Goal: Task Accomplishment & Management: Complete application form

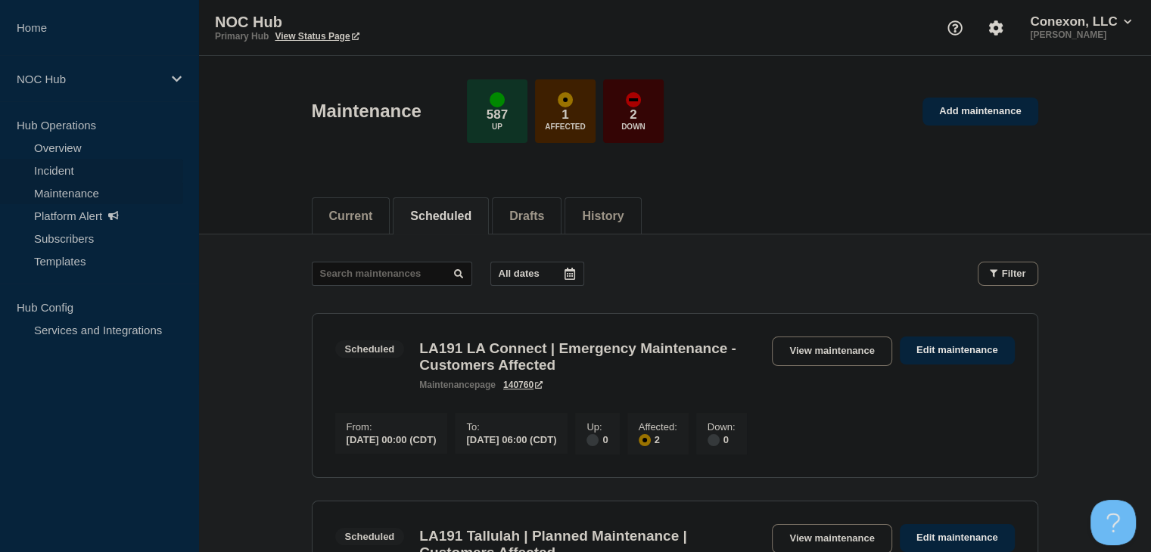
click at [70, 164] on link "Incident" at bounding box center [91, 170] width 183 height 23
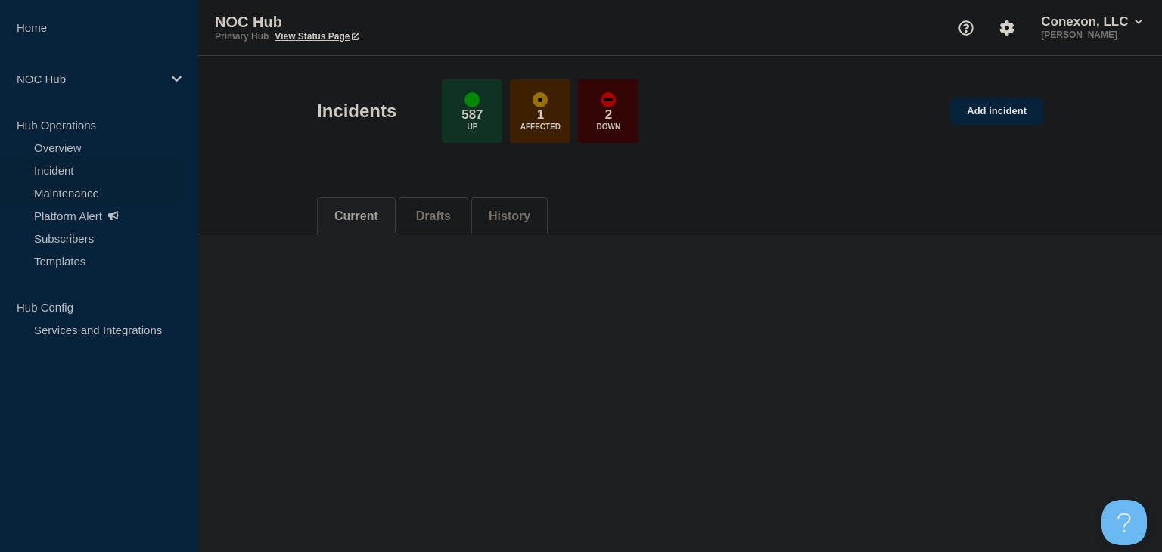
click at [97, 197] on link "Maintenance" at bounding box center [91, 193] width 183 height 23
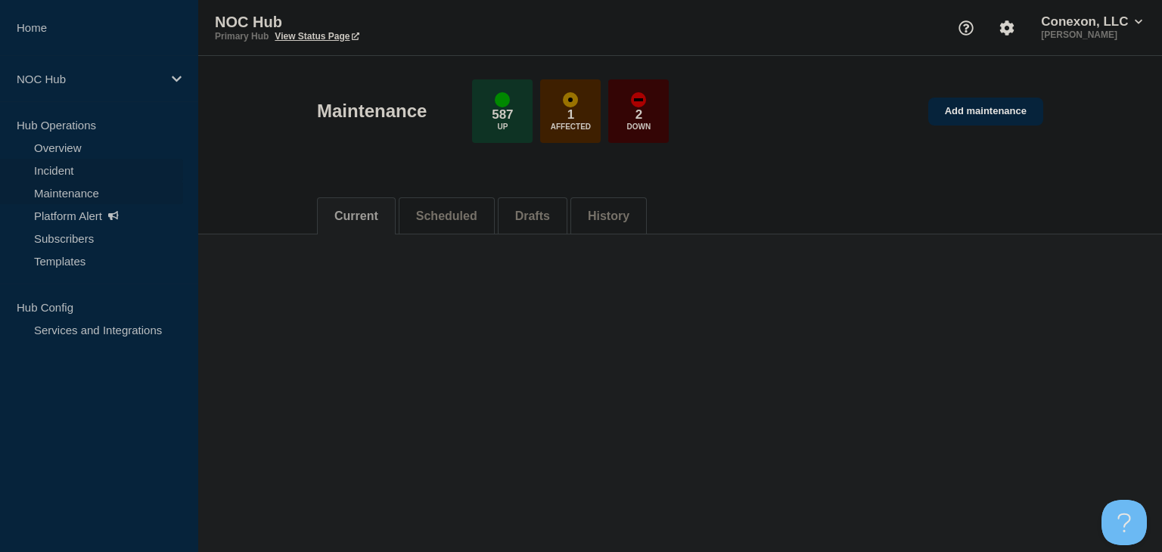
click at [76, 172] on link "Incident" at bounding box center [91, 170] width 183 height 23
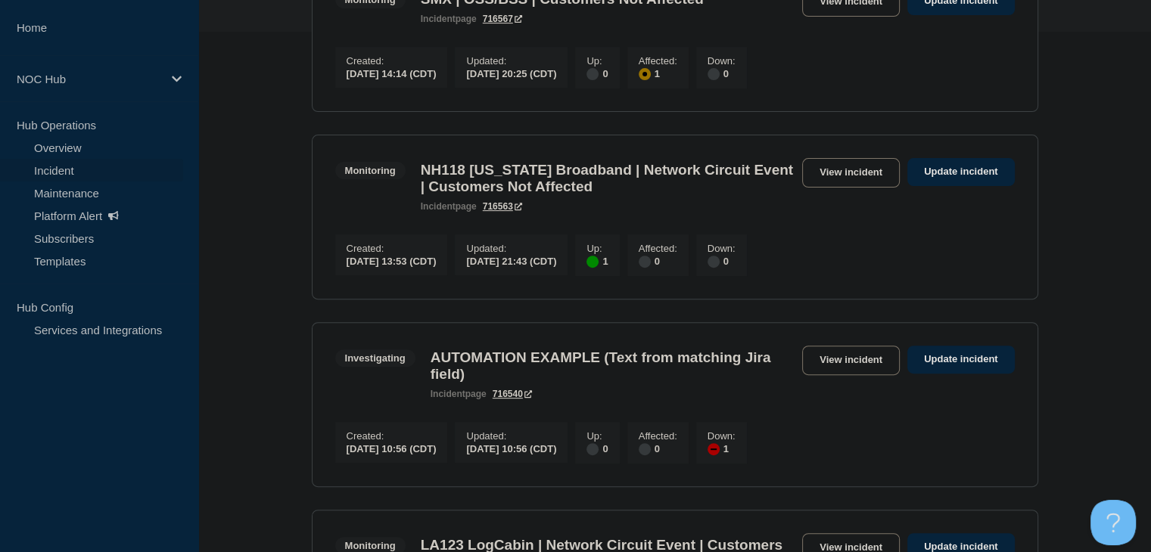
scroll to position [605, 0]
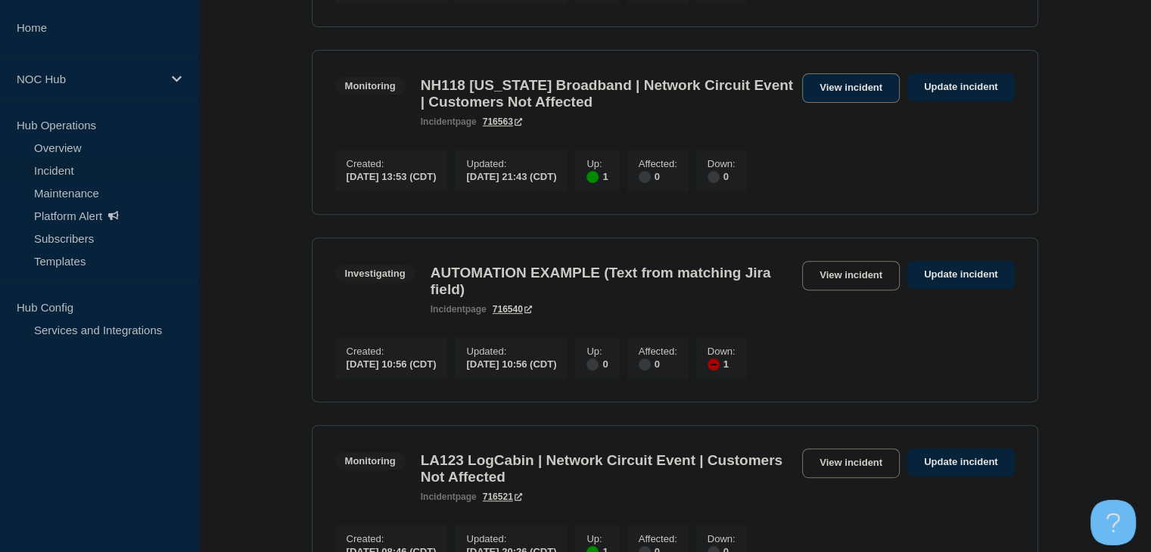
click at [838, 103] on link "View incident" at bounding box center [851, 88] width 98 height 30
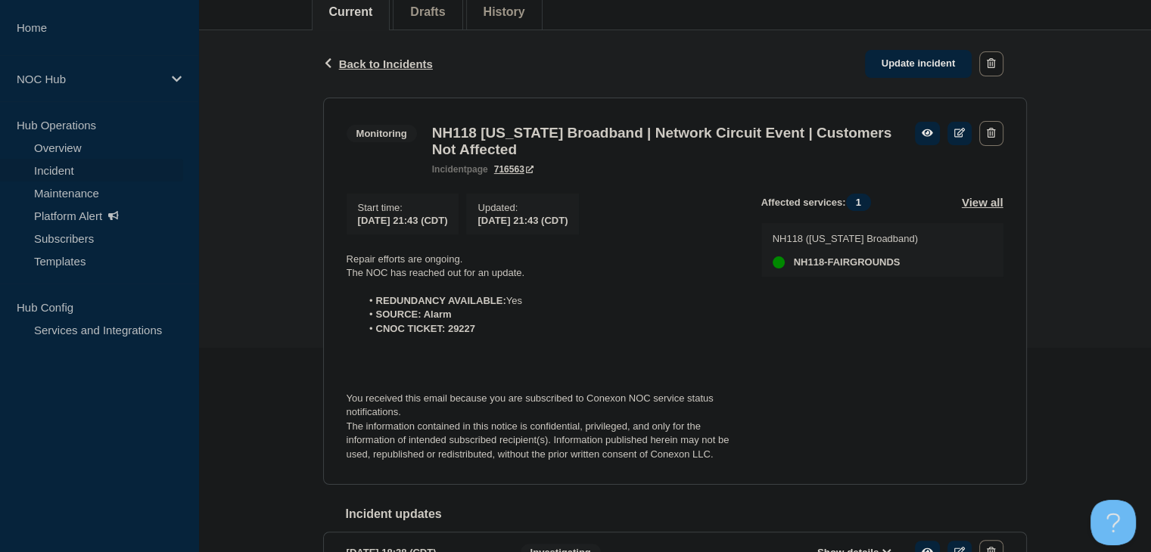
scroll to position [205, 0]
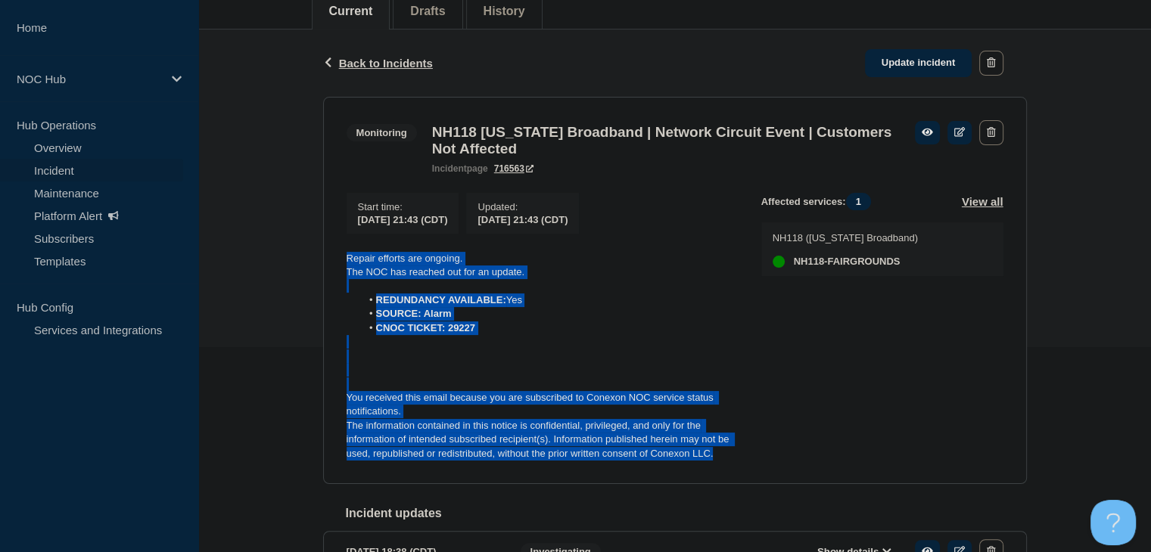
drag, startPoint x: 619, startPoint y: 445, endPoint x: 288, endPoint y: 264, distance: 377.6
click at [288, 264] on div "Back Back to Incidents Update incident Monitoring NH118 New Hampshire Broadband…" at bounding box center [674, 350] width 953 height 640
copy div "Repair efforts are ongoing. The NOC has reached out for an update. REDUNDANCY A…"
click at [917, 66] on link "Update incident" at bounding box center [918, 63] width 107 height 28
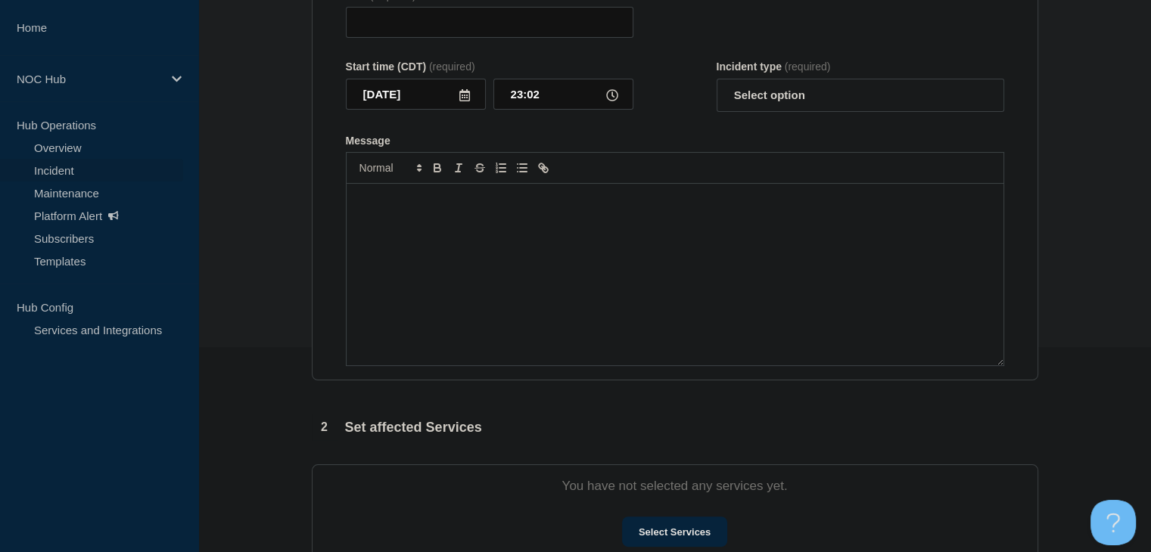
type input "NH118 New Hampshire Broadband | Network Circuit Event | Customers Not Affected"
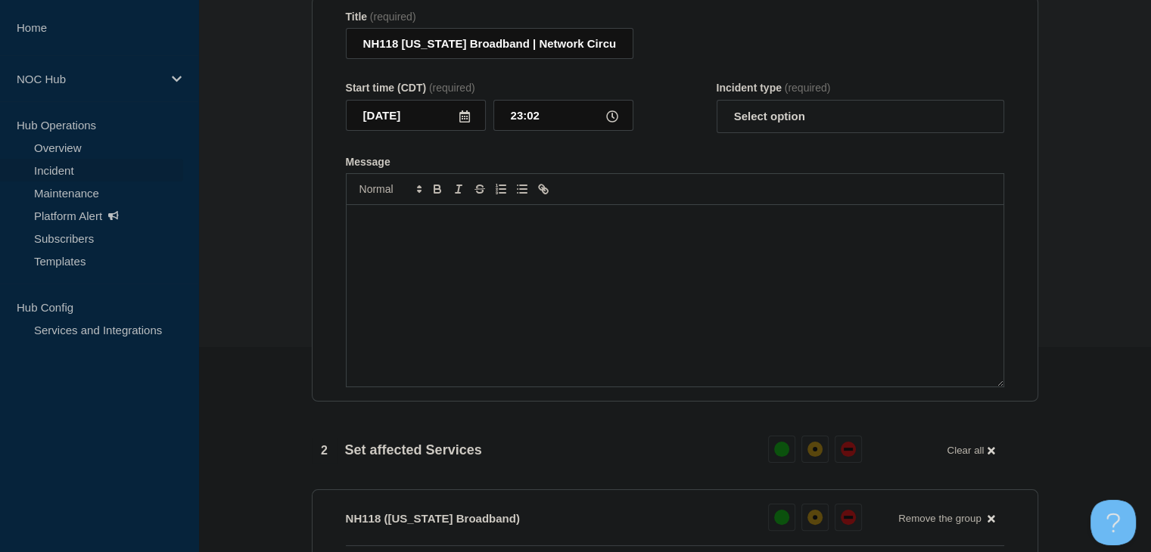
click at [509, 278] on div "Message" at bounding box center [675, 296] width 657 height 182
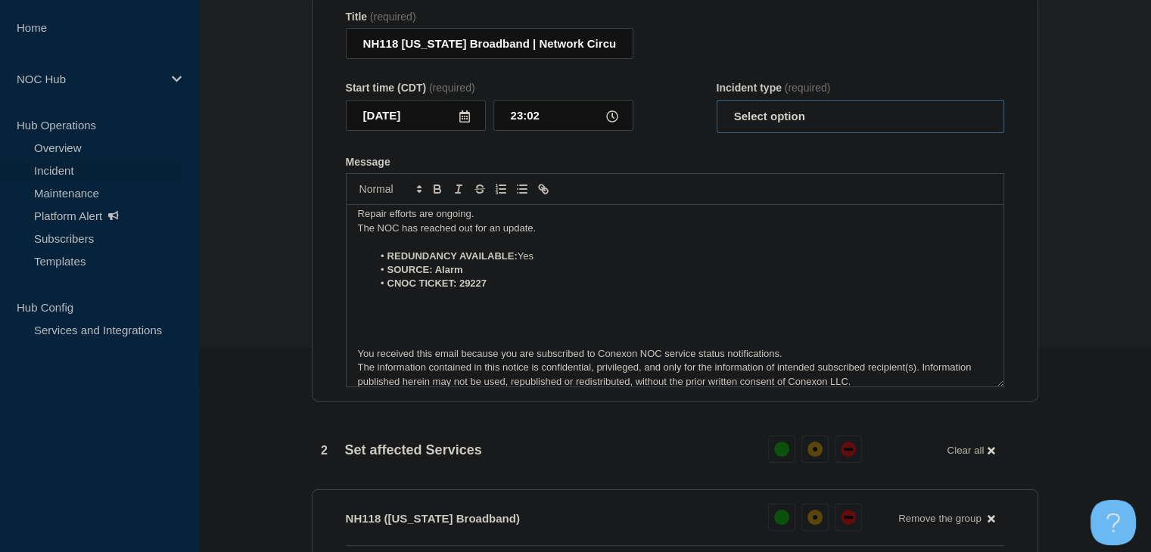
click at [779, 133] on select "Select option Investigating Identified Monitoring Resolved" at bounding box center [861, 116] width 288 height 33
select select "monitoring"
click at [717, 133] on select "Select option Investigating Identified Monitoring Resolved" at bounding box center [861, 116] width 288 height 33
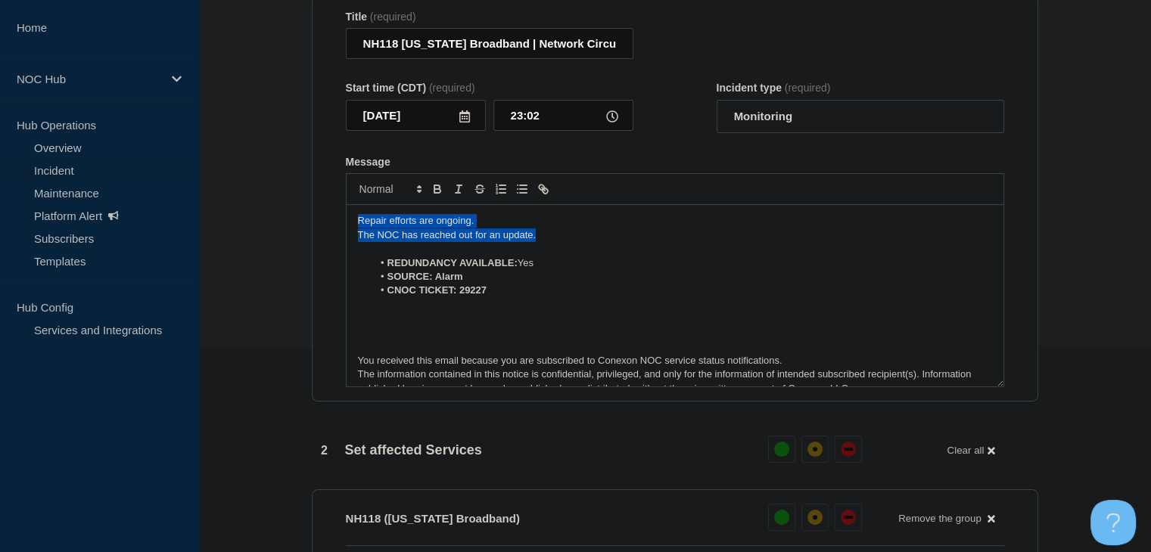
drag, startPoint x: 562, startPoint y: 266, endPoint x: 186, endPoint y: 234, distance: 376.8
click at [186, 234] on div "Home NOC Hub Hub Operations Overview Incident Maintenance Platform Alert Subscr…" at bounding box center [575, 465] width 1151 height 1341
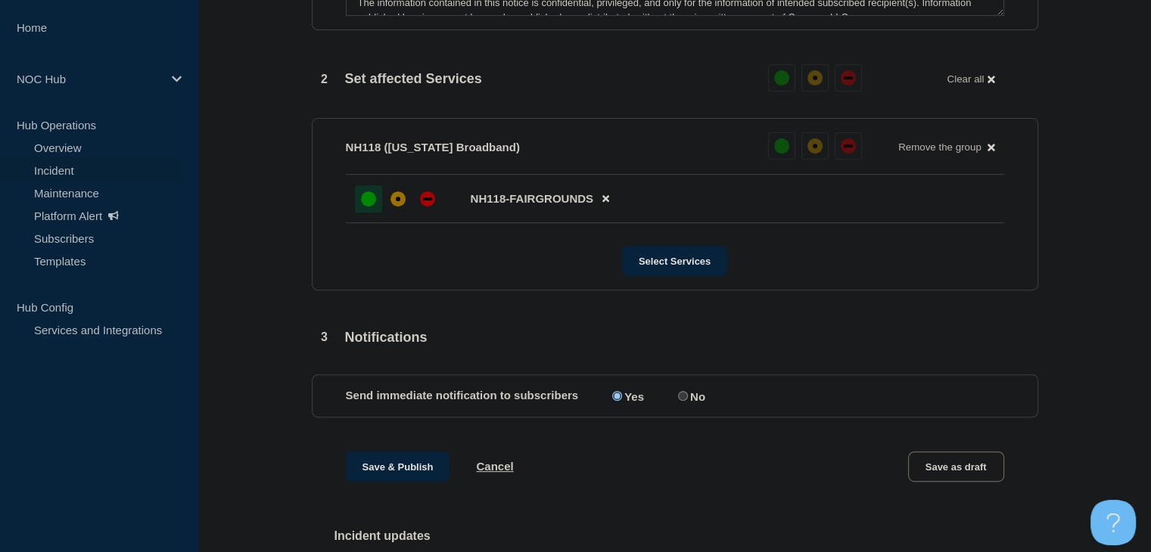
scroll to position [659, 0]
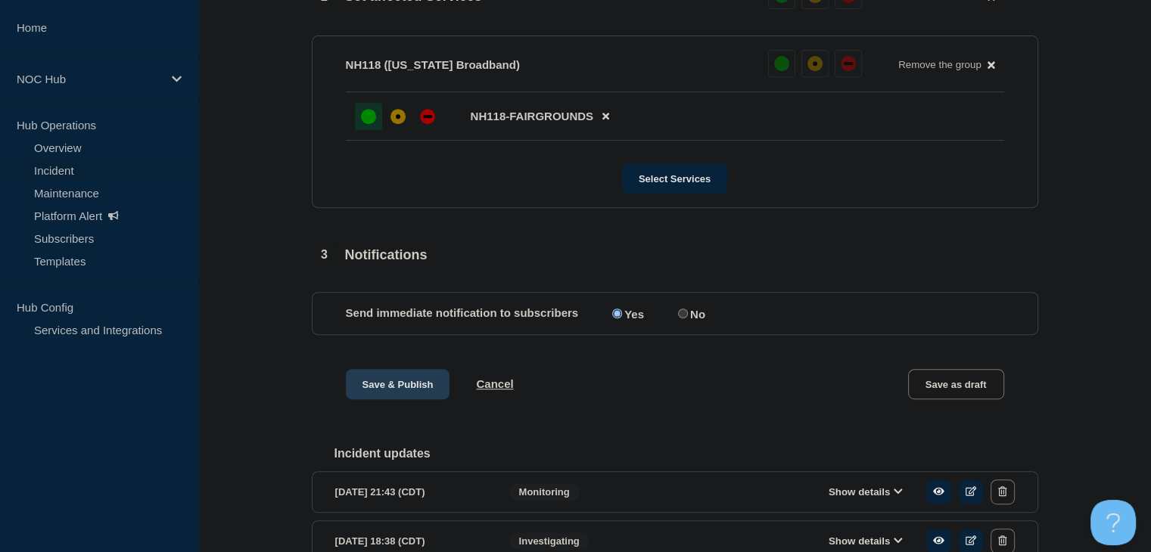
click at [390, 400] on button "Save & Publish" at bounding box center [398, 384] width 104 height 30
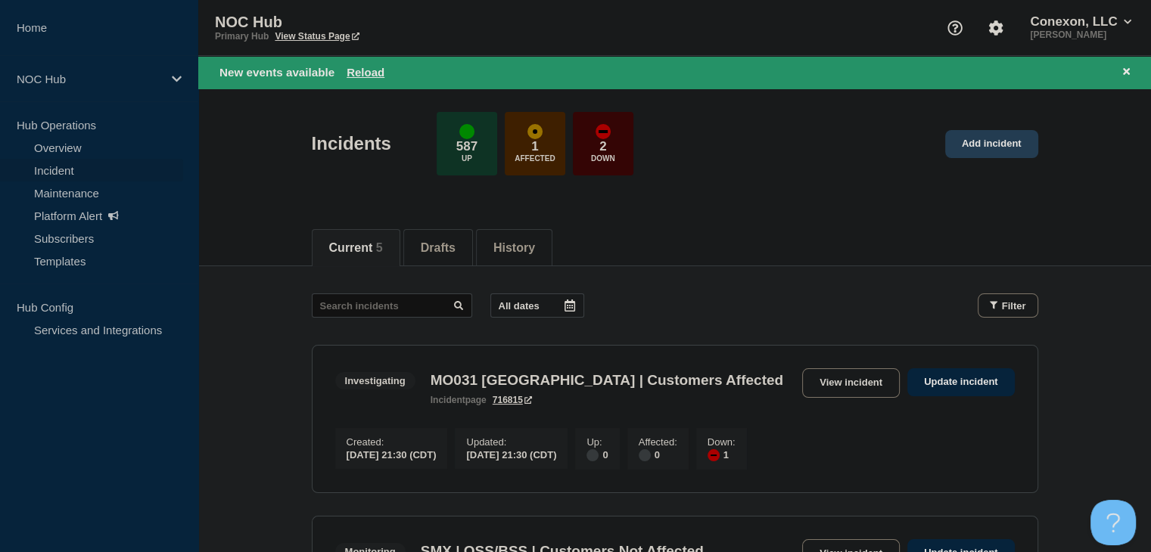
click at [1007, 142] on link "Add incident" at bounding box center [991, 144] width 93 height 28
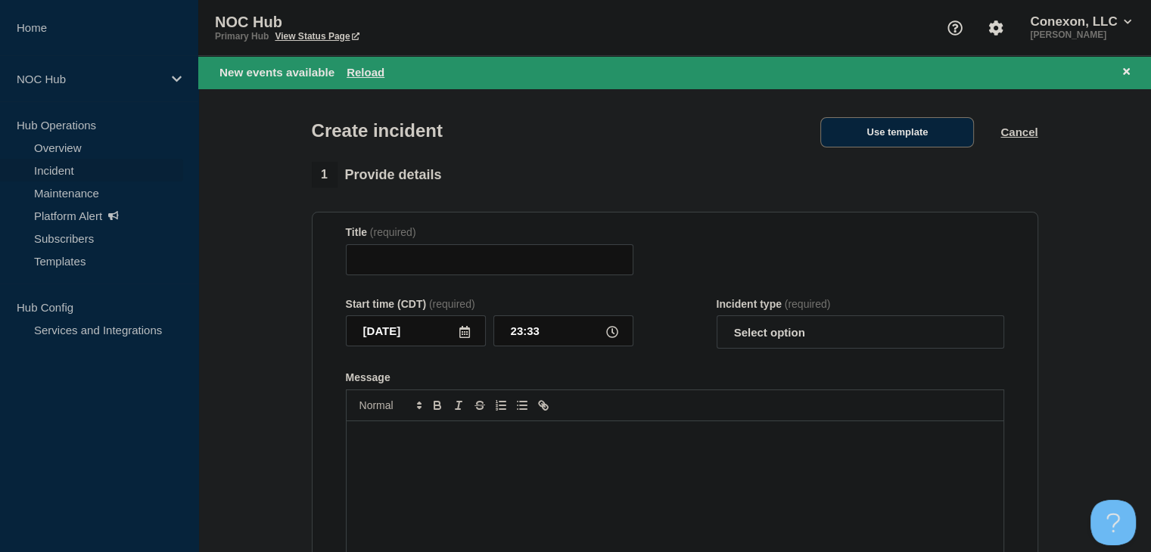
click at [901, 138] on button "Use template" at bounding box center [897, 132] width 154 height 30
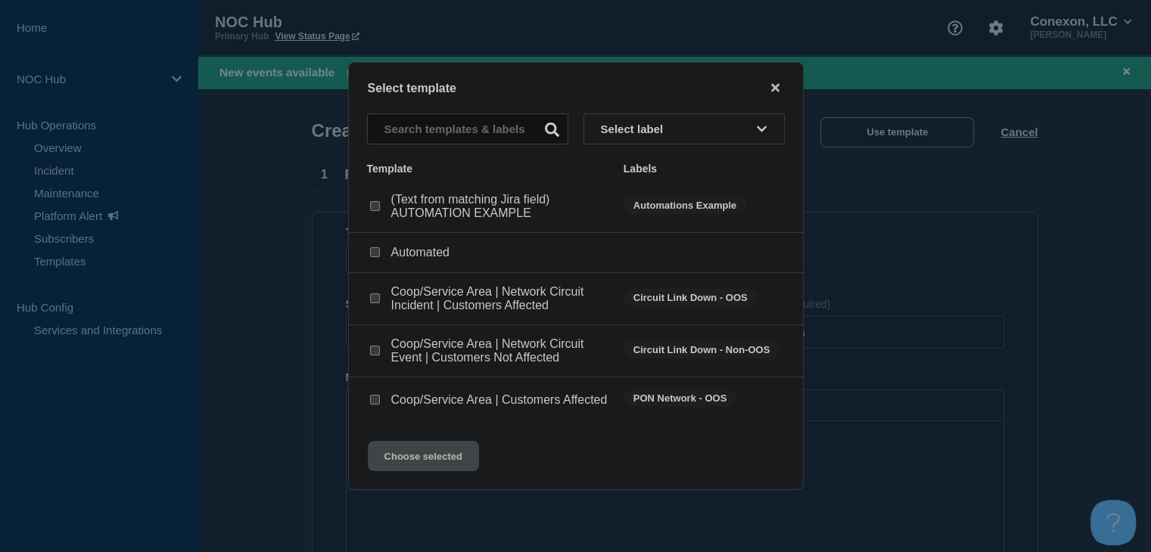
click at [378, 349] on input "Coop/Service Area | Network Circuit Event | Customers Not Affected checkbox" at bounding box center [375, 351] width 10 height 10
checkbox input "true"
click at [257, 374] on div at bounding box center [575, 276] width 1151 height 552
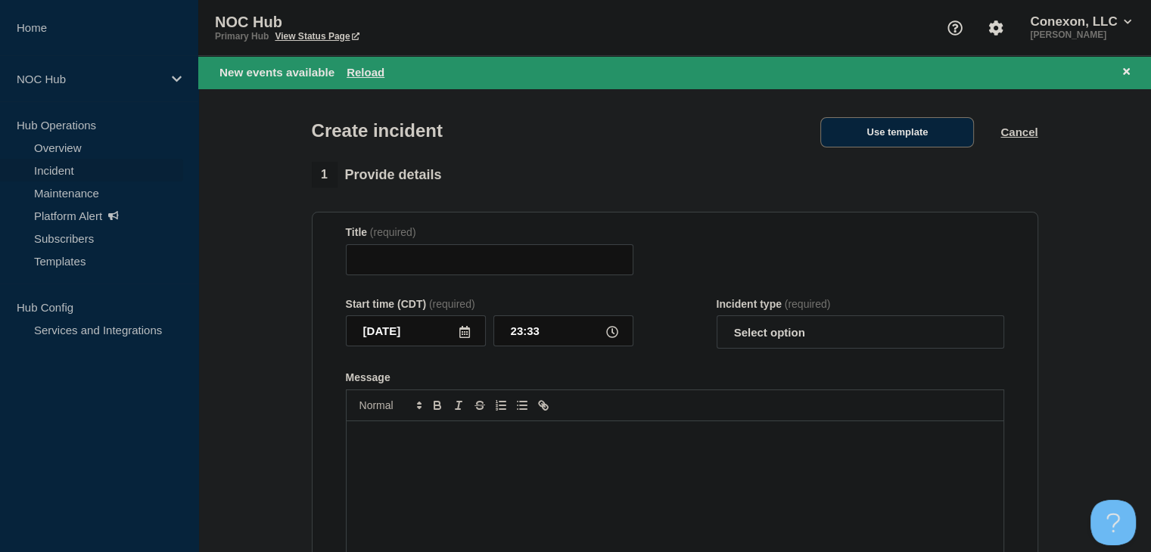
click at [875, 134] on button "Use template" at bounding box center [897, 132] width 154 height 30
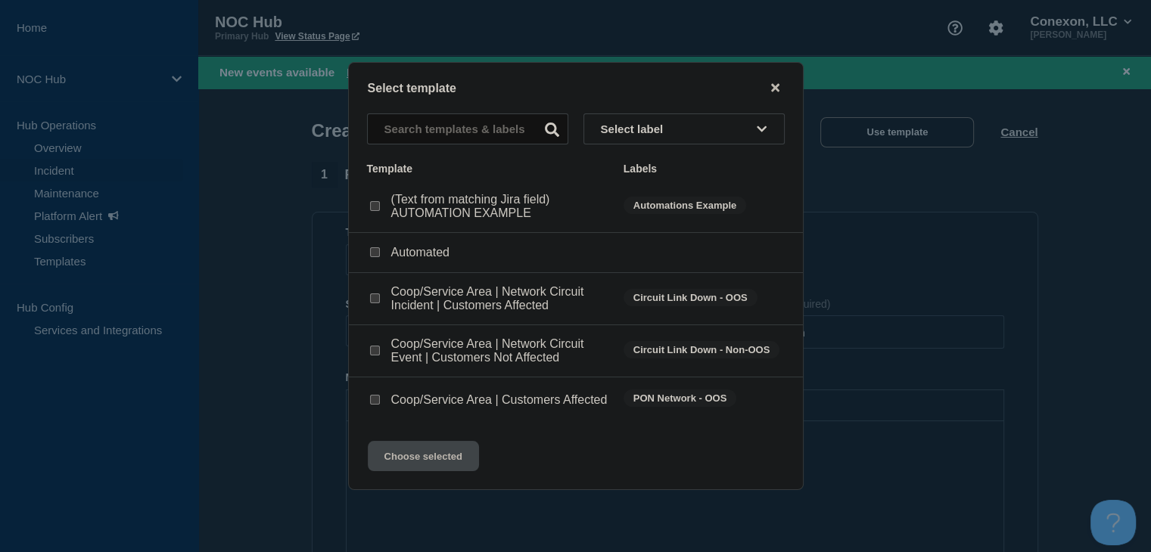
click at [374, 346] on input "Coop/Service Area | Network Circuit Event | Customers Not Affected checkbox" at bounding box center [375, 351] width 10 height 10
checkbox input "true"
click at [419, 469] on button "Choose selected" at bounding box center [423, 456] width 111 height 30
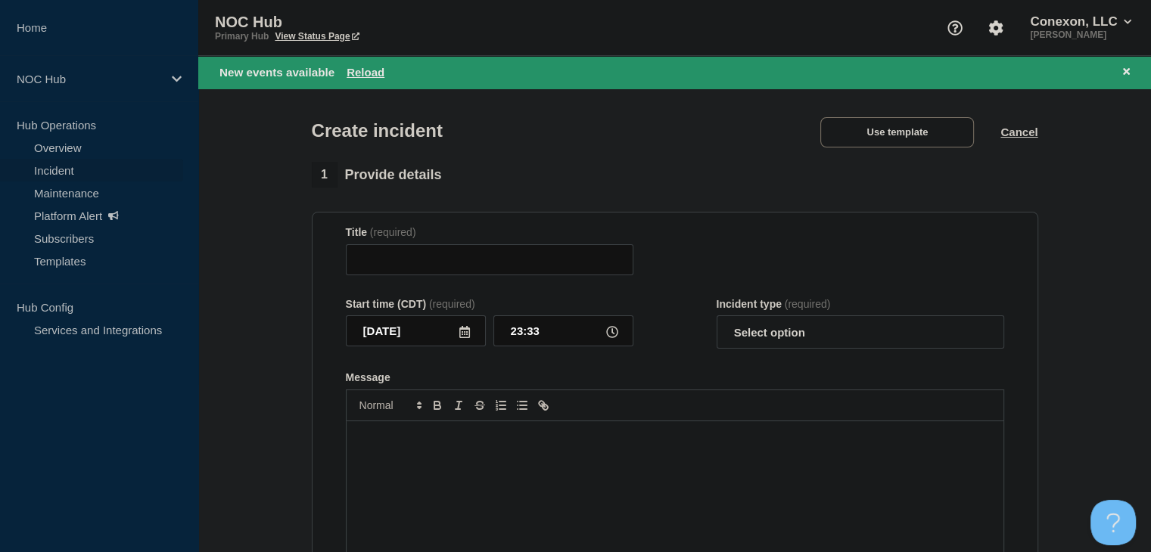
type input "Coop/Service Area | Network Circuit Event | Customers Not Affected"
select select "investigating"
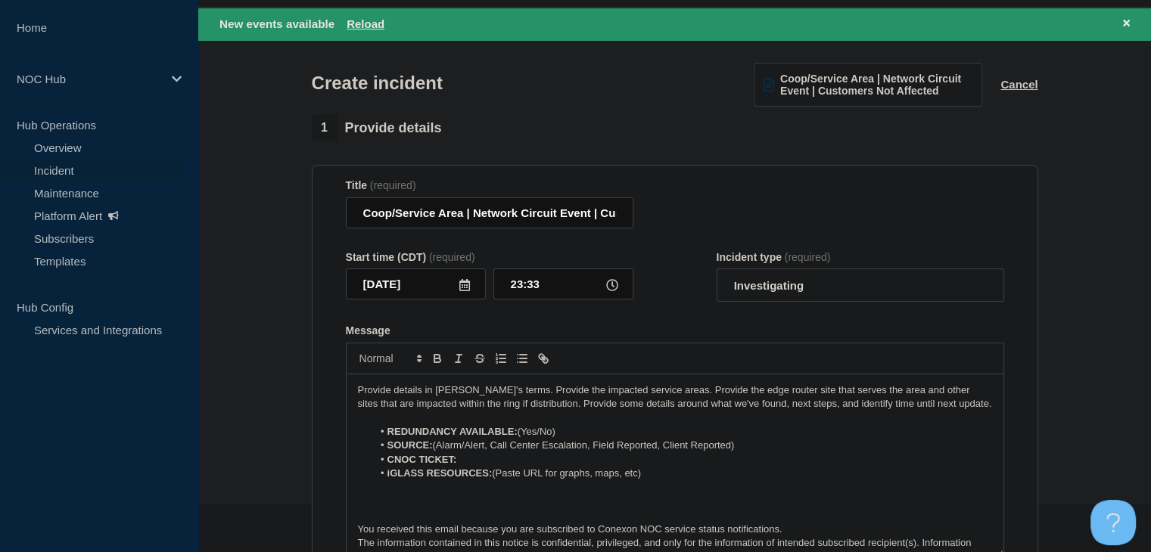
scroll to position [76, 0]
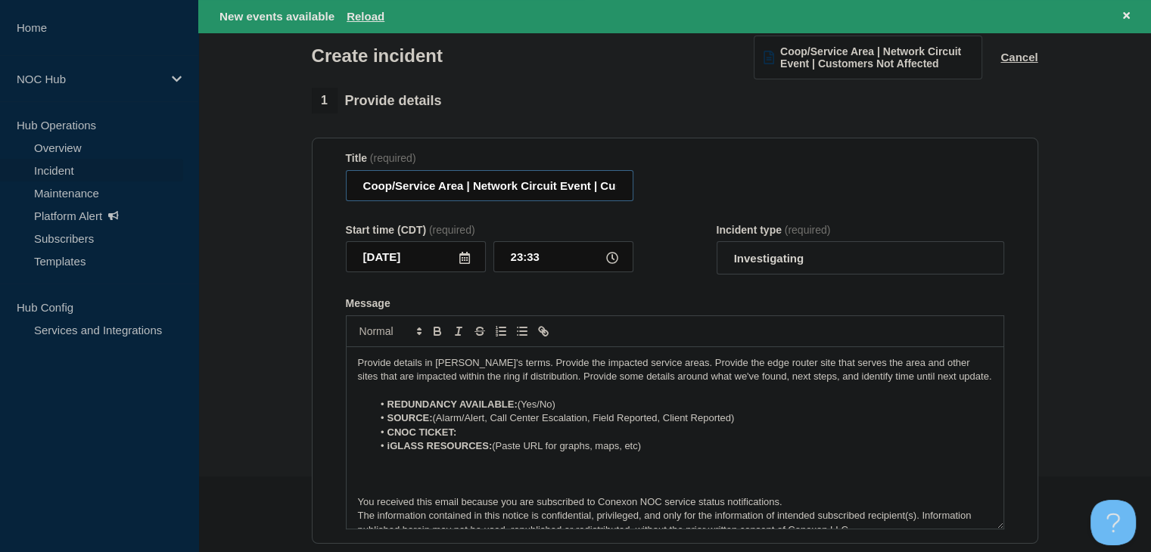
drag, startPoint x: 465, startPoint y: 189, endPoint x: 359, endPoint y: 191, distance: 106.7
click at [359, 191] on input "Coop/Service Area | Network Circuit Event | Customers Not Affected" at bounding box center [490, 185] width 288 height 31
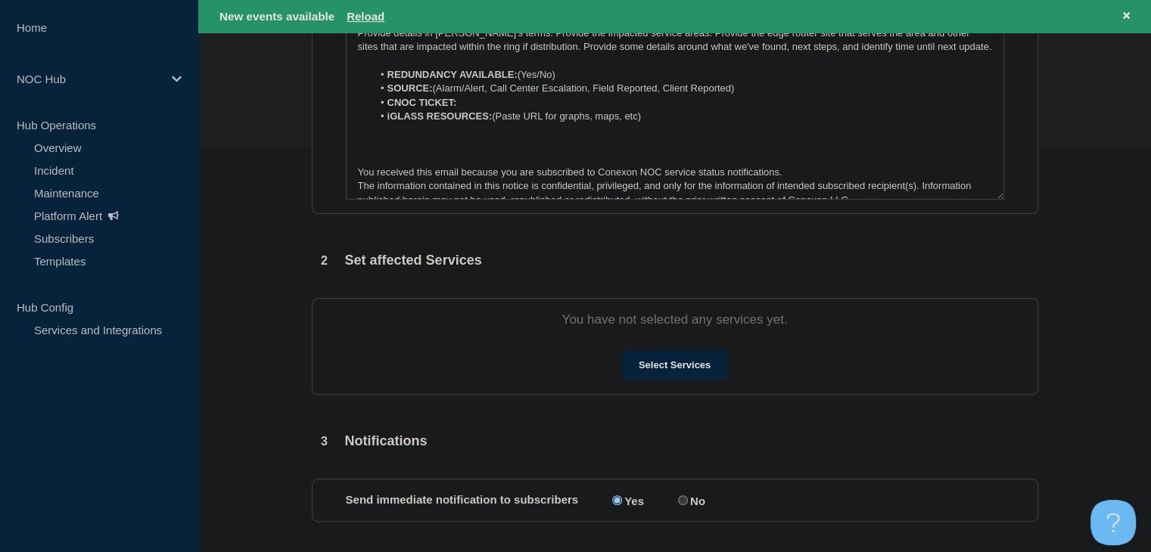
scroll to position [542, 0]
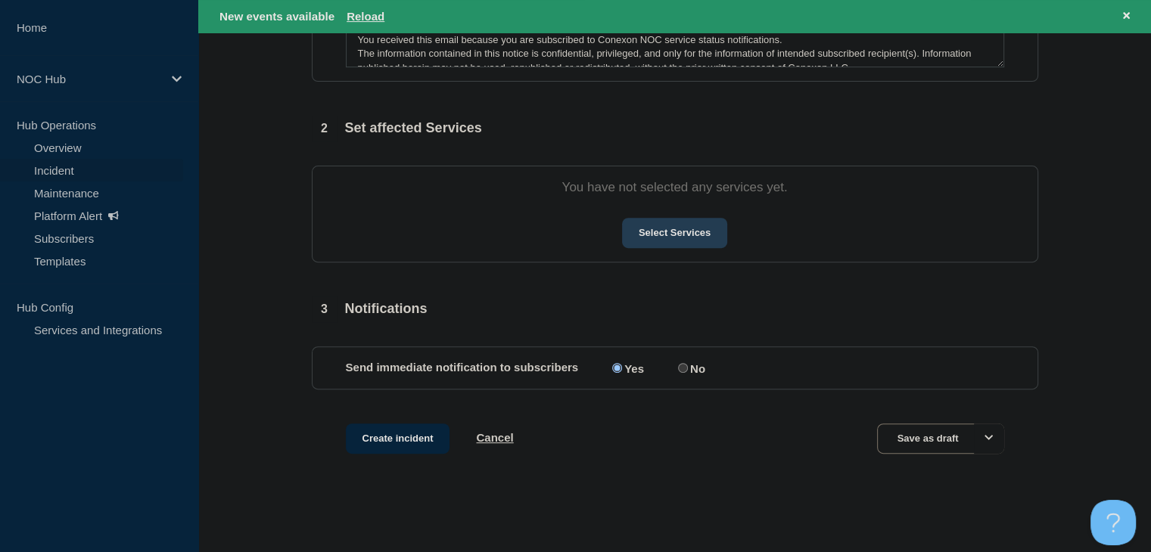
click at [700, 246] on button "Select Services" at bounding box center [674, 233] width 105 height 30
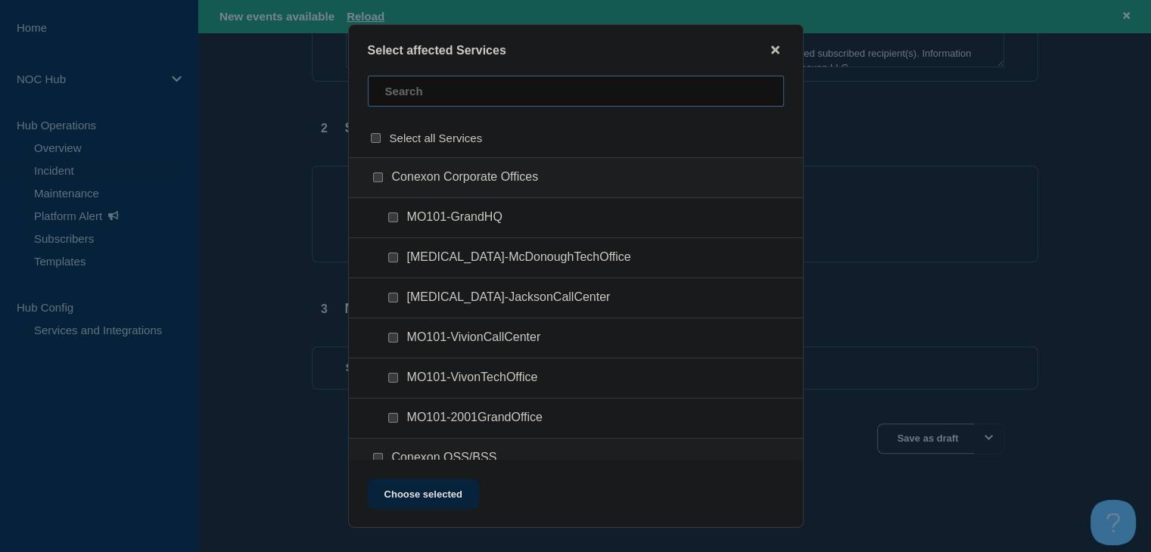
click at [431, 98] on input "text" at bounding box center [576, 91] width 416 height 31
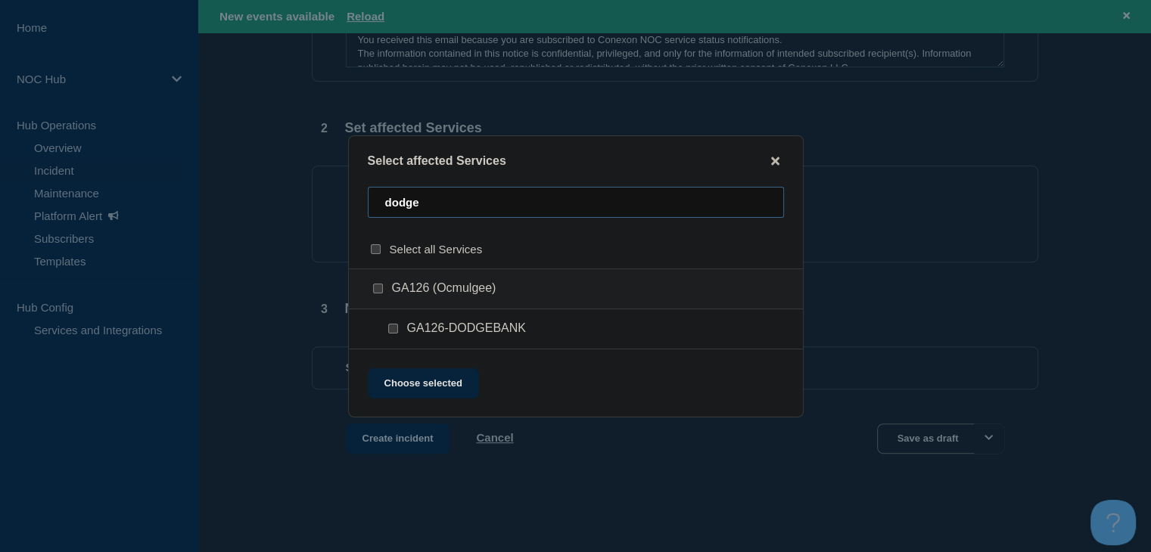
type input "dodge"
click at [377, 291] on input "GA126 (Ocmulgee) checkbox" at bounding box center [378, 289] width 10 height 10
checkbox input "true"
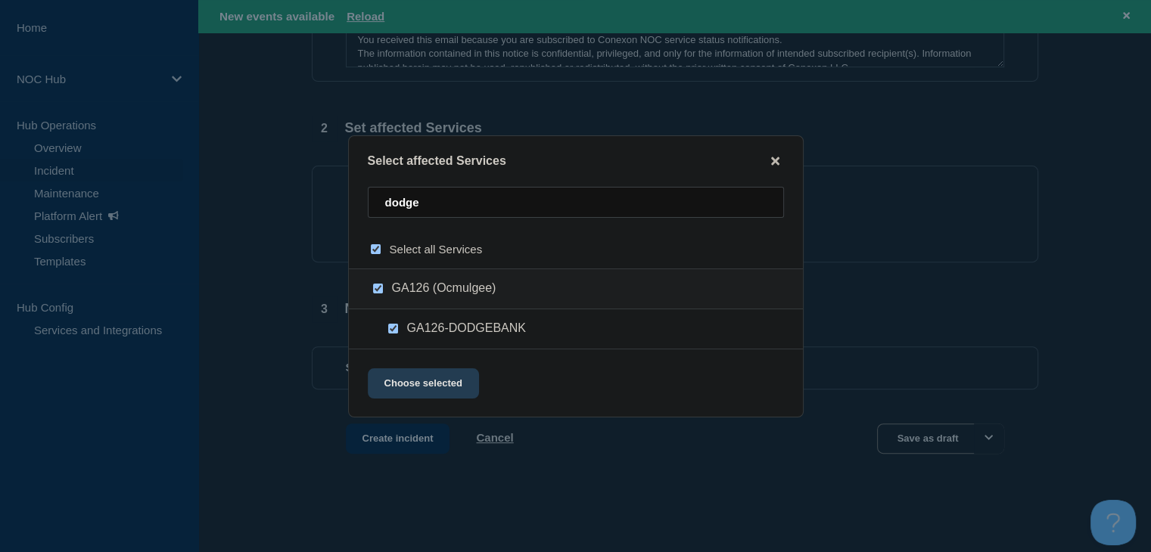
click at [397, 372] on button "Choose selected" at bounding box center [423, 384] width 111 height 30
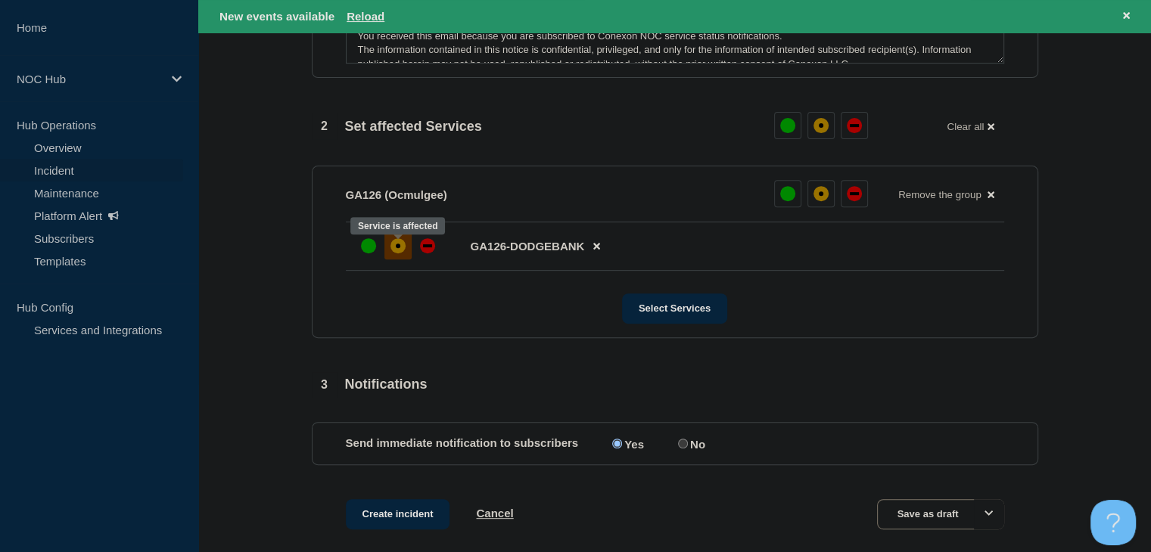
click at [387, 256] on div at bounding box center [397, 245] width 27 height 27
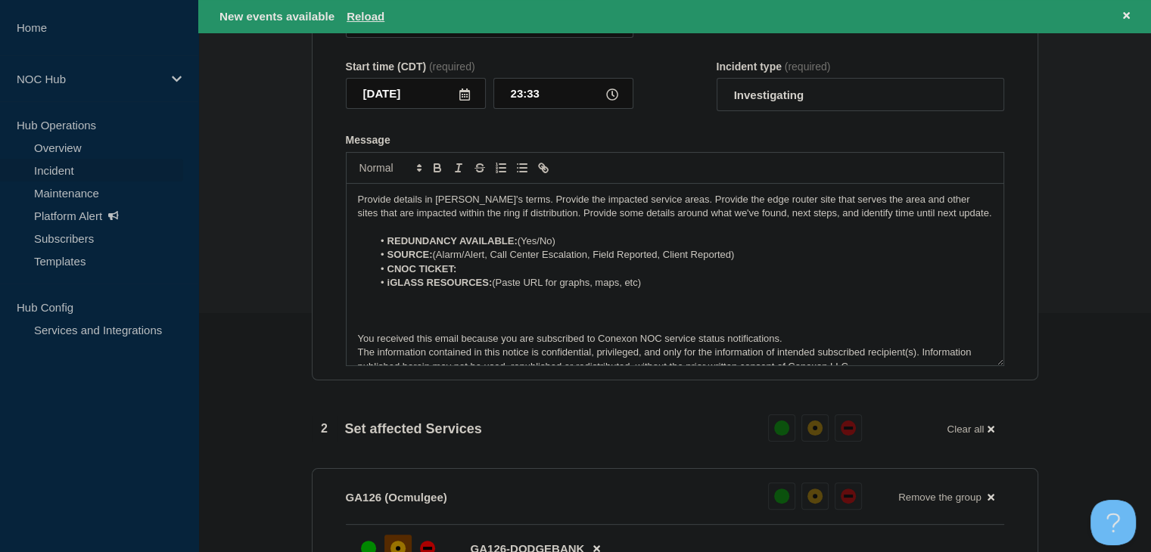
scroll to position [88, 0]
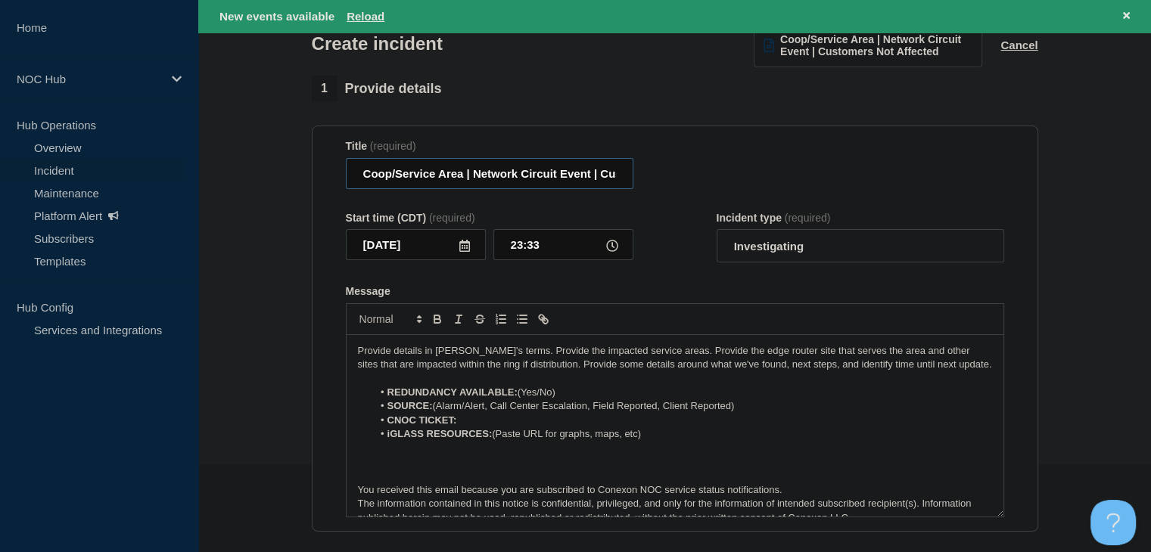
drag, startPoint x: 461, startPoint y: 178, endPoint x: 355, endPoint y: 178, distance: 105.9
click at [355, 178] on input "Coop/Service Area | Network Circuit Event | Customers Not Affected" at bounding box center [490, 173] width 288 height 31
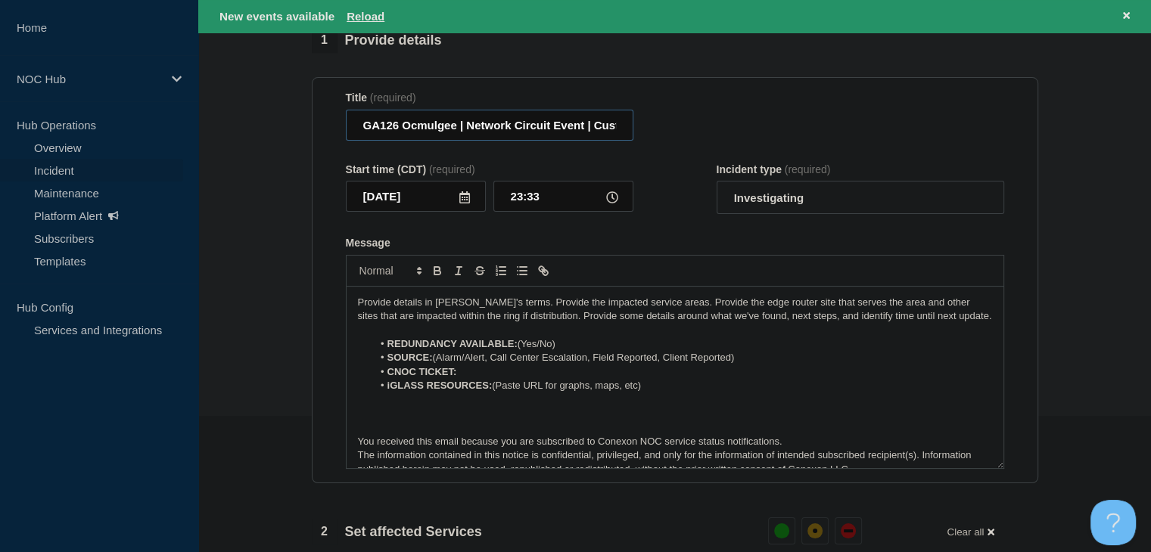
scroll to position [163, 0]
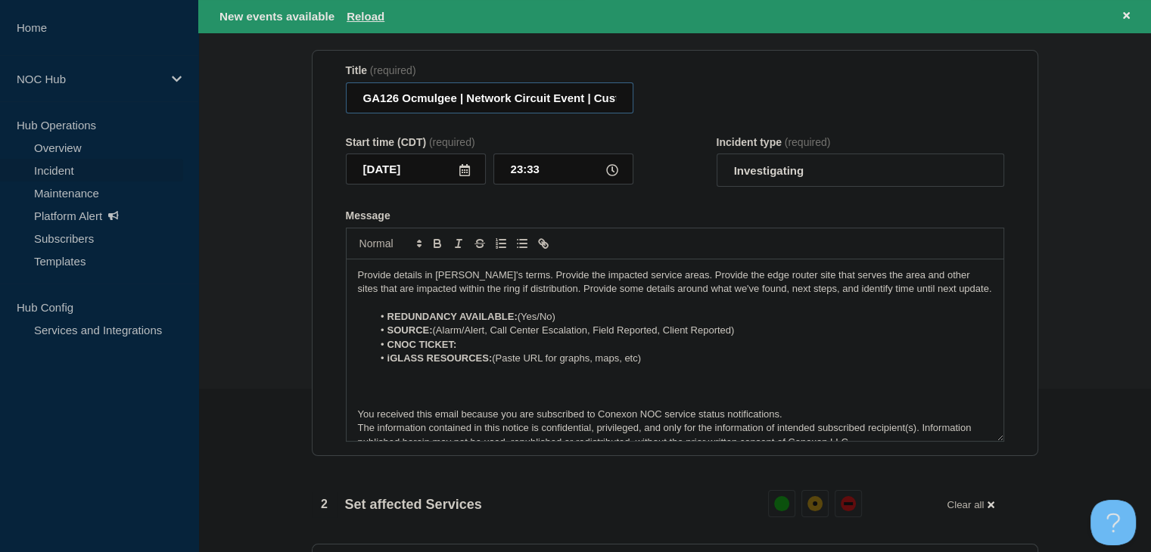
type input "GA126 Ocmulgee | Network Circuit Event | Customers Not Affected"
click at [568, 319] on li "REDUNDANCY AVAILABLE: (Yes/No)" at bounding box center [682, 317] width 620 height 14
drag, startPoint x: 756, startPoint y: 331, endPoint x: 487, endPoint y: 340, distance: 268.8
click at [487, 338] on li "SOURCE: (Alarm/Alert, Call Center Escalation, Field Reported, Client Reported)" at bounding box center [682, 331] width 620 height 14
click at [439, 336] on li "SOURCE: (Alarm/Alert" at bounding box center [682, 331] width 620 height 14
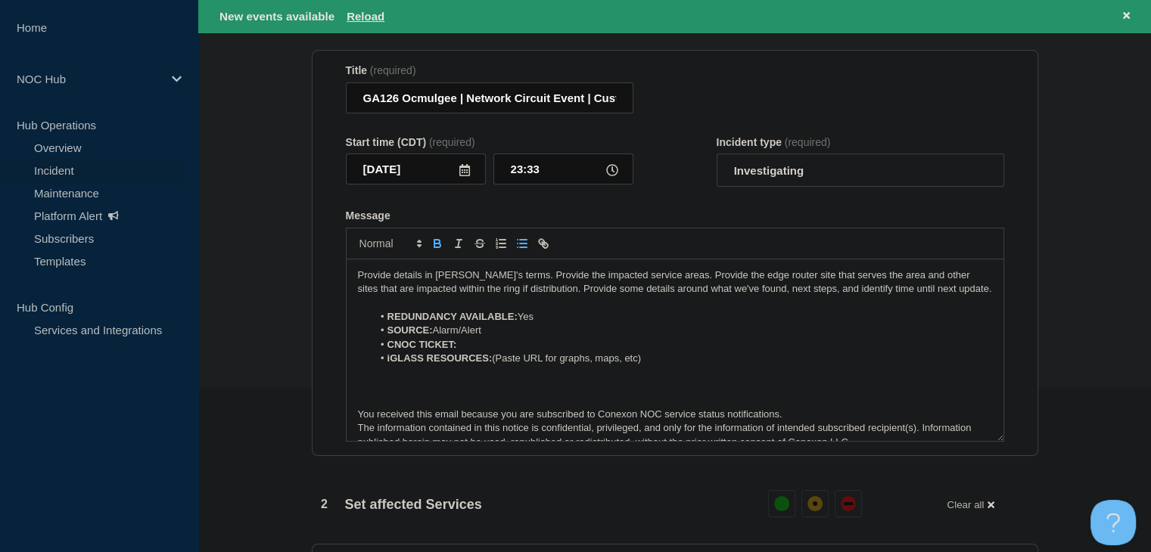
click at [493, 346] on li "CNOC TICKET:" at bounding box center [682, 345] width 620 height 14
drag, startPoint x: 501, startPoint y: 346, endPoint x: 460, endPoint y: 346, distance: 40.9
click at [460, 346] on li "CNOC TICKET: 29316" at bounding box center [682, 345] width 620 height 14
click at [435, 250] on icon "Toggle bold text" at bounding box center [438, 244] width 14 height 14
click at [450, 358] on strong "iGLASS RESOURCES:" at bounding box center [439, 358] width 105 height 11
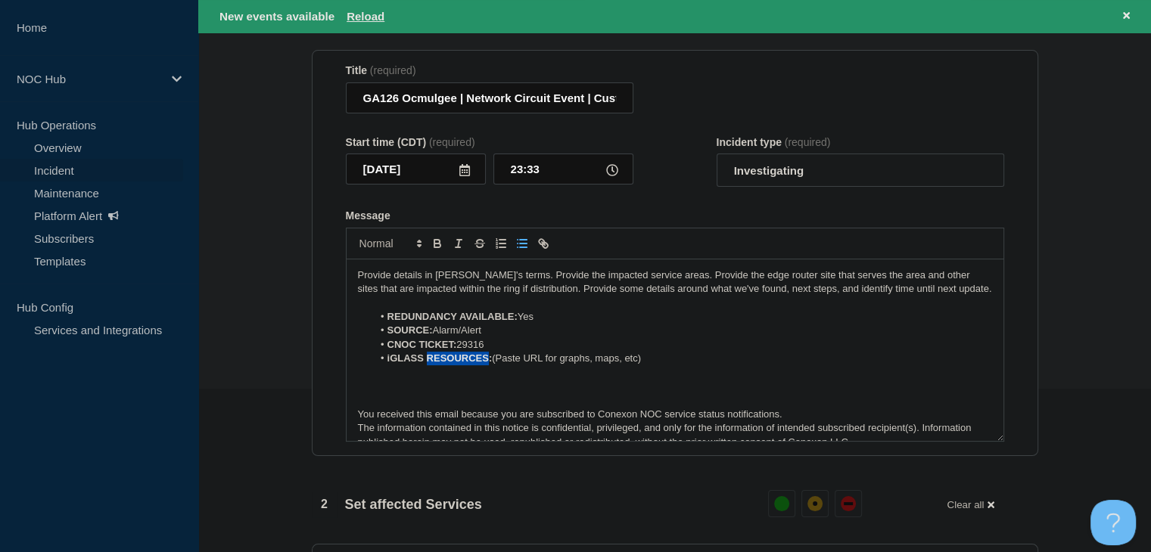
click at [450, 358] on strong "iGLASS RESOURCES:" at bounding box center [439, 358] width 105 height 11
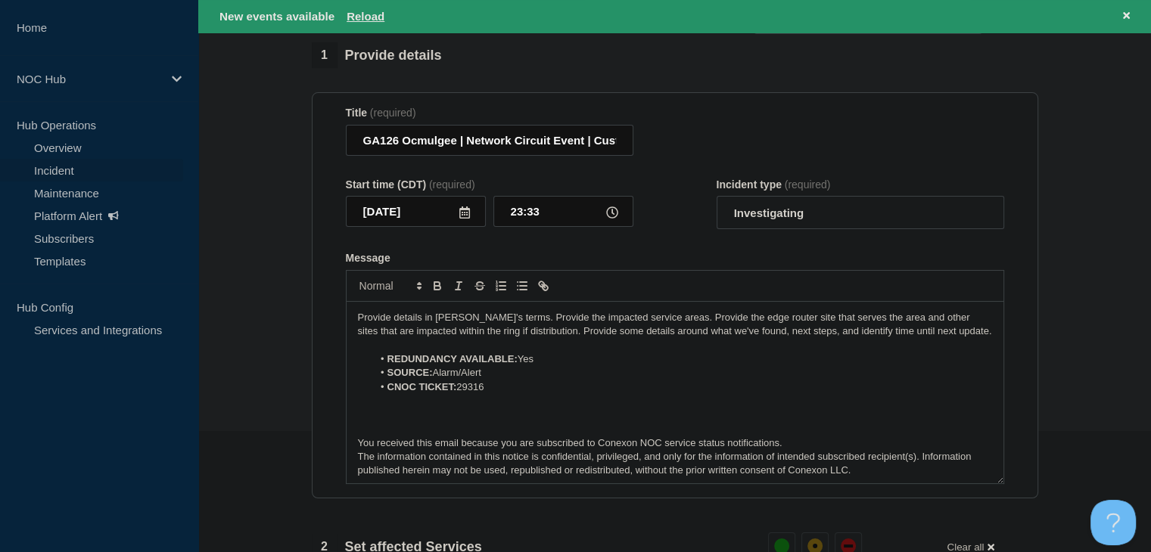
scroll to position [88, 0]
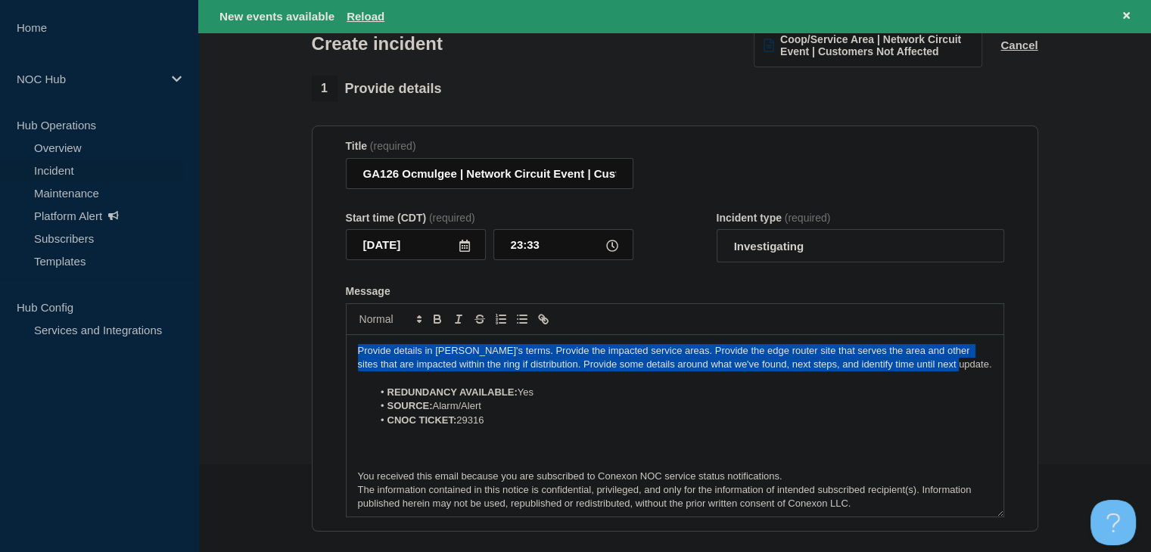
drag, startPoint x: 956, startPoint y: 367, endPoint x: 310, endPoint y: 346, distance: 646.6
click at [310, 346] on div "1 Provide details Title (required) GA126 Ocmulgee | Network Circuit Event | Cus…" at bounding box center [675, 549] width 744 height 946
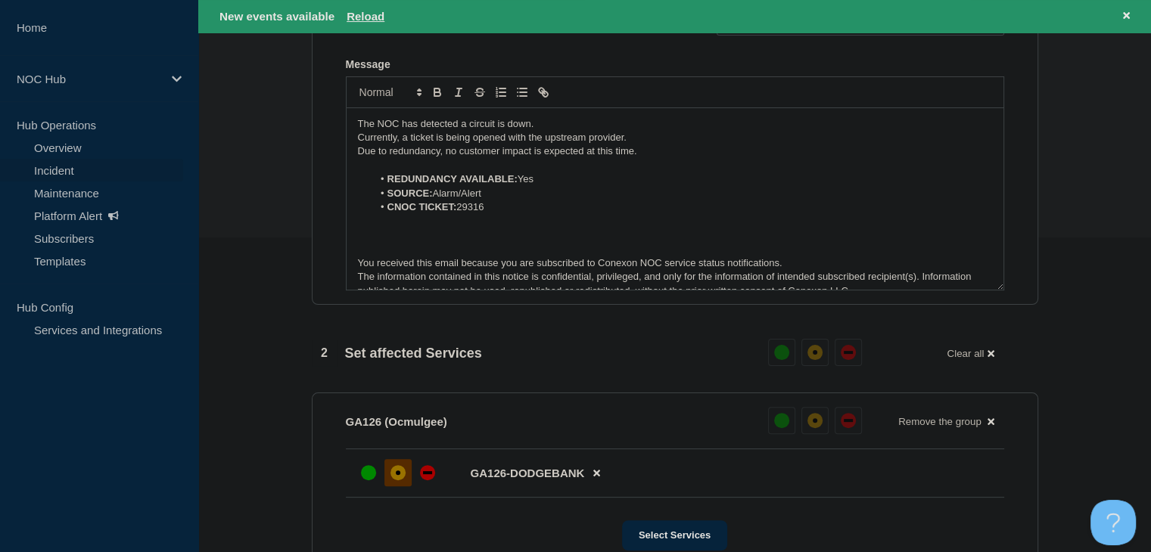
scroll to position [624, 0]
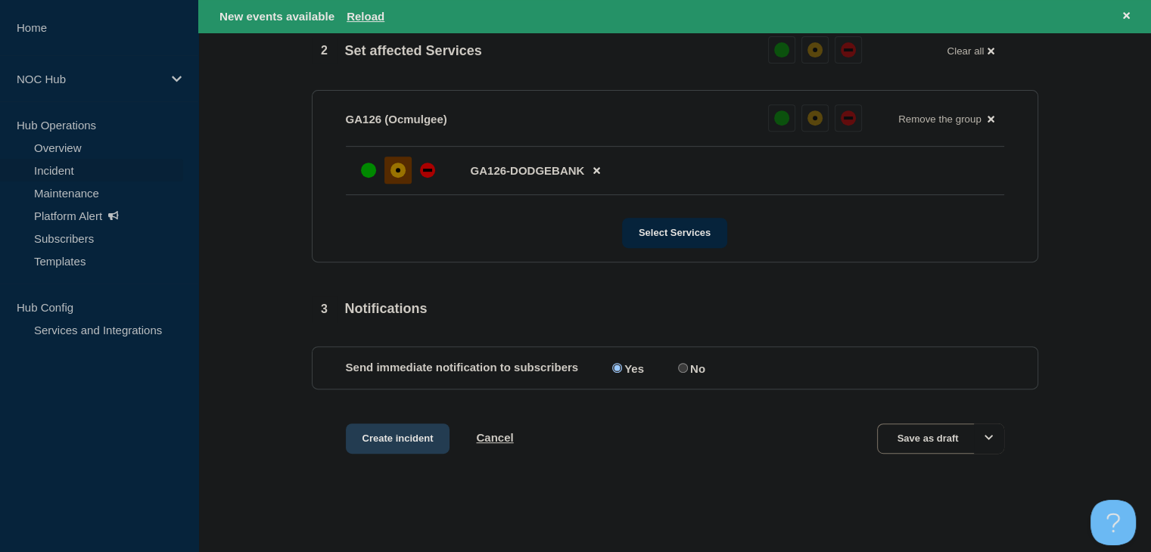
click at [385, 434] on button "Create incident" at bounding box center [398, 439] width 104 height 30
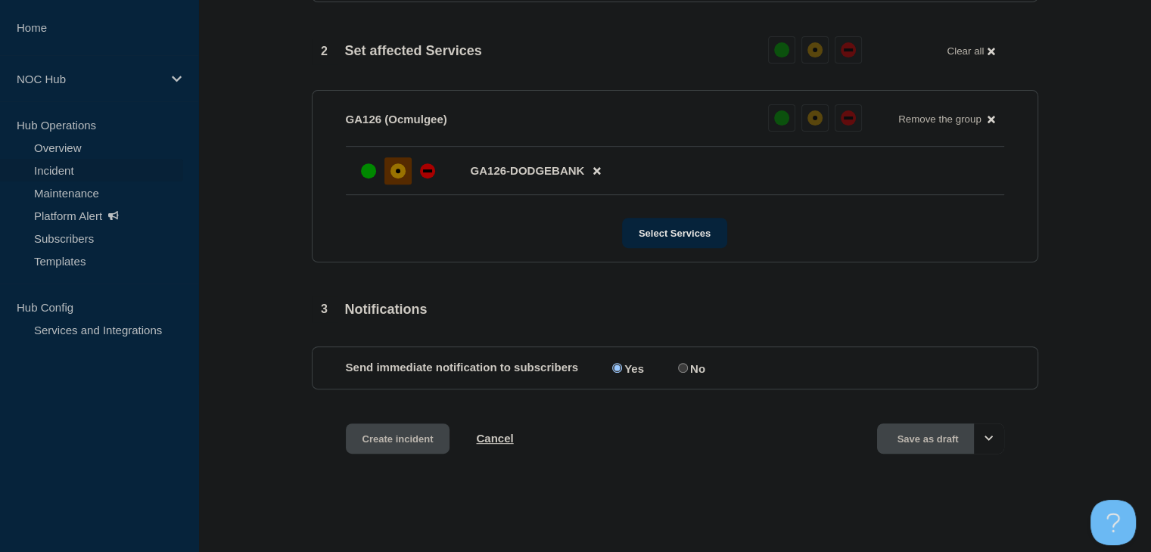
scroll to position [591, 0]
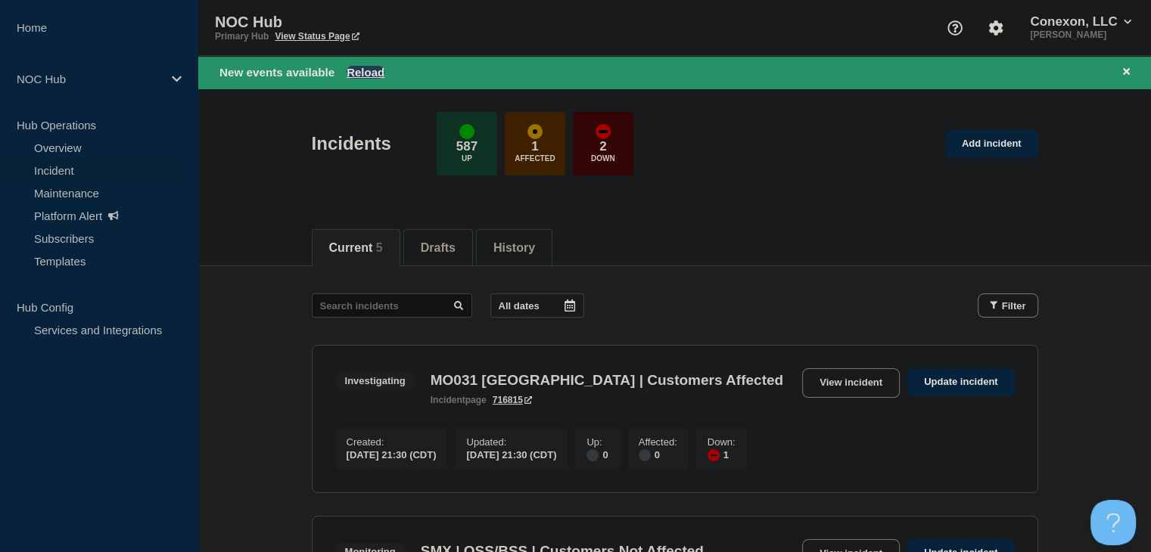
click at [369, 73] on button "Reload" at bounding box center [366, 72] width 38 height 13
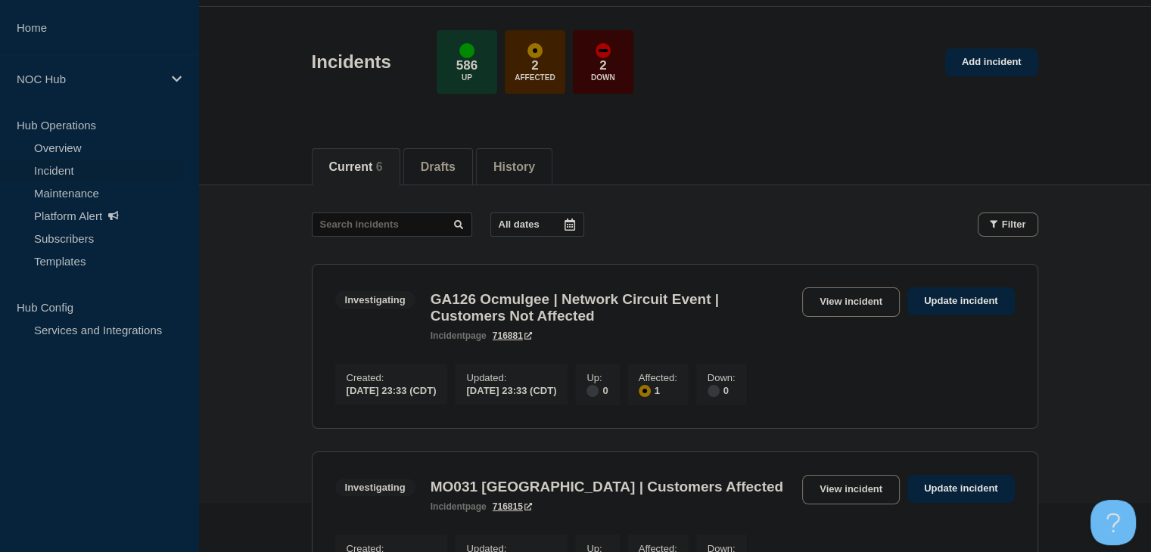
scroll to position [76, 0]
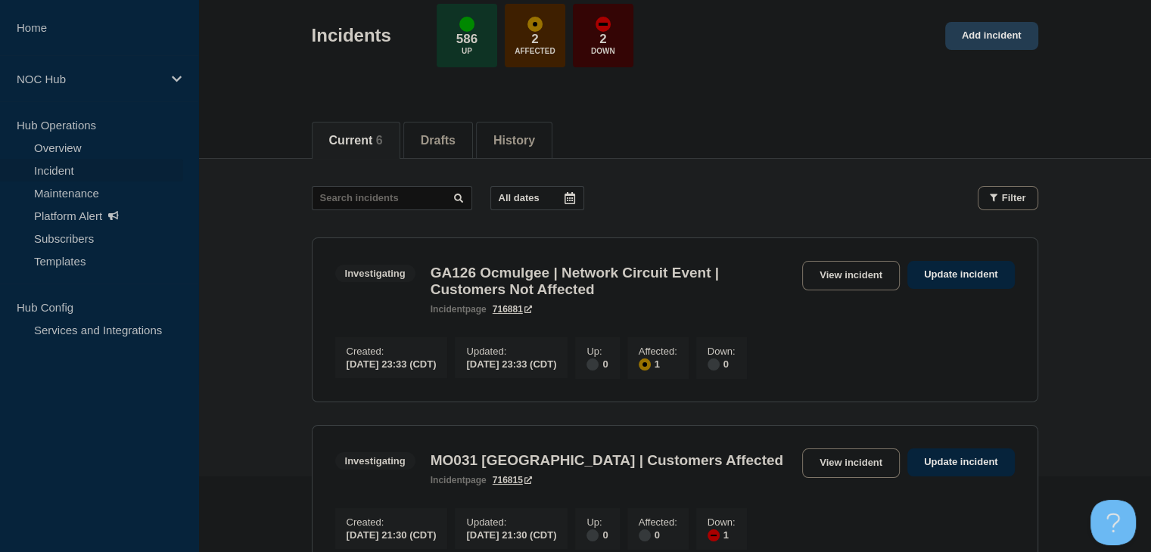
click at [982, 33] on link "Add incident" at bounding box center [991, 36] width 93 height 28
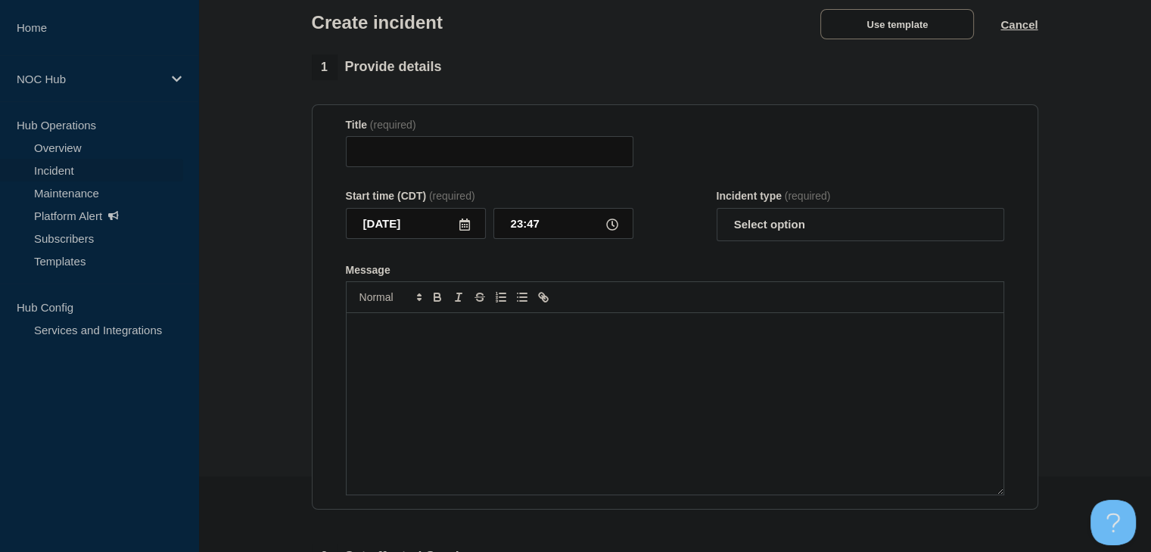
click at [885, 7] on div "Create incident Use template Cancel" at bounding box center [674, 17] width 761 height 74
click at [885, 19] on button "Use template" at bounding box center [897, 24] width 154 height 30
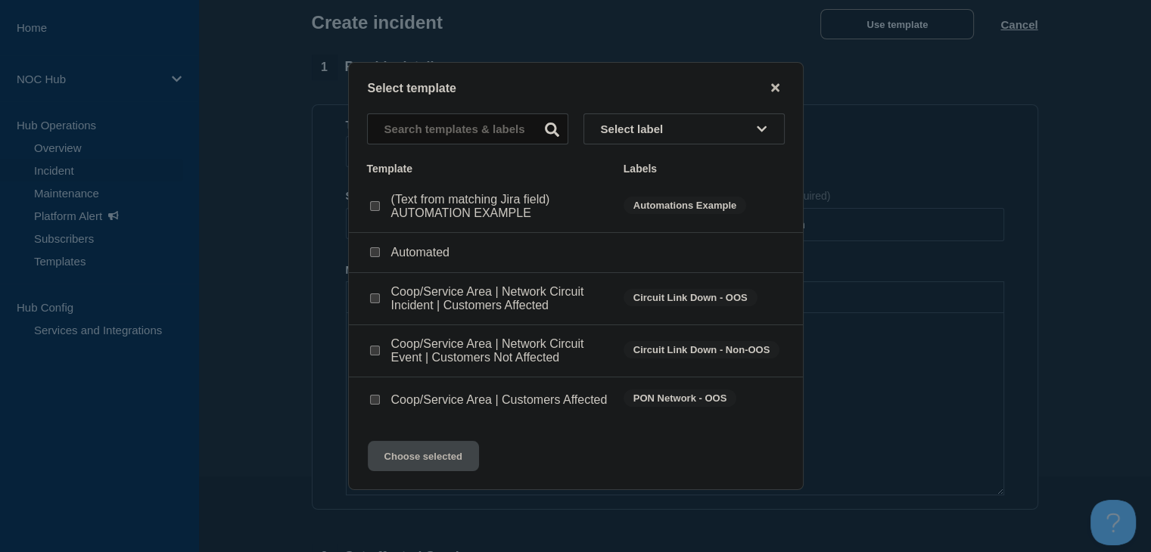
click at [375, 349] on input "Coop/Service Area | Network Circuit Event | Customers Not Affected checkbox" at bounding box center [375, 351] width 10 height 10
checkbox input "true"
click at [422, 468] on button "Choose selected" at bounding box center [423, 456] width 111 height 30
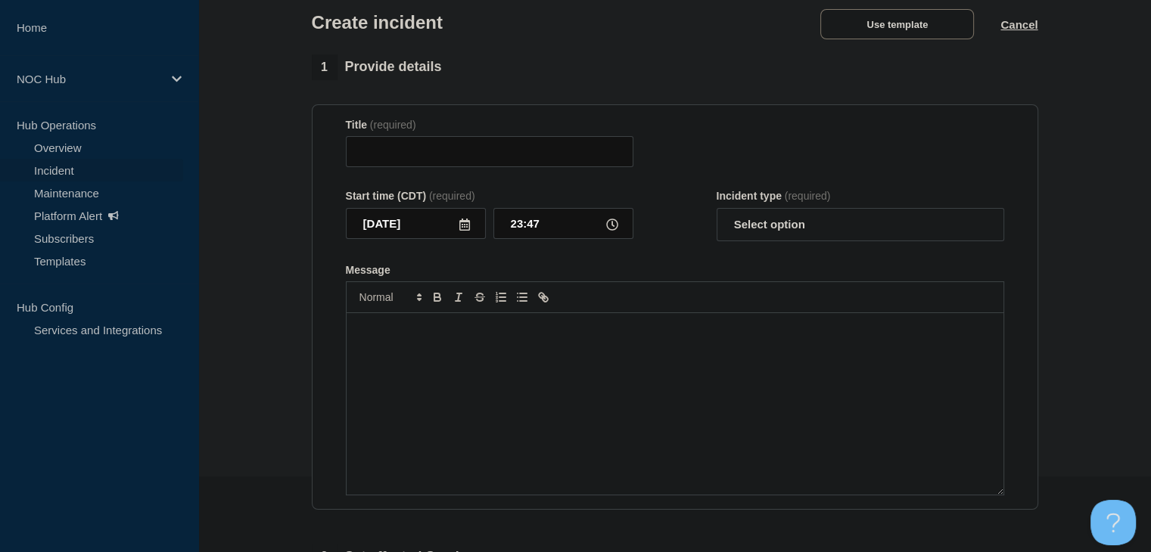
type input "Coop/Service Area | Network Circuit Event | Customers Not Affected"
select select "investigating"
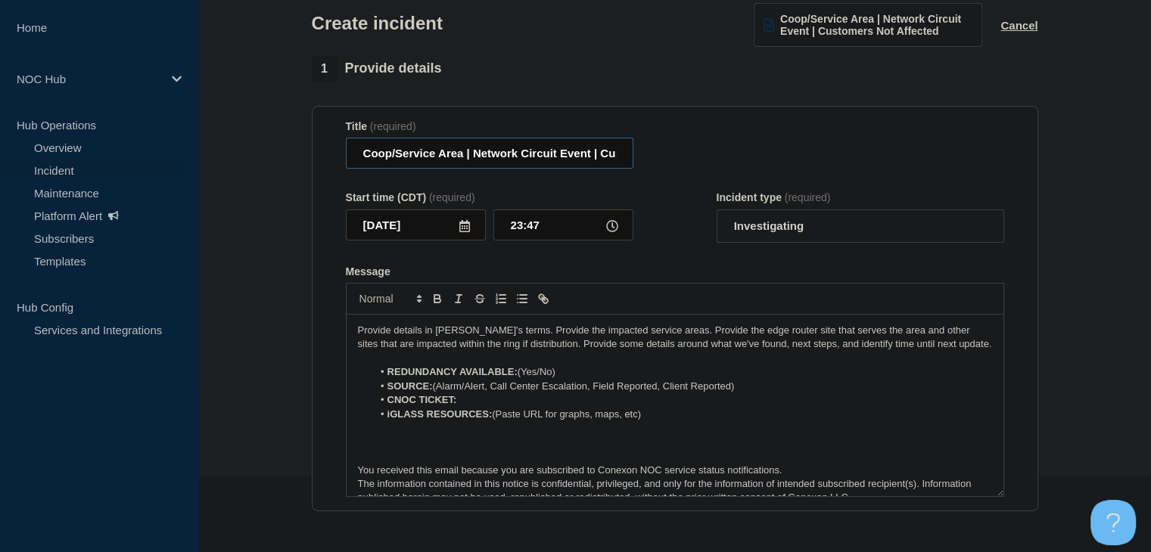
drag, startPoint x: 462, startPoint y: 155, endPoint x: 330, endPoint y: 160, distance: 131.8
click at [330, 160] on section "Title (required) Coop/Service Area | Network Circuit Event | Customers Not Affe…" at bounding box center [675, 309] width 726 height 406
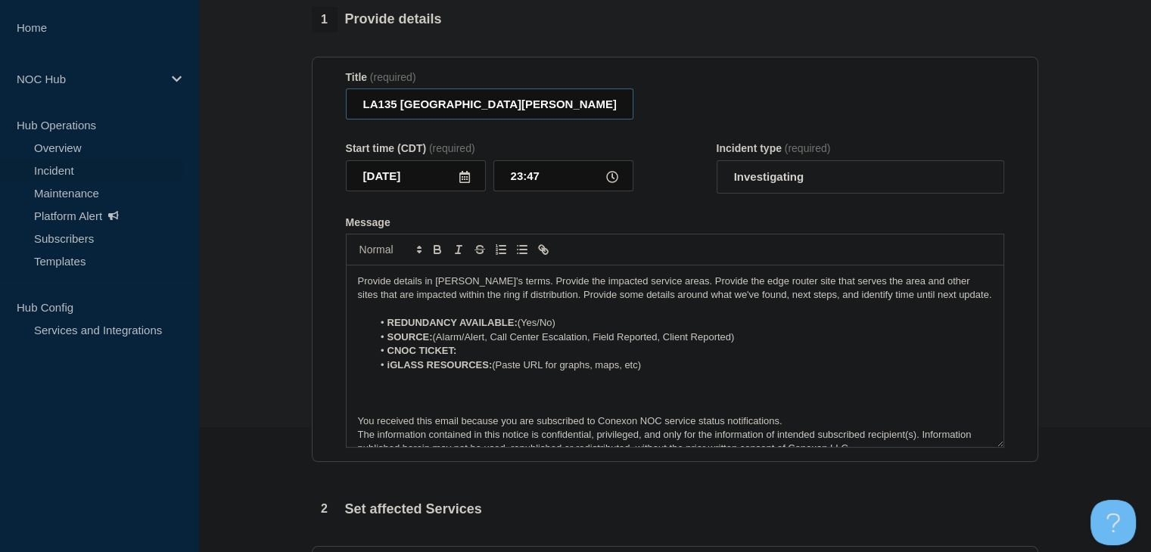
scroll to position [151, 0]
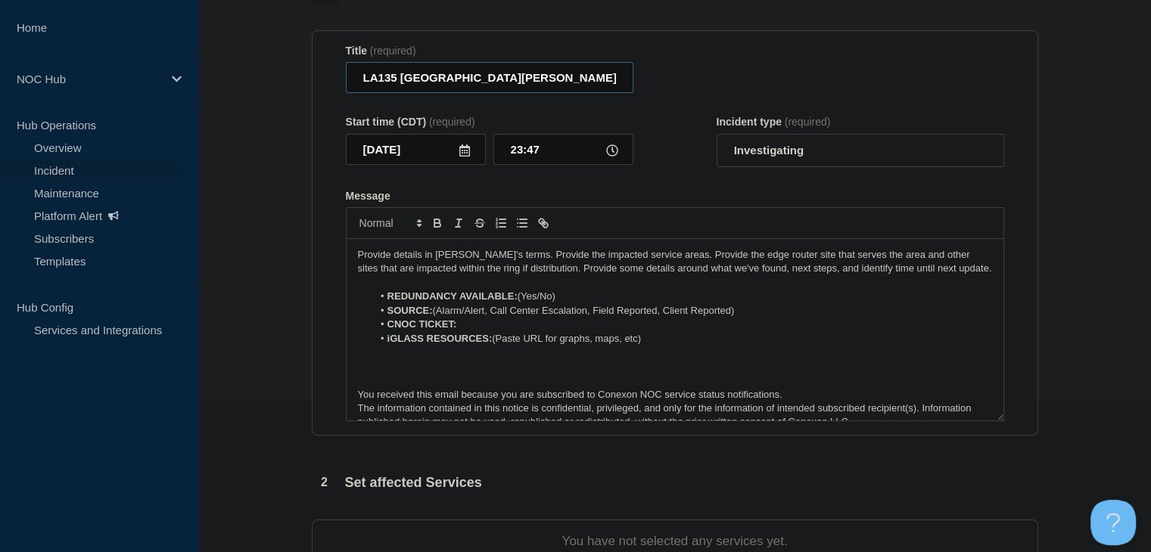
type input "LA135 East Carroll Parish | Network Circuit Event | Customers Not Affected"
click at [577, 303] on li "REDUNDANCY AVAILABLE: (Yes/No)" at bounding box center [682, 297] width 620 height 14
click at [524, 300] on li "REDUNDANCY AVAILABLE: (Yes" at bounding box center [682, 297] width 620 height 14
drag, startPoint x: 688, startPoint y: 317, endPoint x: 493, endPoint y: 317, distance: 194.5
click at [493, 317] on li "SOURCE: (Alarm/Alert, Call Center Escalation, Field Reported, Client Reported)" at bounding box center [682, 311] width 620 height 14
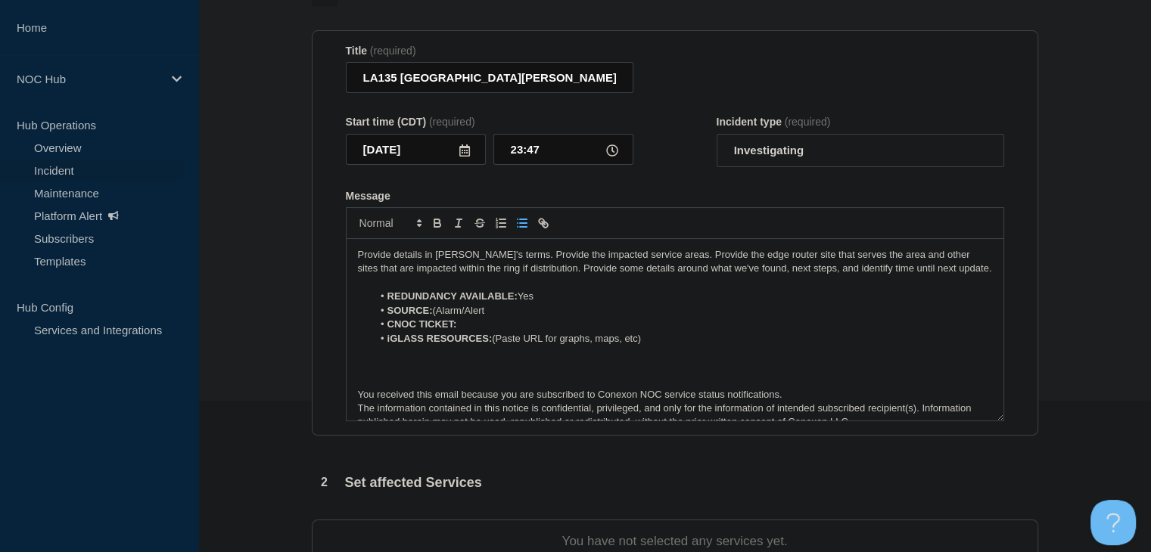
click at [437, 317] on li "SOURCE: (Alarm/Alert" at bounding box center [682, 311] width 620 height 14
drag, startPoint x: 686, startPoint y: 346, endPoint x: 361, endPoint y: 347, distance: 324.7
click at [361, 346] on ol "REDUNDANCY AVAILABLE: Yes SOURCE: Alarm/Alert CNOC TICKET: iGLASS RESOURCES: (P…" at bounding box center [675, 318] width 634 height 56
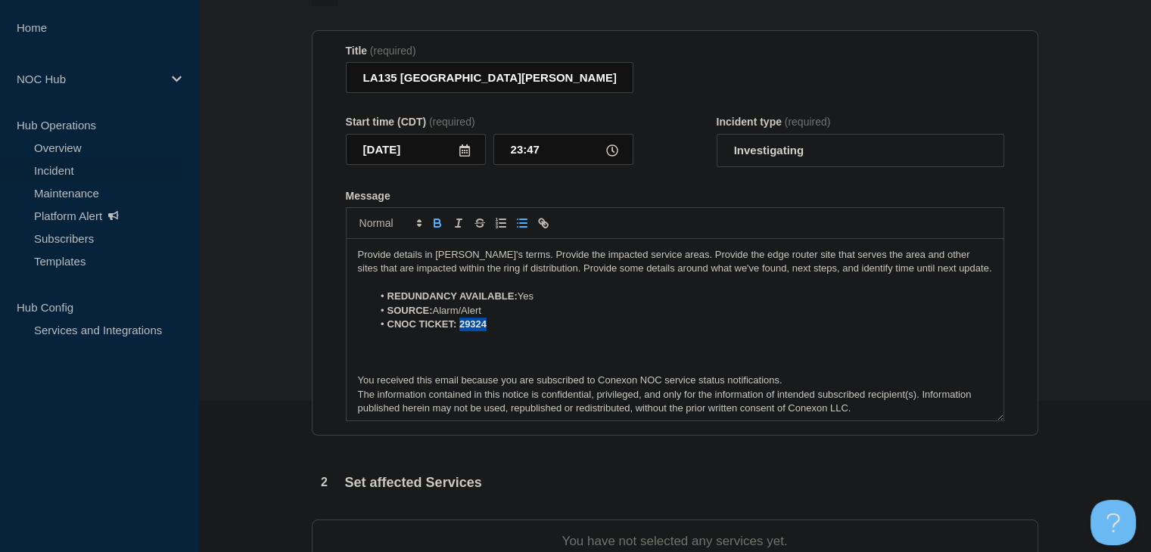
drag, startPoint x: 491, startPoint y: 328, endPoint x: 459, endPoint y: 330, distance: 31.9
click at [459, 330] on li "CNOC TICKET: 29324" at bounding box center [682, 325] width 620 height 14
click at [438, 227] on icon "Toggle bold text" at bounding box center [437, 225] width 6 height 4
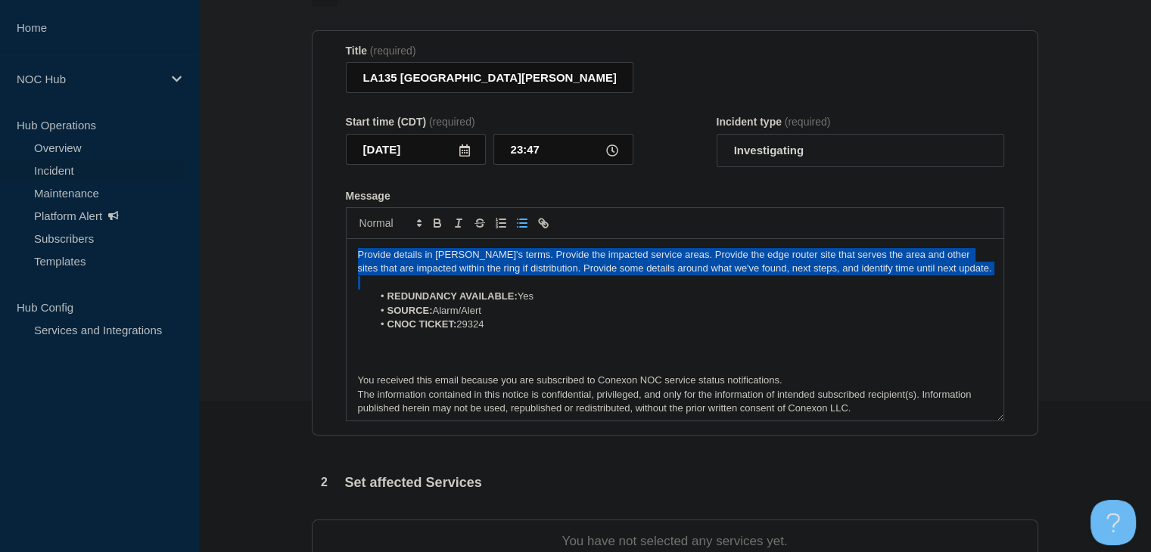
drag, startPoint x: 934, startPoint y: 280, endPoint x: 284, endPoint y: 254, distance: 650.6
click at [284, 254] on section "1 Provide details Title (required) LA135 East Carroll Parish | Network Circuit …" at bounding box center [674, 413] width 953 height 866
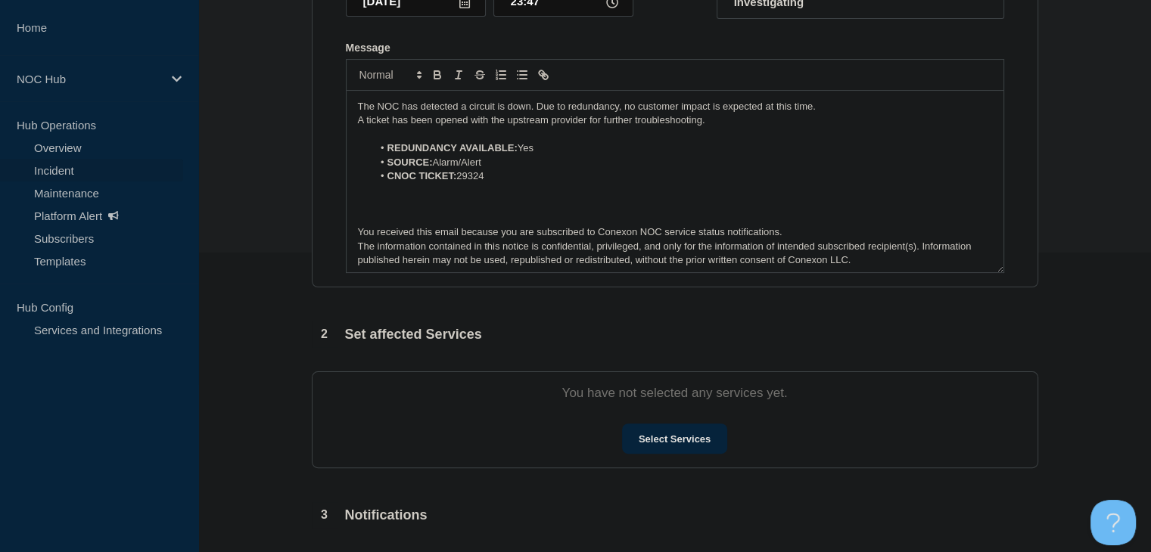
scroll to position [303, 0]
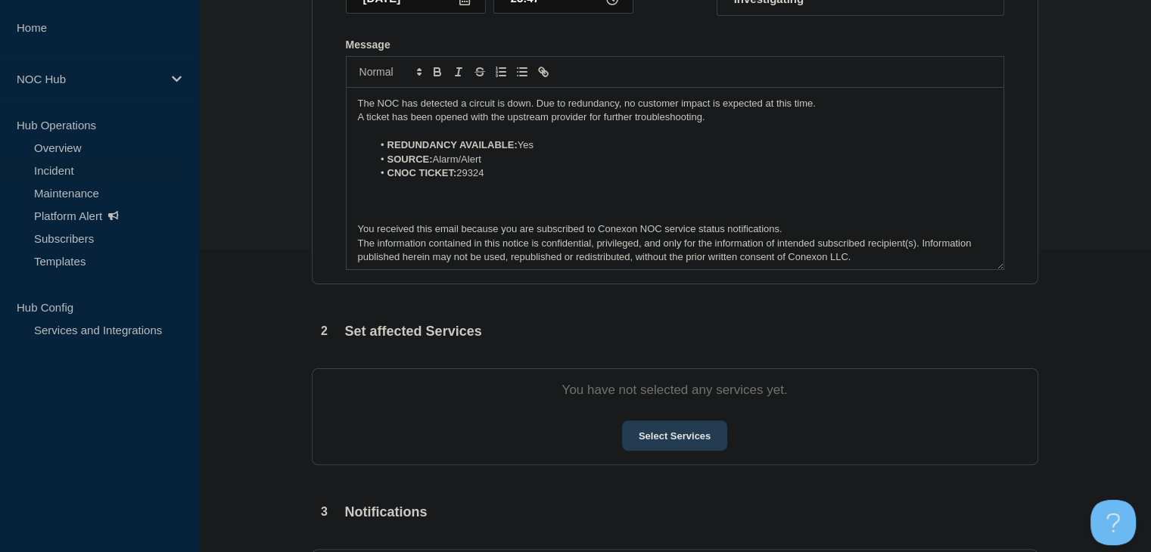
click at [651, 428] on button "Select Services" at bounding box center [674, 436] width 105 height 30
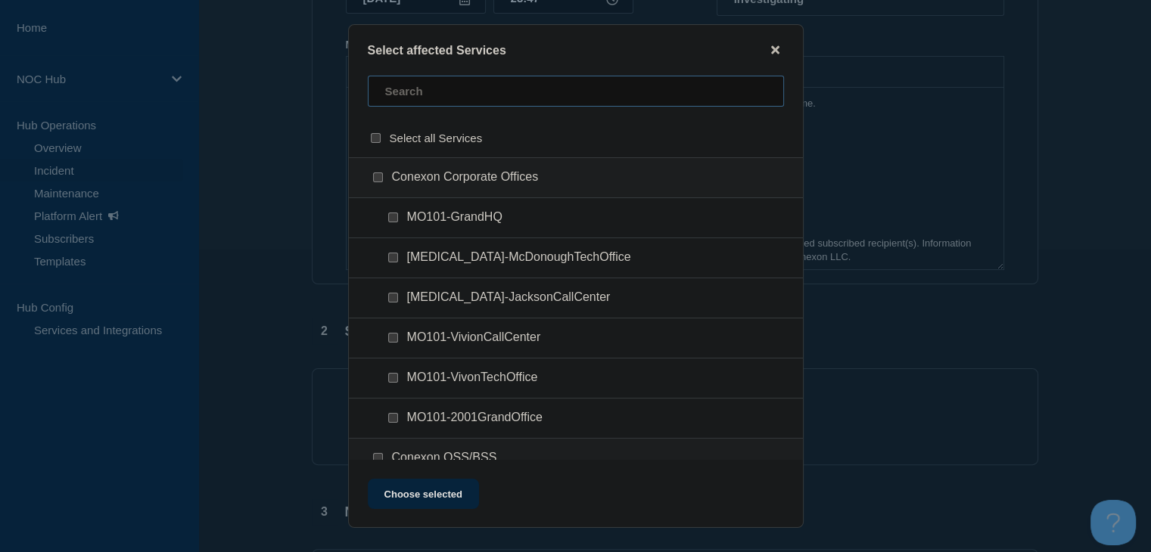
click at [456, 97] on input "text" at bounding box center [576, 91] width 416 height 31
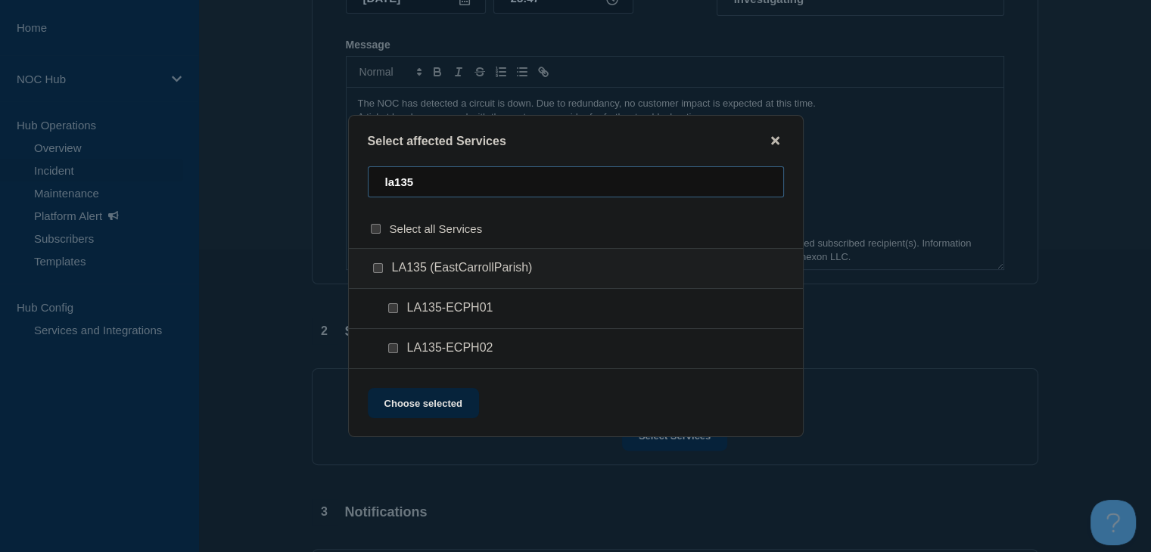
type input "la135"
click at [377, 272] on input "LA135 (EastCarrollParish) checkbox" at bounding box center [378, 268] width 10 height 10
checkbox input "true"
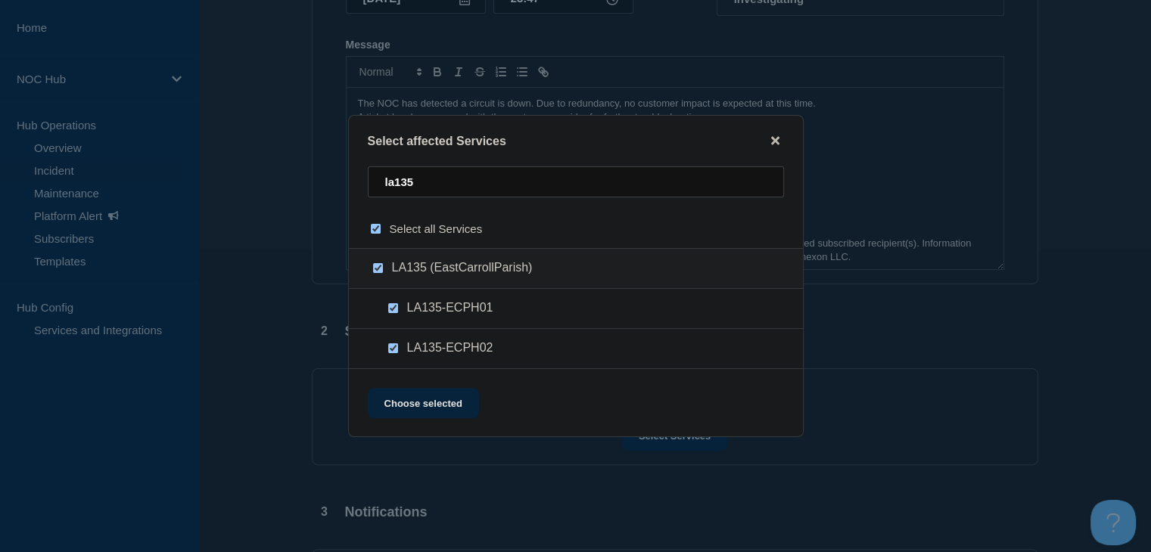
checkbox input "true"
click at [380, 276] on div at bounding box center [381, 268] width 22 height 15
click at [375, 266] on input "LA135 (EastCarrollParish) checkbox" at bounding box center [378, 268] width 10 height 10
checkbox input "false"
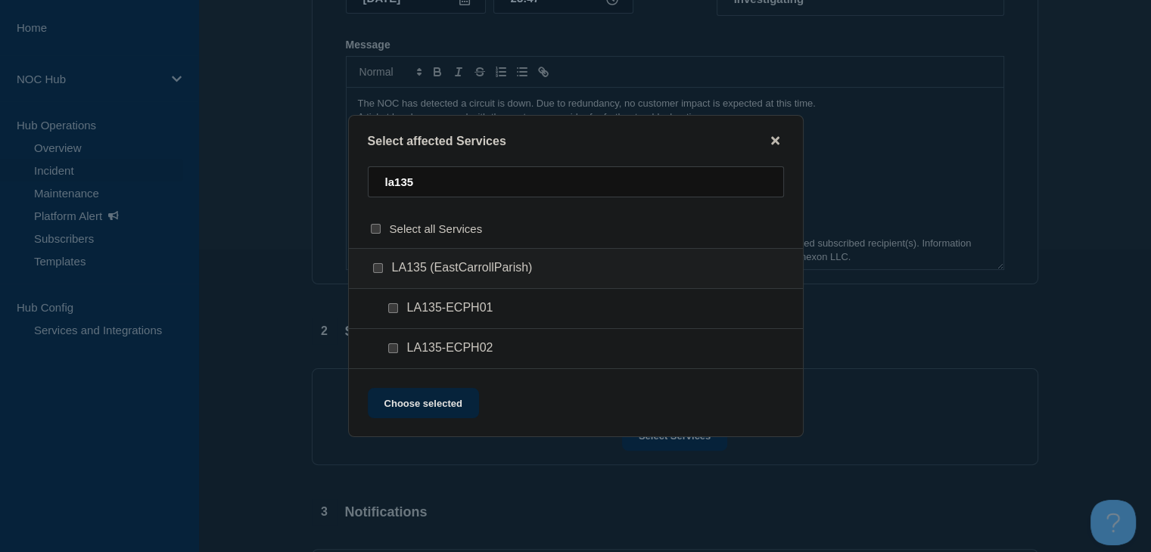
checkbox input "false"
click at [390, 310] on input "LA135-ECPH01 checkbox" at bounding box center [393, 308] width 10 height 10
checkbox input "true"
click at [394, 350] on input "LA135-ECPH02 checkbox" at bounding box center [393, 349] width 10 height 10
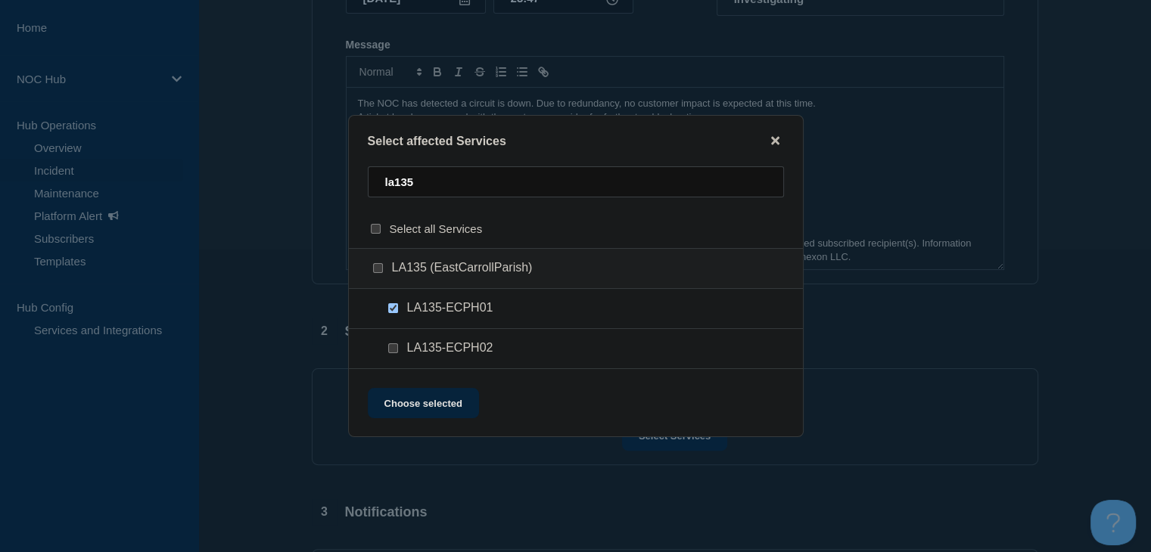
checkbox input "true"
click at [446, 397] on button "Choose selected" at bounding box center [423, 403] width 111 height 30
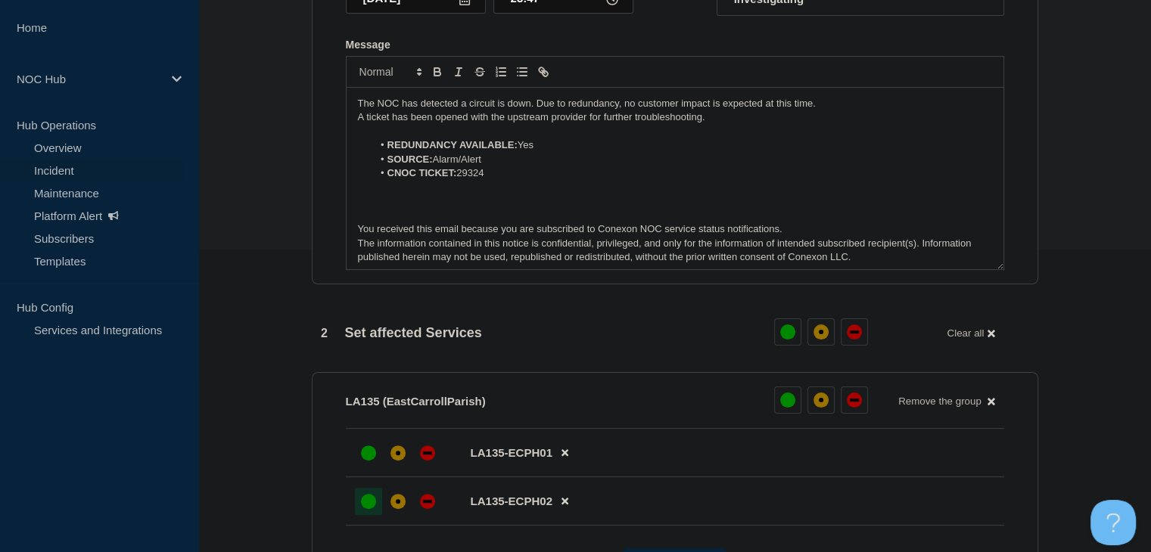
click at [366, 506] on div "up" at bounding box center [368, 501] width 15 height 15
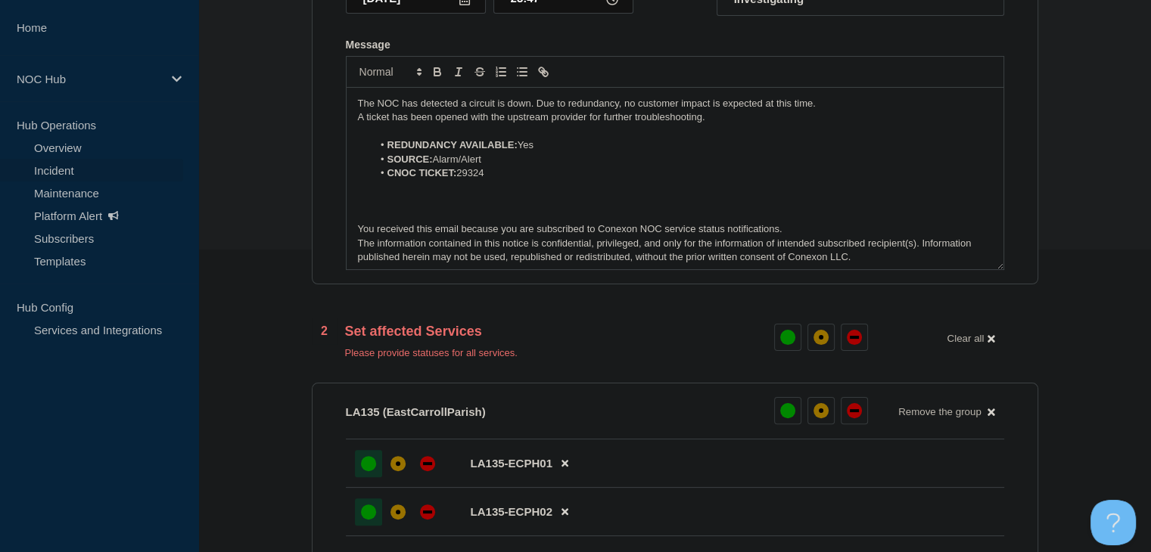
click at [361, 456] on div at bounding box center [368, 463] width 27 height 27
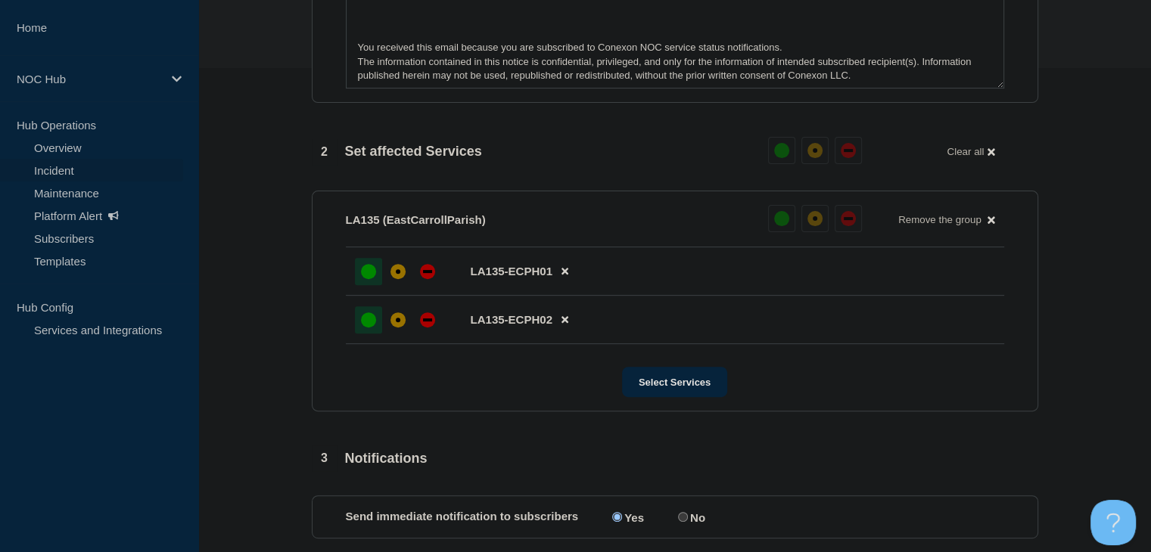
scroll to position [605, 0]
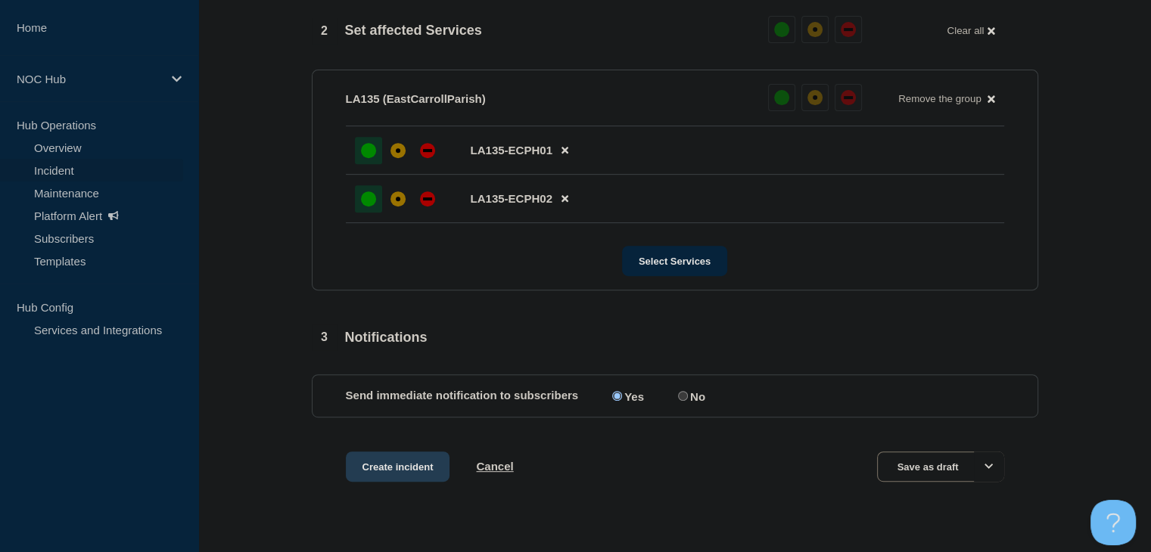
click at [398, 482] on button "Create incident" at bounding box center [398, 467] width 104 height 30
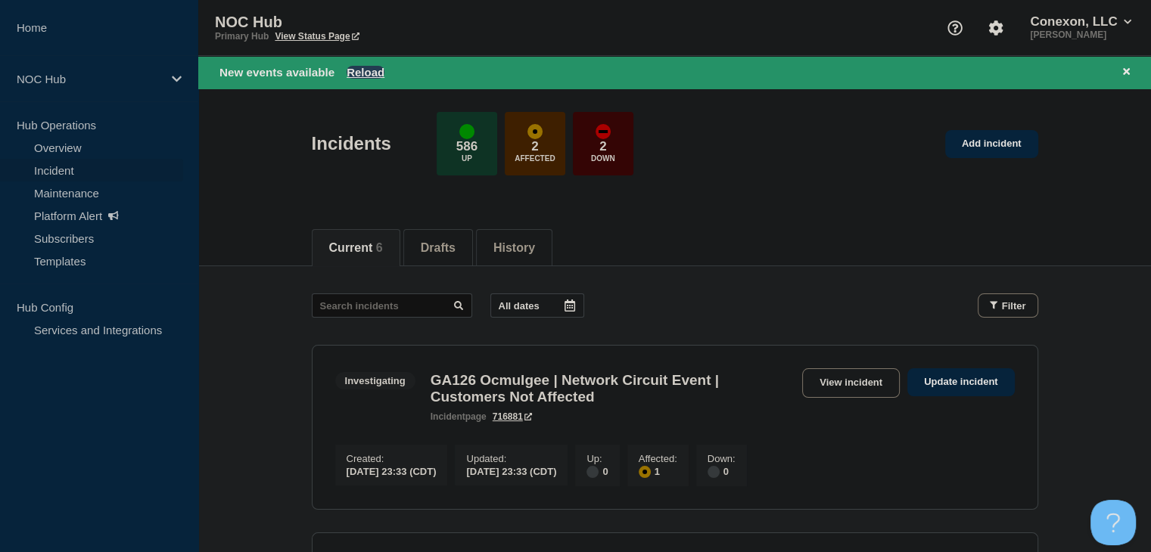
click at [369, 76] on button "Reload" at bounding box center [366, 72] width 38 height 13
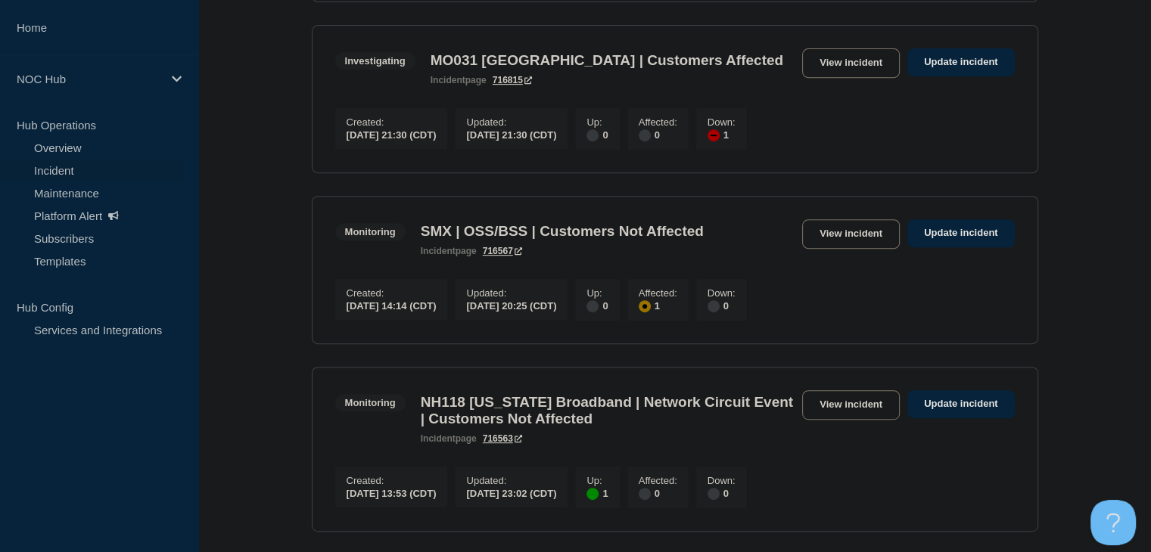
scroll to position [757, 0]
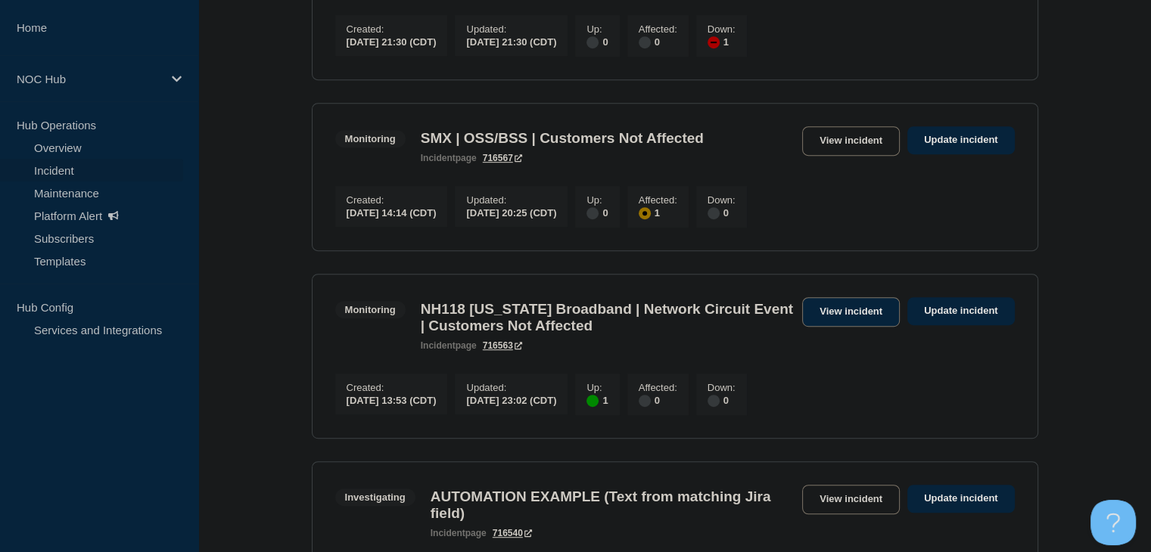
click at [862, 327] on link "View incident" at bounding box center [851, 312] width 98 height 30
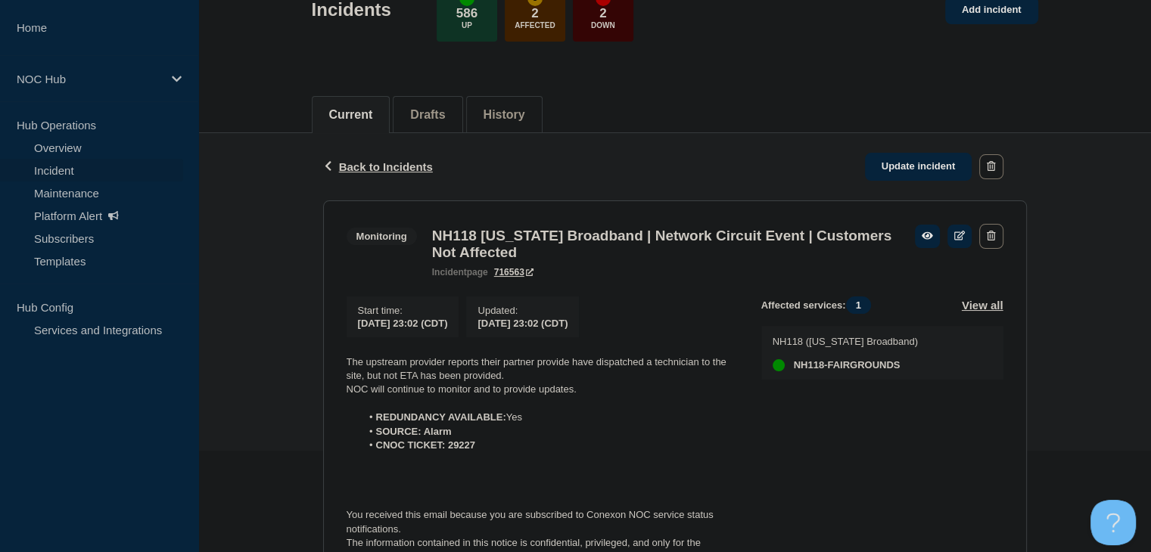
scroll to position [227, 0]
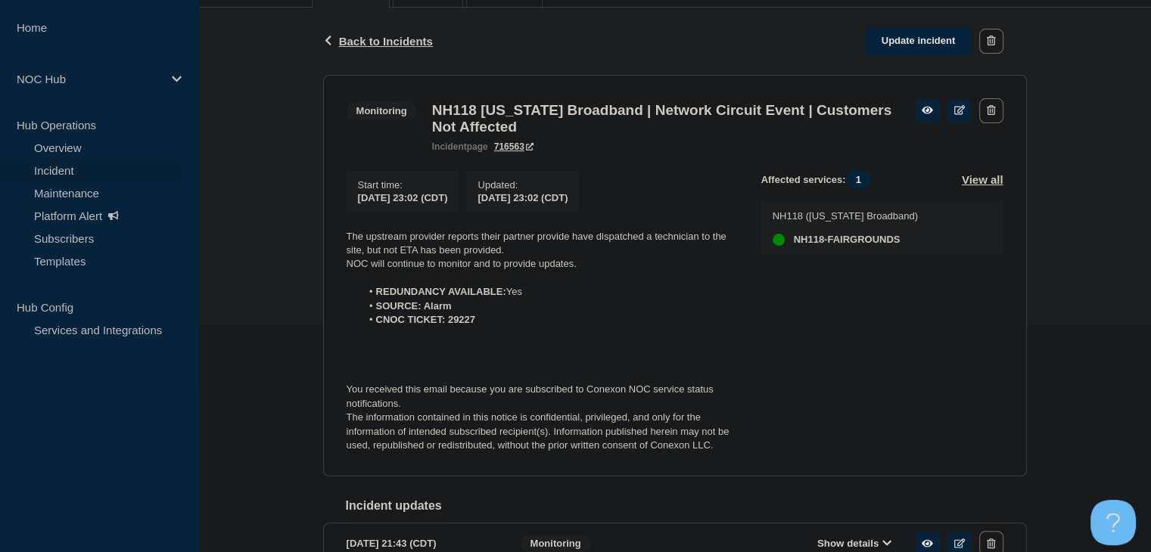
click at [87, 172] on link "Incident" at bounding box center [91, 170] width 183 height 23
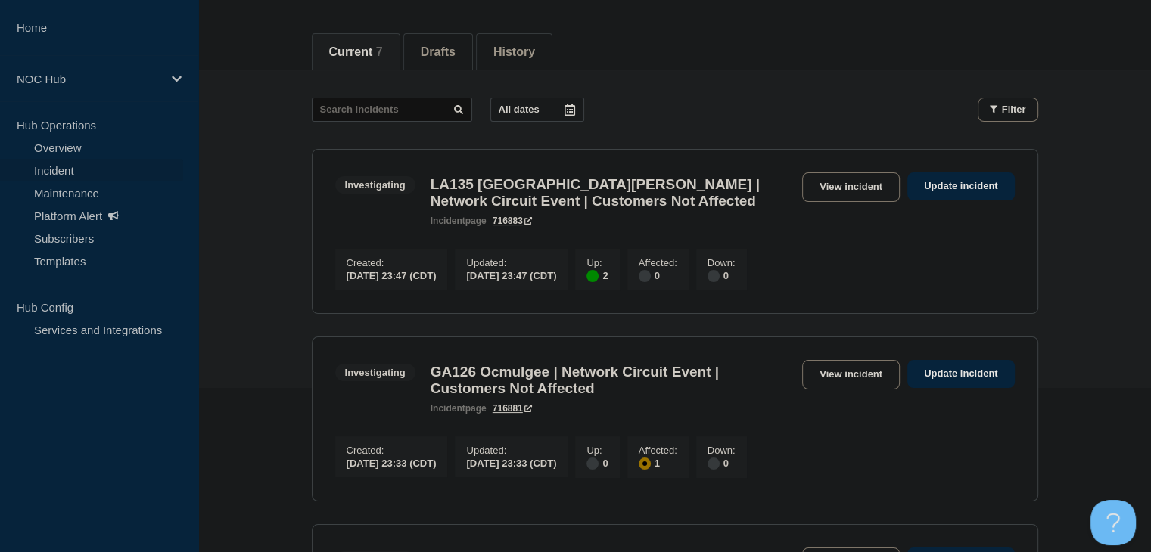
scroll to position [227, 0]
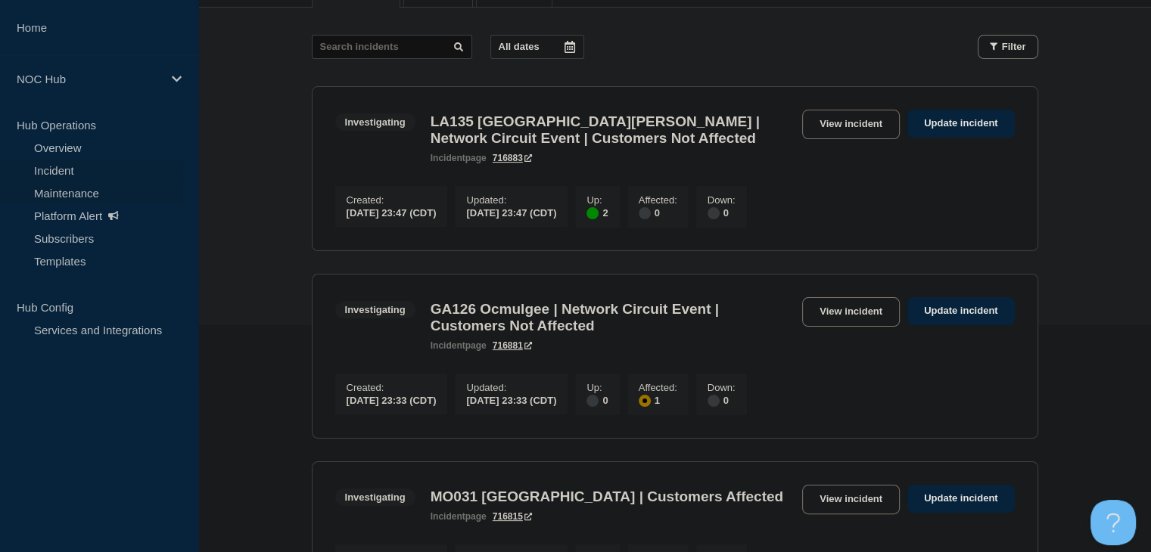
click at [77, 198] on link "Maintenance" at bounding box center [91, 193] width 183 height 23
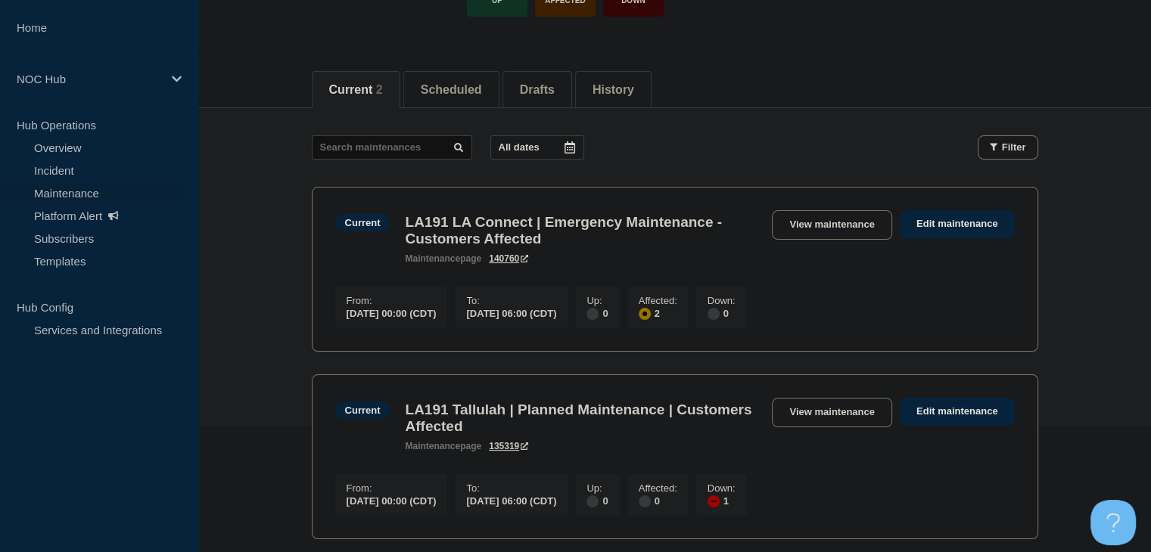
scroll to position [227, 0]
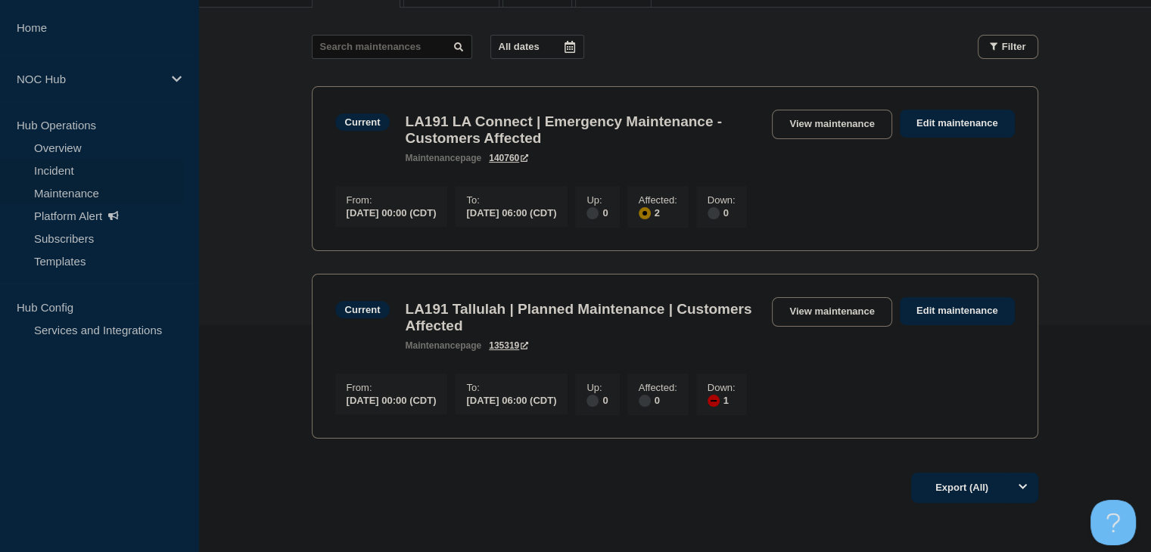
click at [82, 173] on link "Incident" at bounding box center [91, 170] width 183 height 23
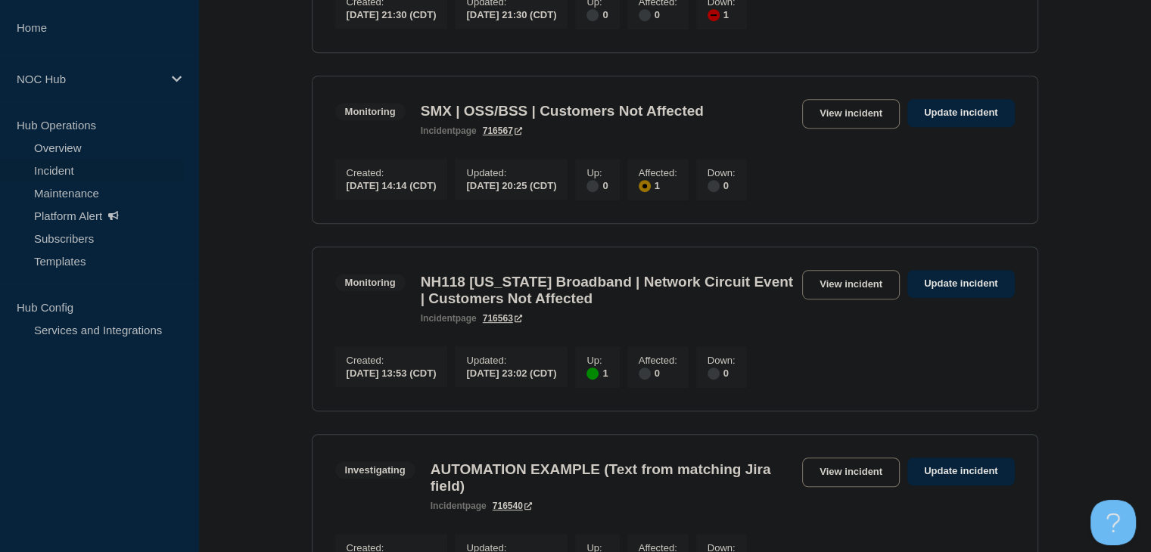
scroll to position [908, 0]
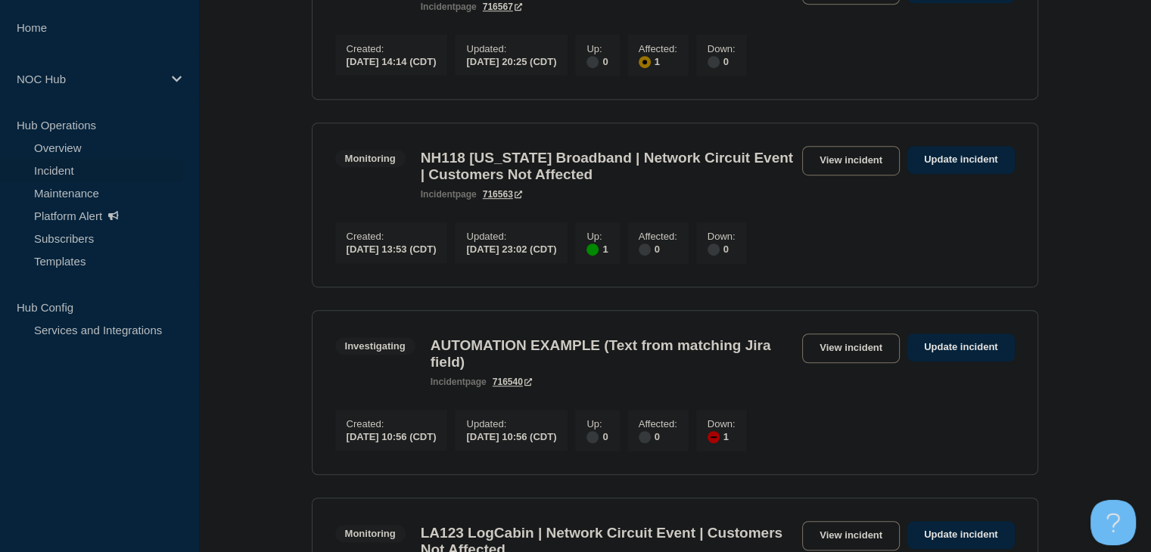
drag, startPoint x: 810, startPoint y: 205, endPoint x: 749, endPoint y: 198, distance: 61.8
click at [742, 183] on h3 "NH118 New Hampshire Broadband | Network Circuit Event | Customers Not Affected" at bounding box center [608, 166] width 374 height 33
click at [828, 176] on link "View incident" at bounding box center [851, 161] width 98 height 30
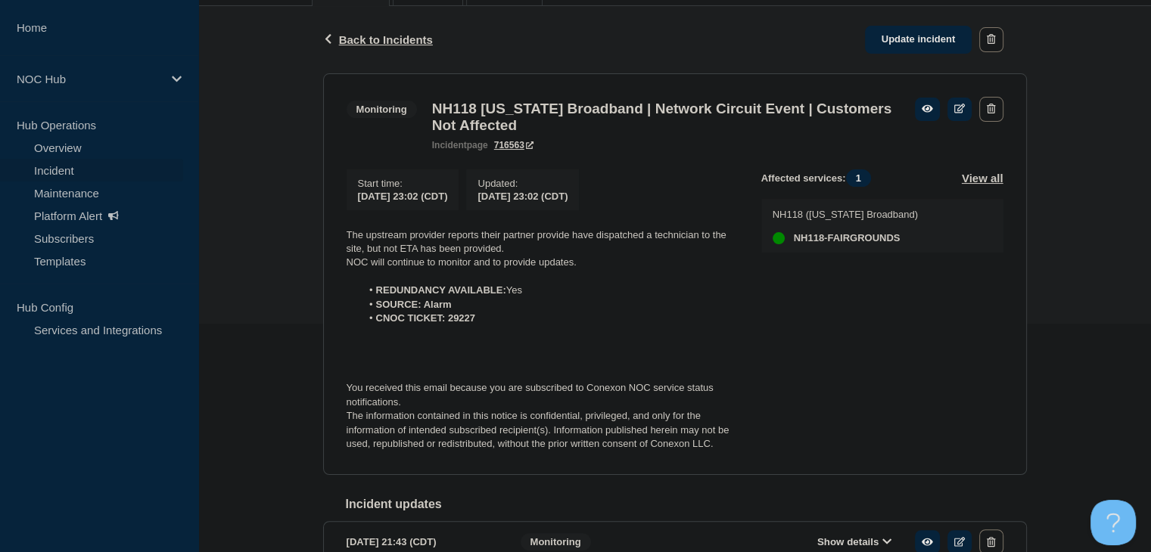
scroll to position [227, 0]
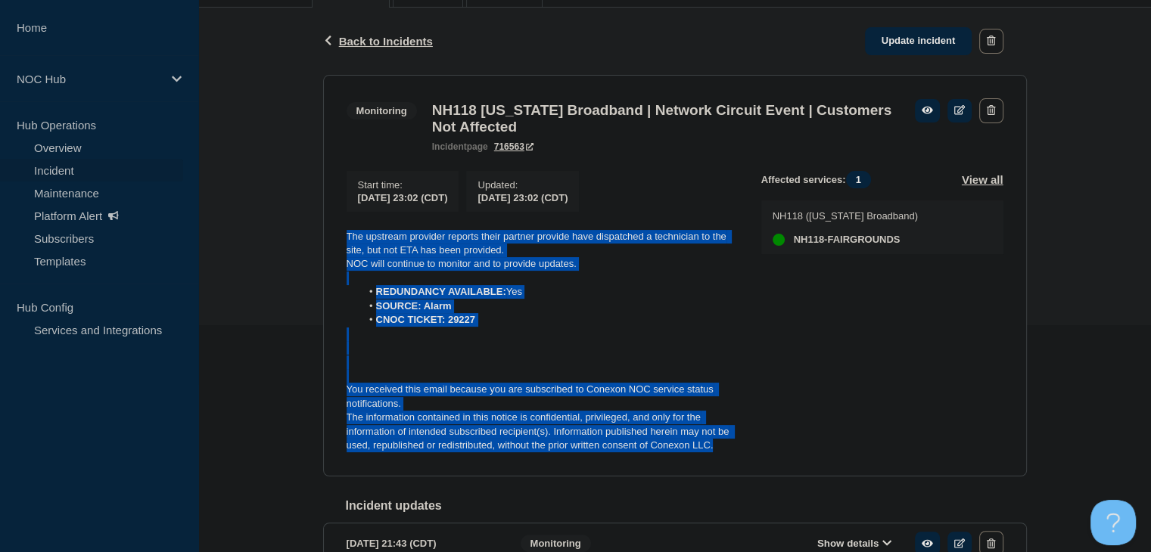
drag, startPoint x: 723, startPoint y: 458, endPoint x: 310, endPoint y: 232, distance: 470.7
click at [310, 232] on div "Back Back to Incidents Update incident Monitoring NH118 New Hampshire Broadband…" at bounding box center [674, 360] width 953 height 704
copy div "The upstream provider reports their partner provide have dispatched a technicia…"
click at [908, 49] on link "Update incident" at bounding box center [918, 41] width 107 height 28
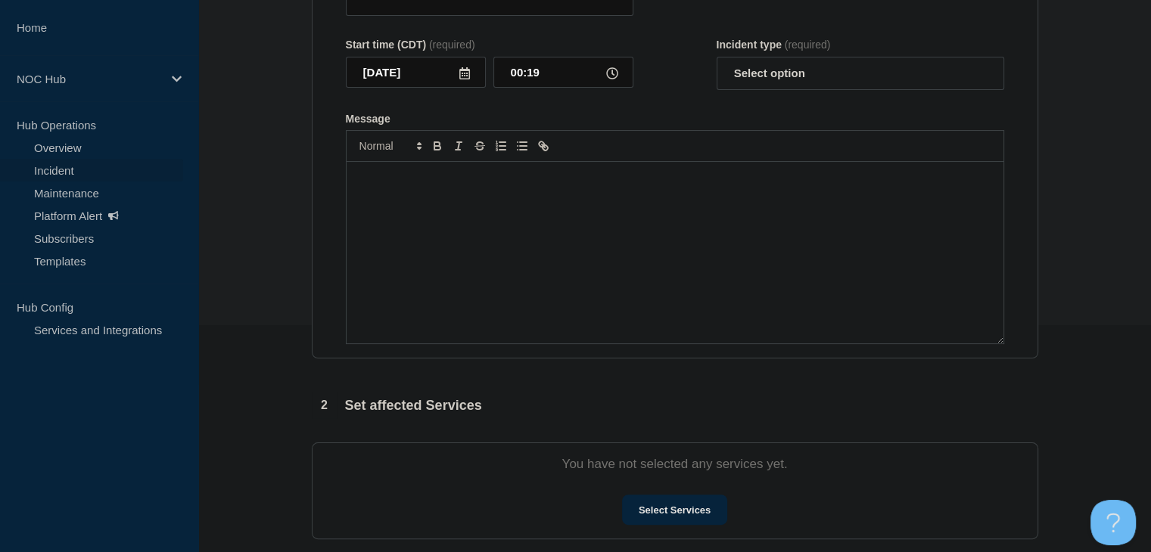
type input "NH118 New Hampshire Broadband | Network Circuit Event | Customers Not Affected"
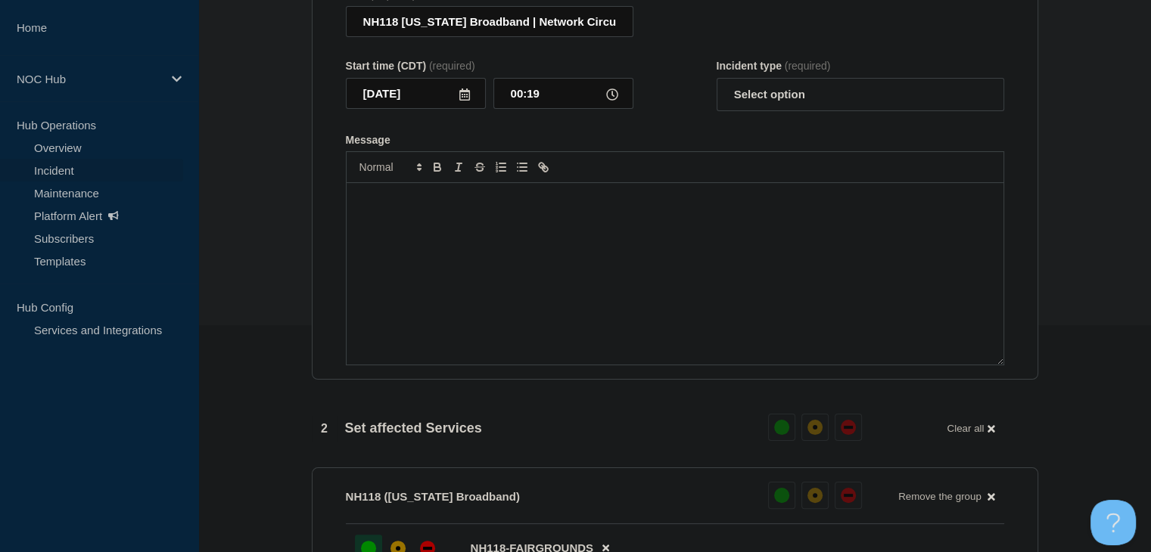
click at [580, 275] on div "Message" at bounding box center [675, 274] width 657 height 182
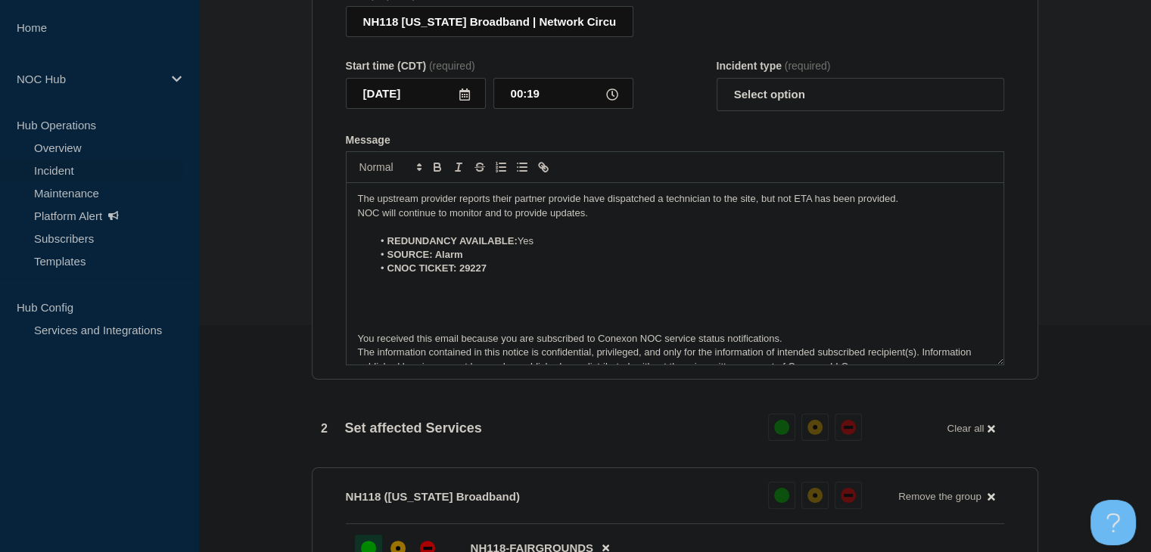
scroll to position [7, 0]
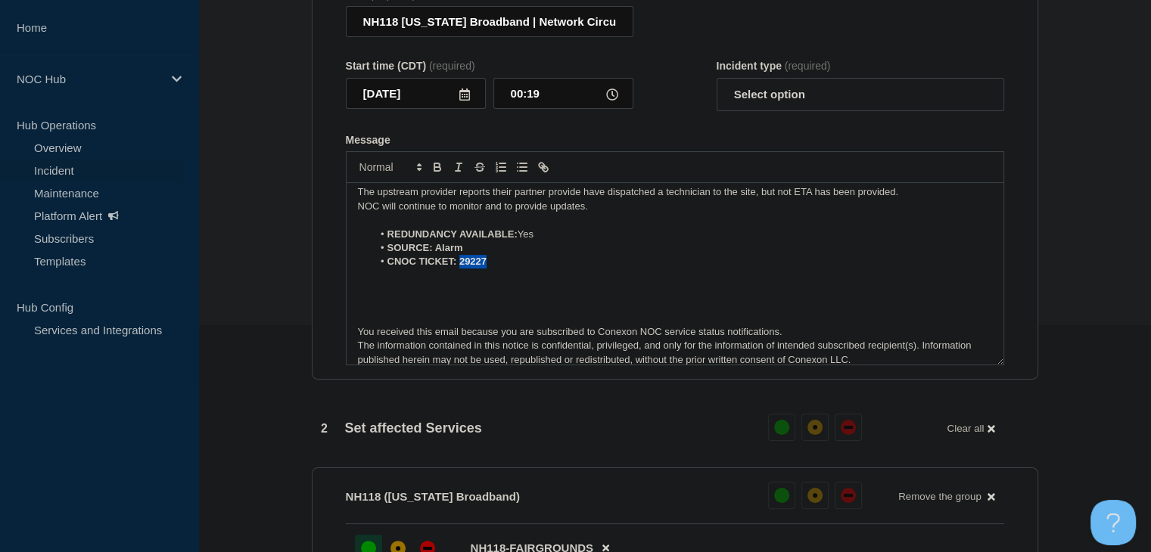
drag, startPoint x: 490, startPoint y: 297, endPoint x: 460, endPoint y: 297, distance: 30.3
click at [460, 269] on li "CNOC TICKET: 29227" at bounding box center [682, 262] width 620 height 14
click at [434, 167] on icon "Toggle bold text" at bounding box center [436, 165] width 5 height 4
drag, startPoint x: 462, startPoint y: 285, endPoint x: 436, endPoint y: 285, distance: 25.7
click at [436, 255] on li "SOURCE: Alarm" at bounding box center [682, 248] width 620 height 14
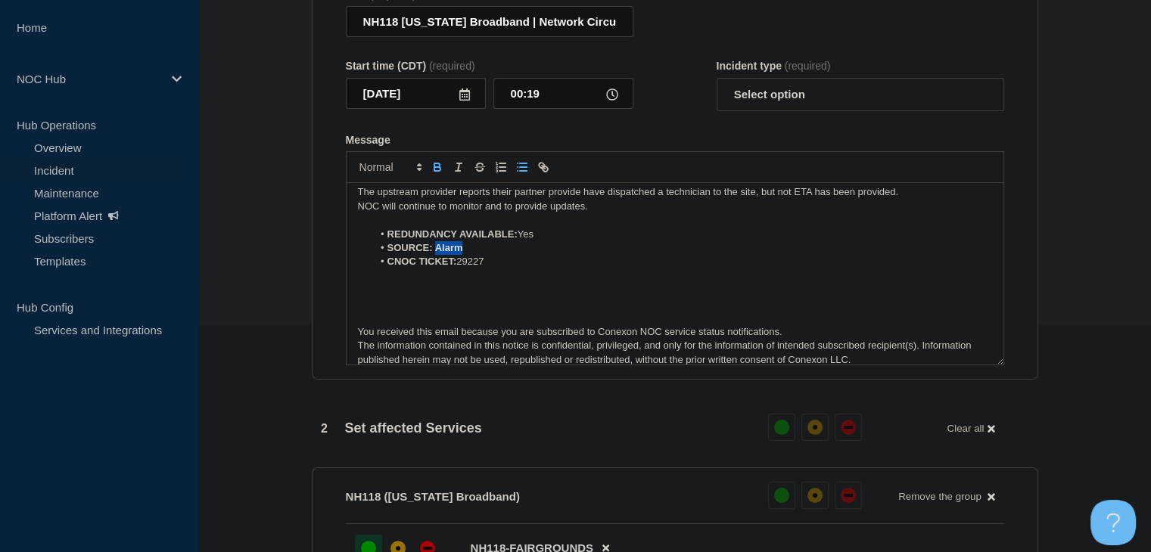
click at [439, 167] on icon "Toggle bold text" at bounding box center [436, 165] width 5 height 4
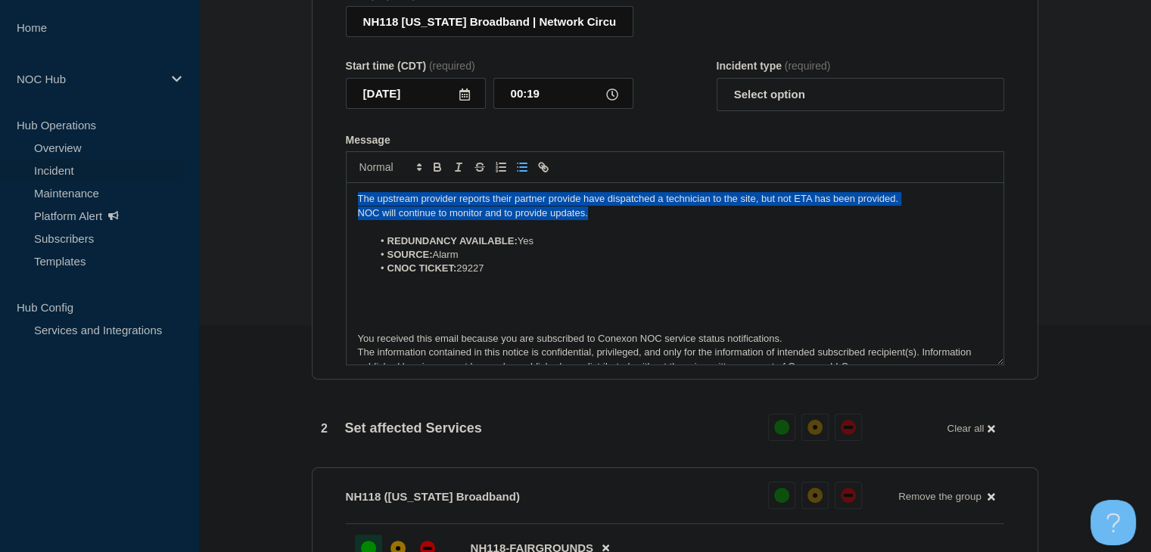
drag, startPoint x: 606, startPoint y: 250, endPoint x: 282, endPoint y: 219, distance: 326.1
click at [282, 219] on section "1 Provide details Title (required) NH118 New Hampshire Broadband | Network Circ…" at bounding box center [674, 532] width 953 height 1216
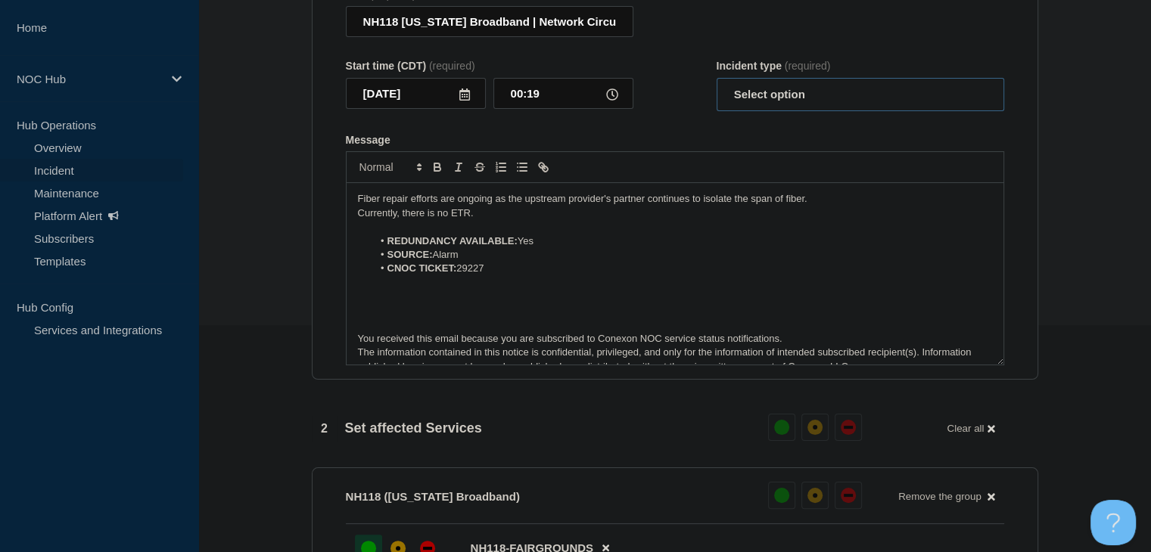
drag, startPoint x: 782, startPoint y: 123, endPoint x: 785, endPoint y: 140, distance: 17.7
click at [782, 111] on select "Select option Investigating Identified Monitoring Resolved" at bounding box center [861, 94] width 288 height 33
select select "monitoring"
click at [717, 111] on select "Select option Investigating Identified Monitoring Resolved" at bounding box center [861, 94] width 288 height 33
click at [661, 152] on form "Title (required) NH118 New Hampshire Broadband | Network Circuit Event | Custom…" at bounding box center [675, 178] width 658 height 378
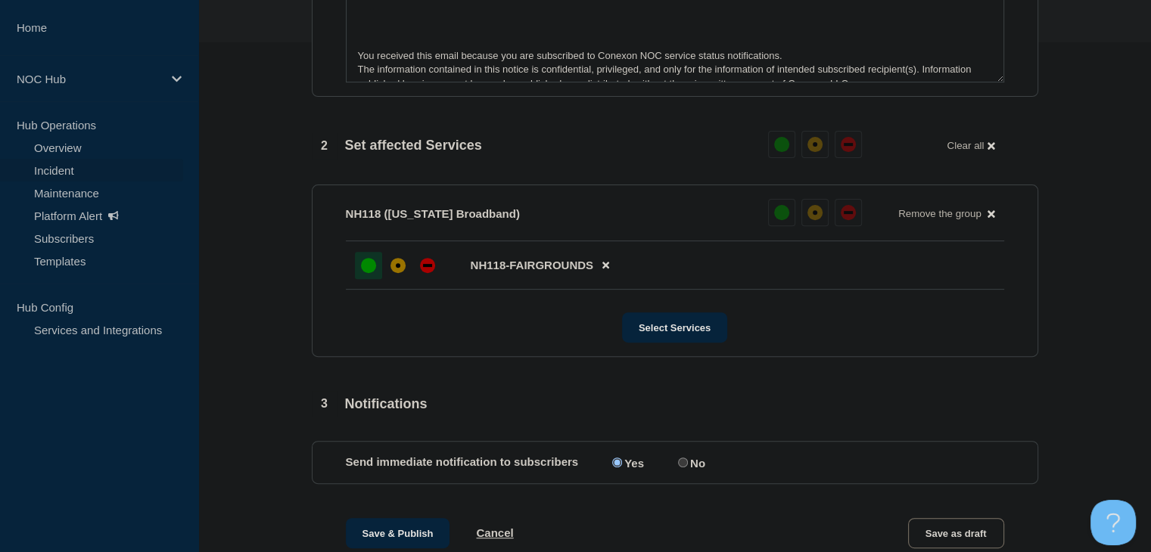
scroll to position [605, 0]
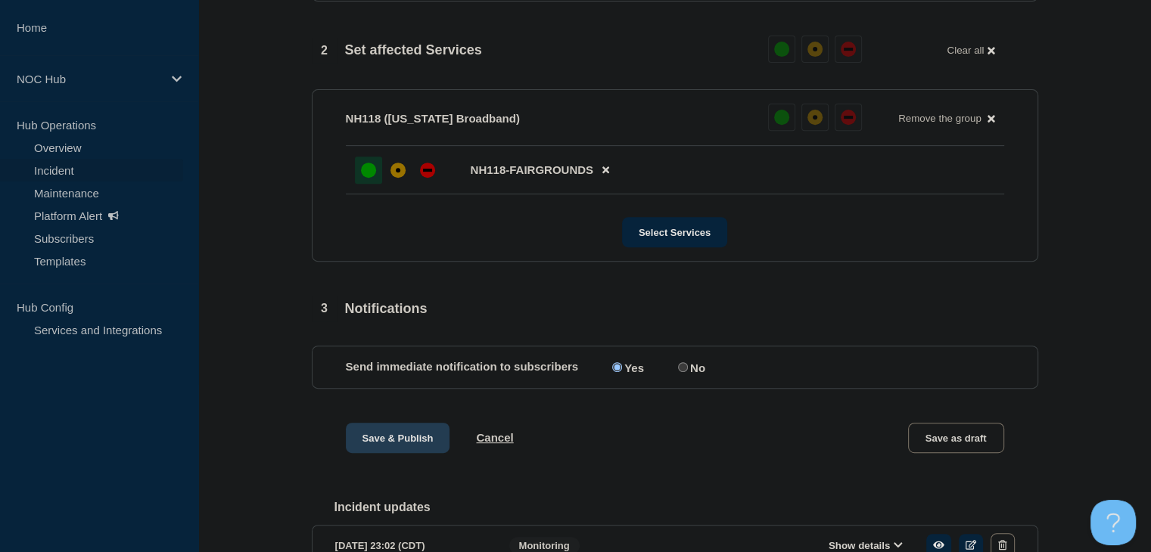
click at [372, 453] on button "Save & Publish" at bounding box center [398, 438] width 104 height 30
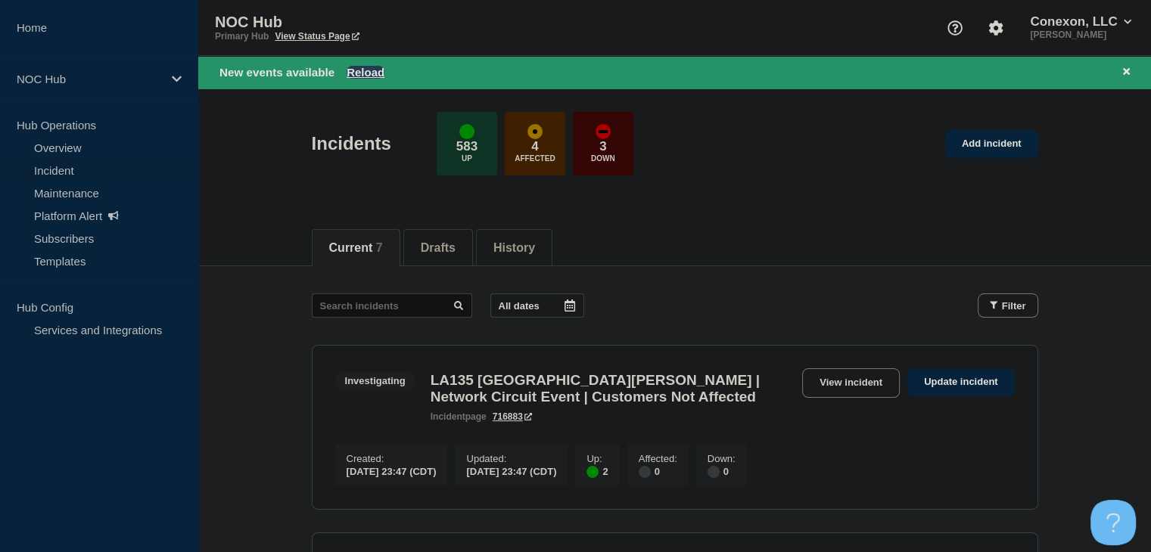
click at [358, 71] on button "Reload" at bounding box center [366, 72] width 38 height 13
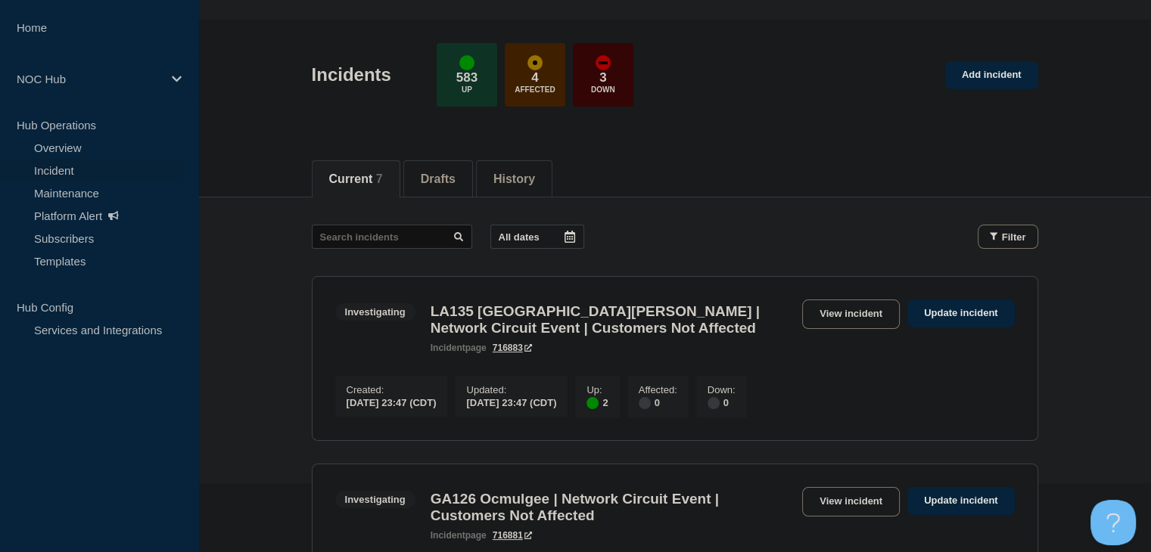
scroll to position [119, 0]
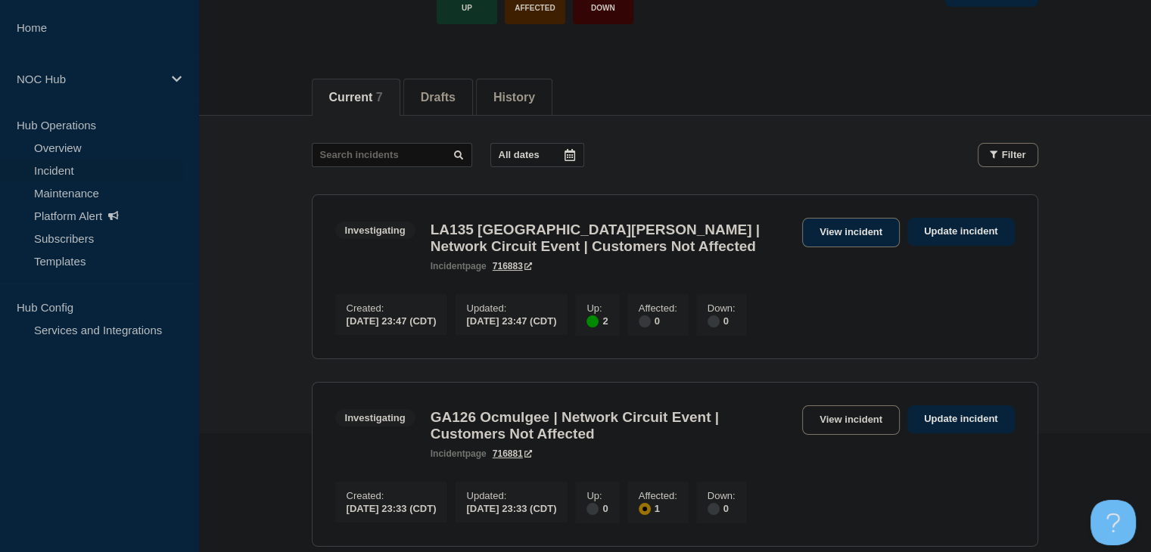
click at [870, 234] on link "View incident" at bounding box center [851, 233] width 98 height 30
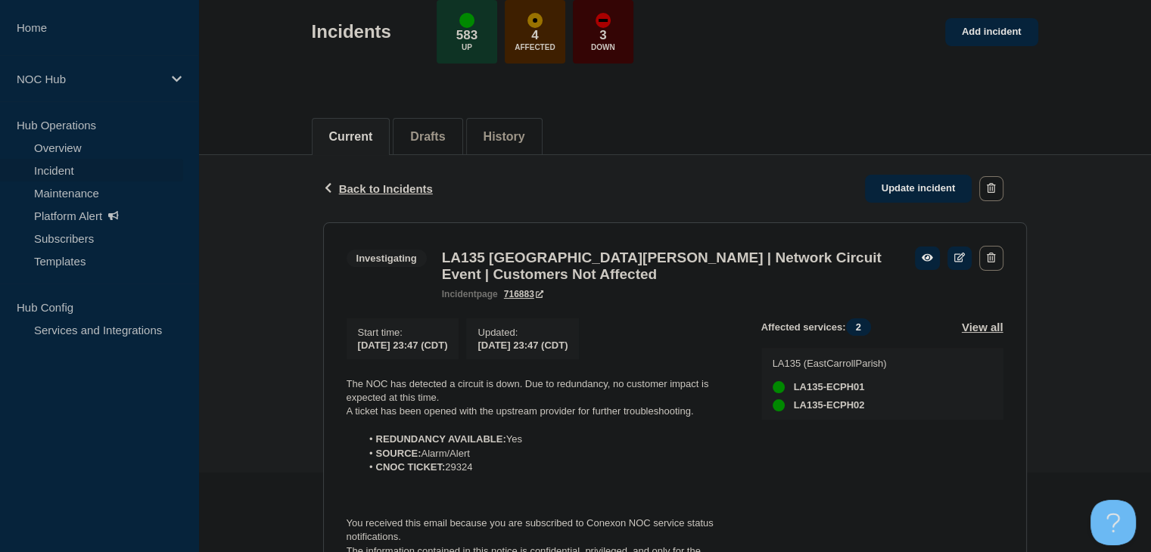
scroll to position [191, 0]
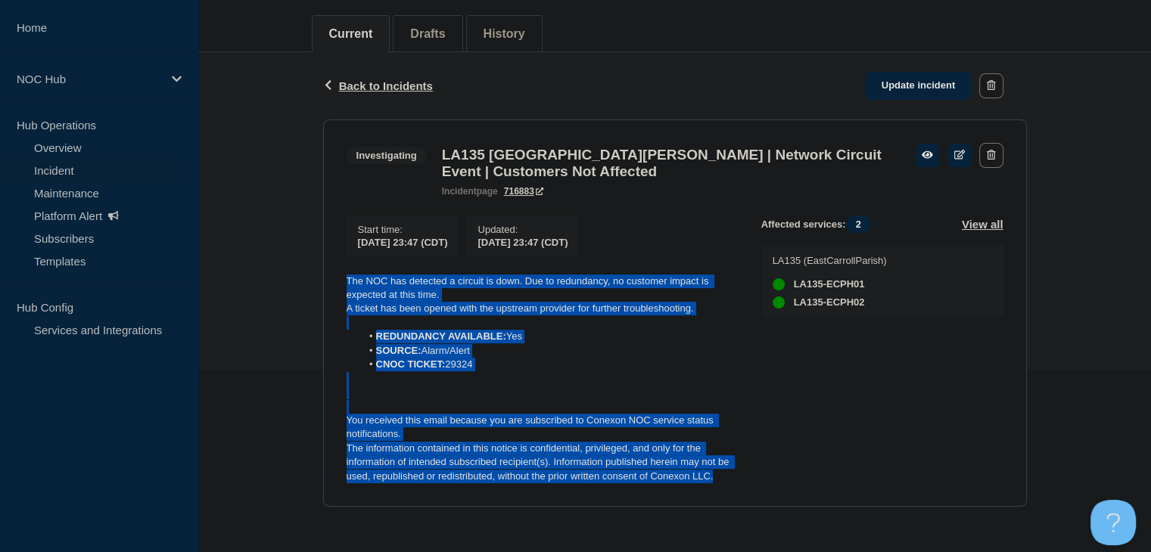
drag, startPoint x: 731, startPoint y: 488, endPoint x: 338, endPoint y: 276, distance: 446.9
click at [338, 276] on section "Investigating LA135 East Carroll Parish | Network Circuit Event | Customers Not…" at bounding box center [675, 314] width 704 height 388
copy div "The NOC has detected a circuit is down. Due to redundancy, no customer impact i…"
click at [895, 76] on link "Update incident" at bounding box center [918, 86] width 107 height 28
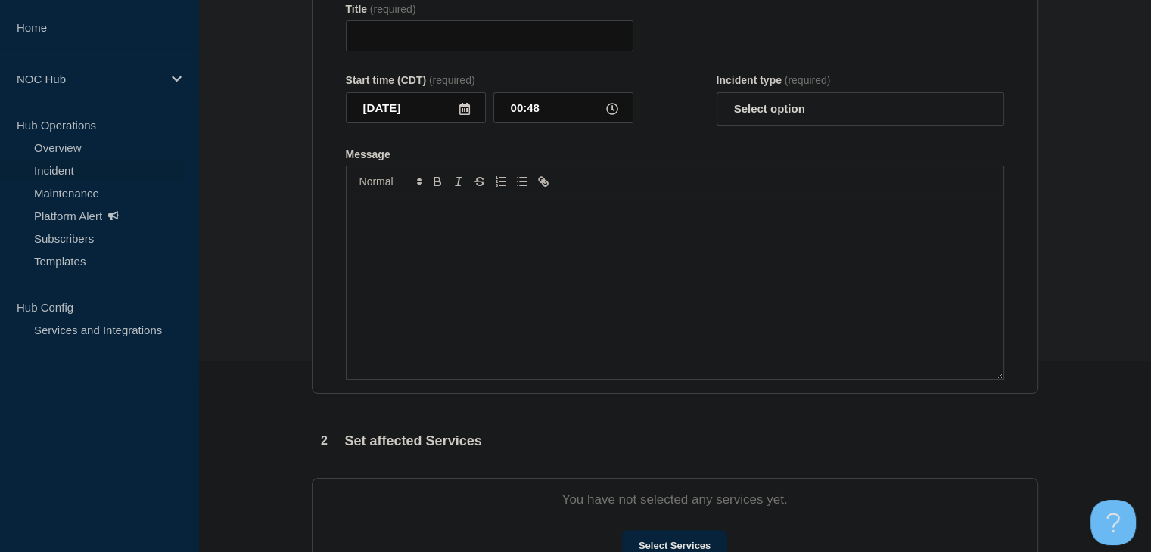
type input "LA135 East Carroll Parish | Network Circuit Event | Customers Not Affected"
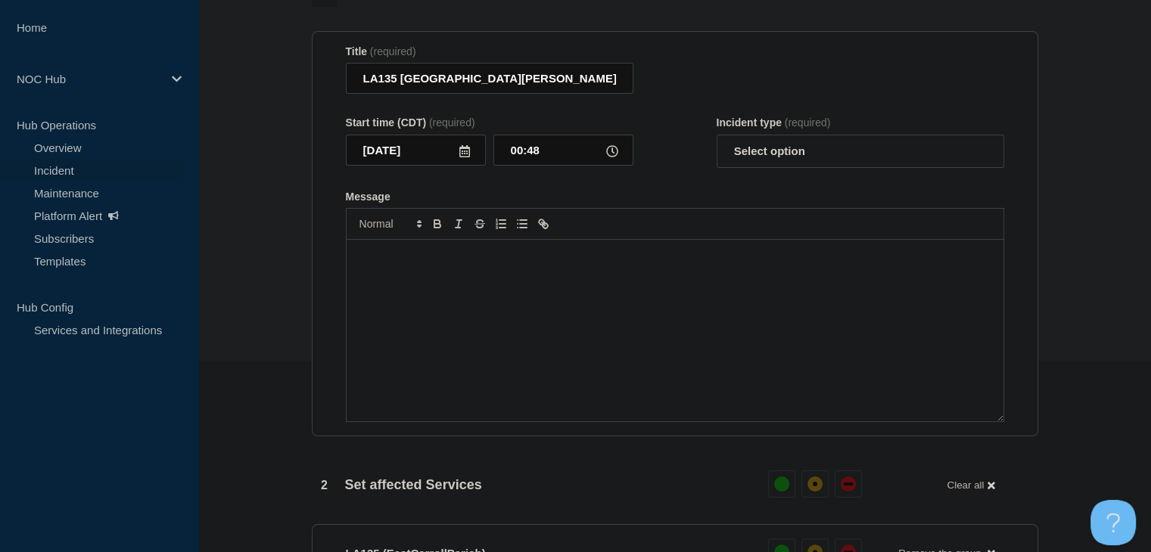
click at [521, 303] on div "Message" at bounding box center [675, 331] width 657 height 182
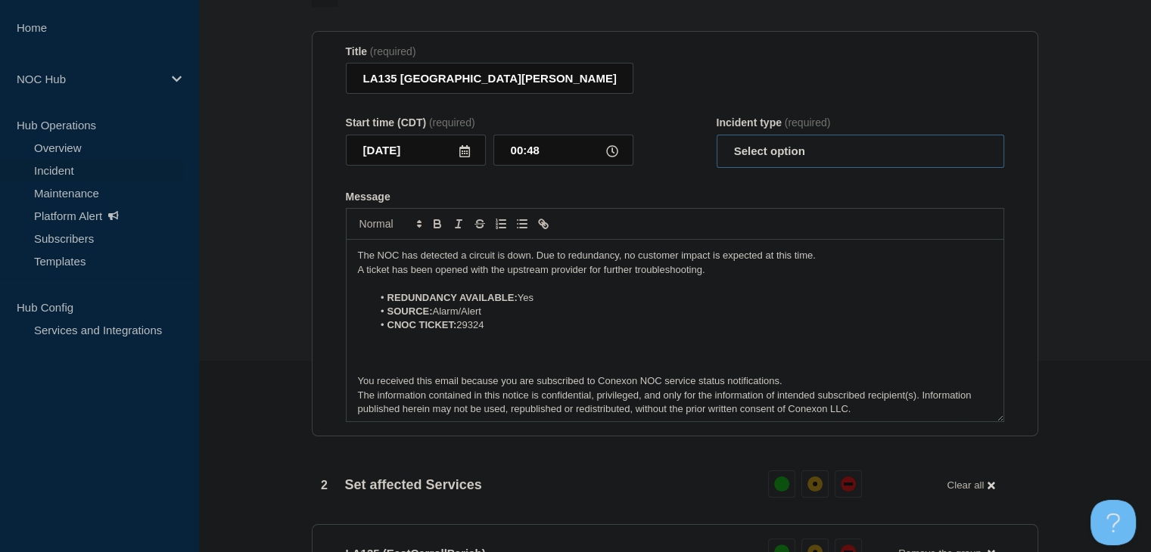
click at [793, 135] on select "Select option Investigating Identified Monitoring Resolved" at bounding box center [861, 151] width 288 height 33
select select "identified"
click at [717, 135] on select "Select option Investigating Identified Monitoring Resolved" at bounding box center [861, 151] width 288 height 33
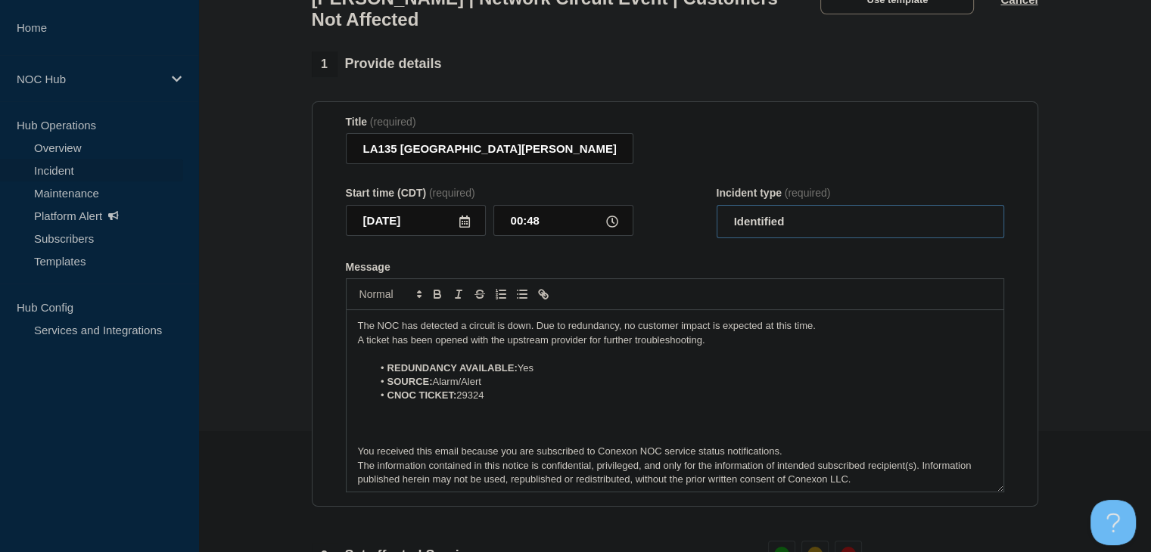
scroll to position [40, 0]
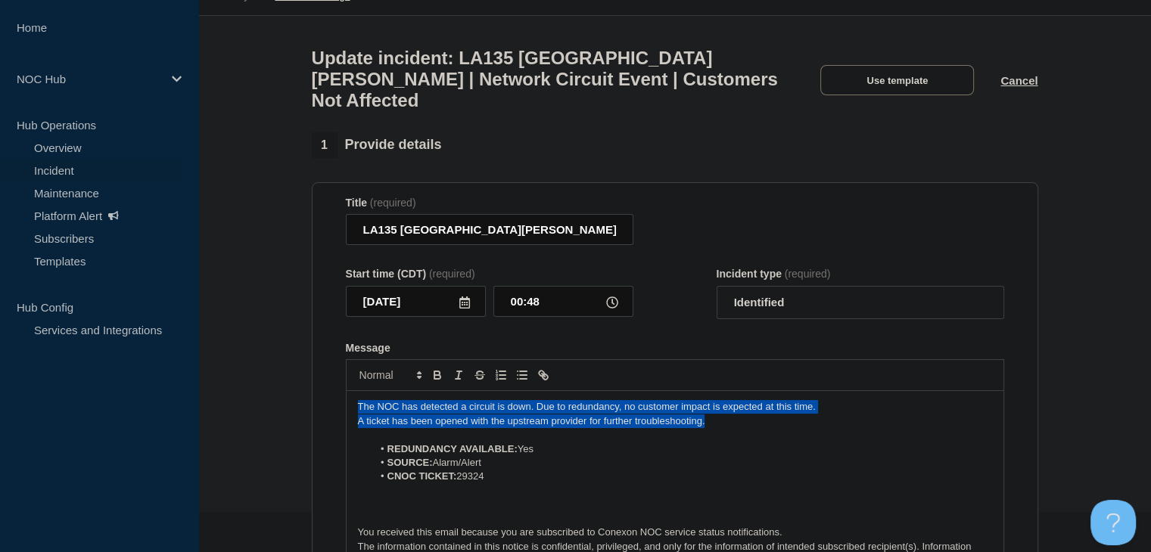
drag, startPoint x: 733, startPoint y: 406, endPoint x: 235, endPoint y: 394, distance: 497.3
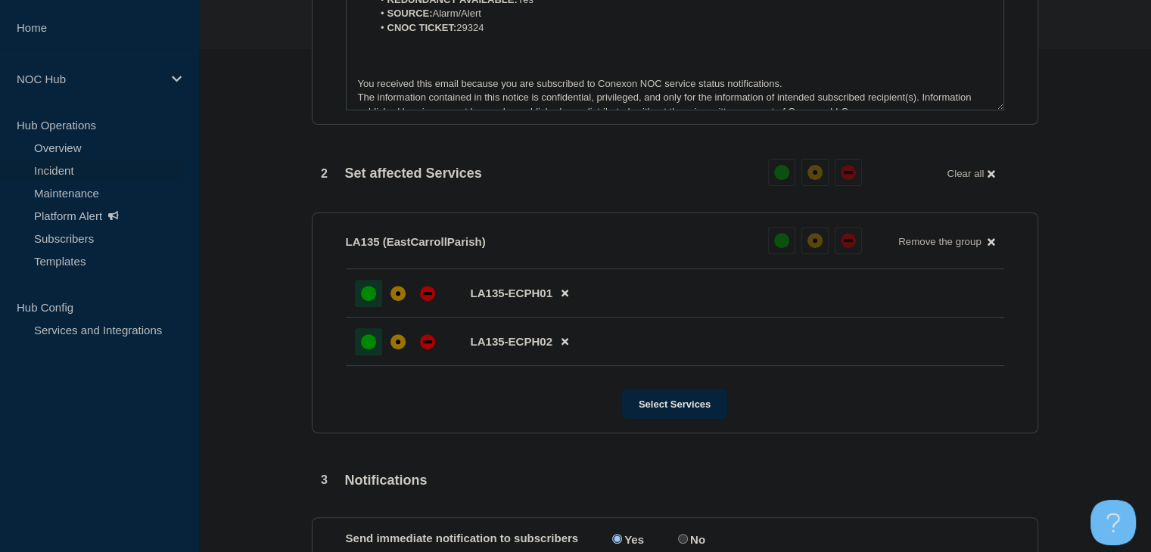
scroll to position [618, 0]
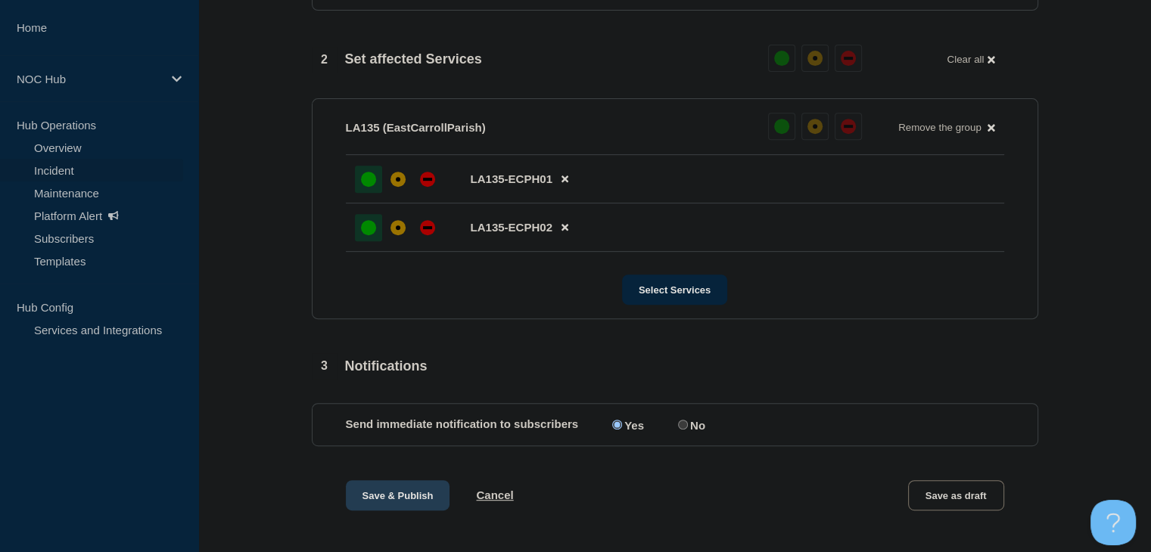
click at [381, 488] on button "Save & Publish" at bounding box center [398, 496] width 104 height 30
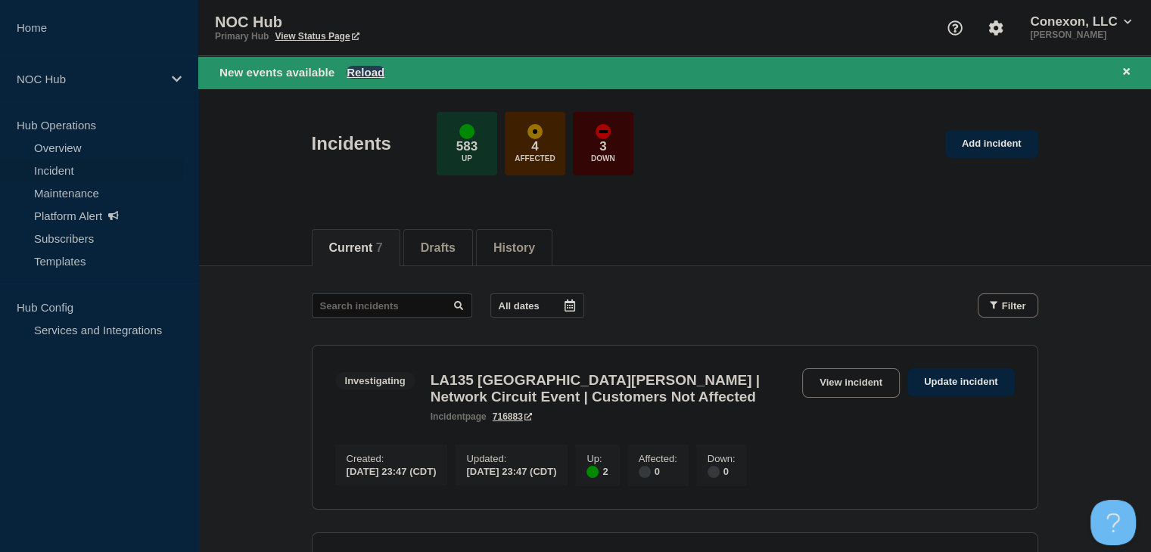
click at [365, 66] on button "Reload" at bounding box center [366, 72] width 38 height 13
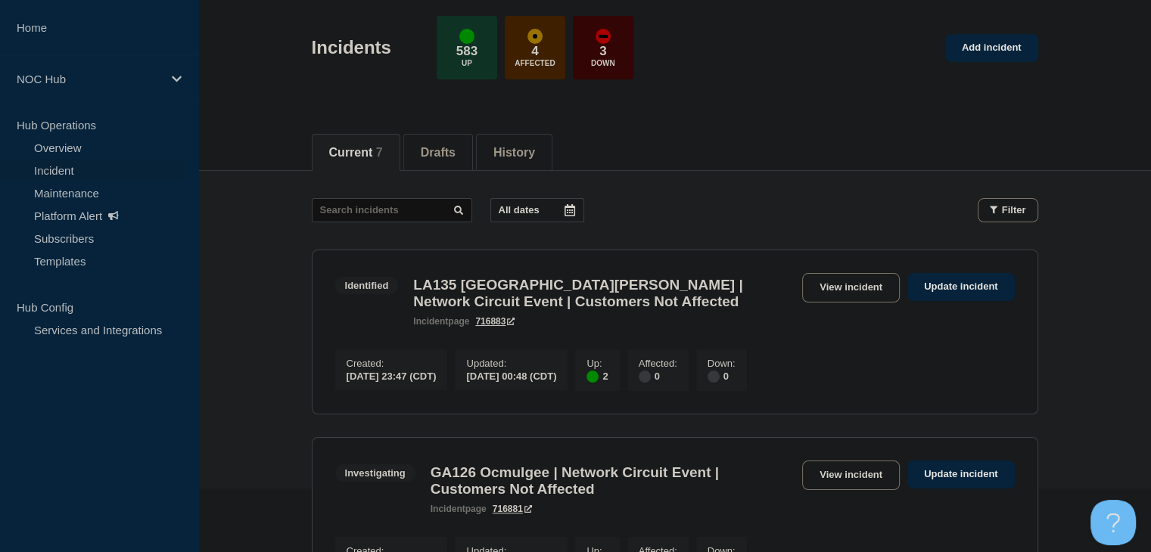
scroll to position [151, 0]
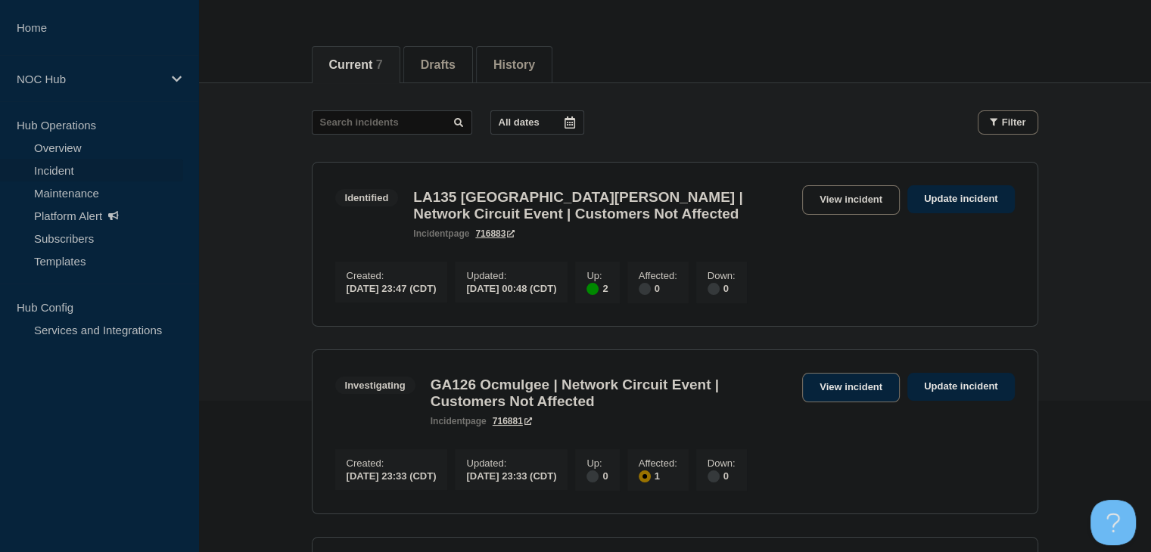
click at [862, 392] on link "View incident" at bounding box center [851, 388] width 98 height 30
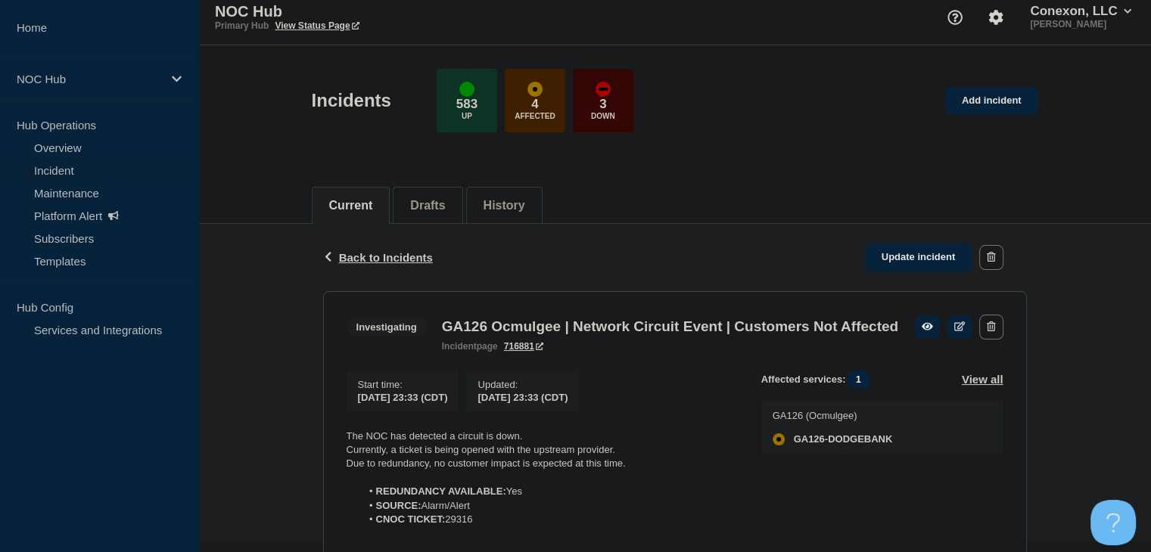
scroll to position [191, 0]
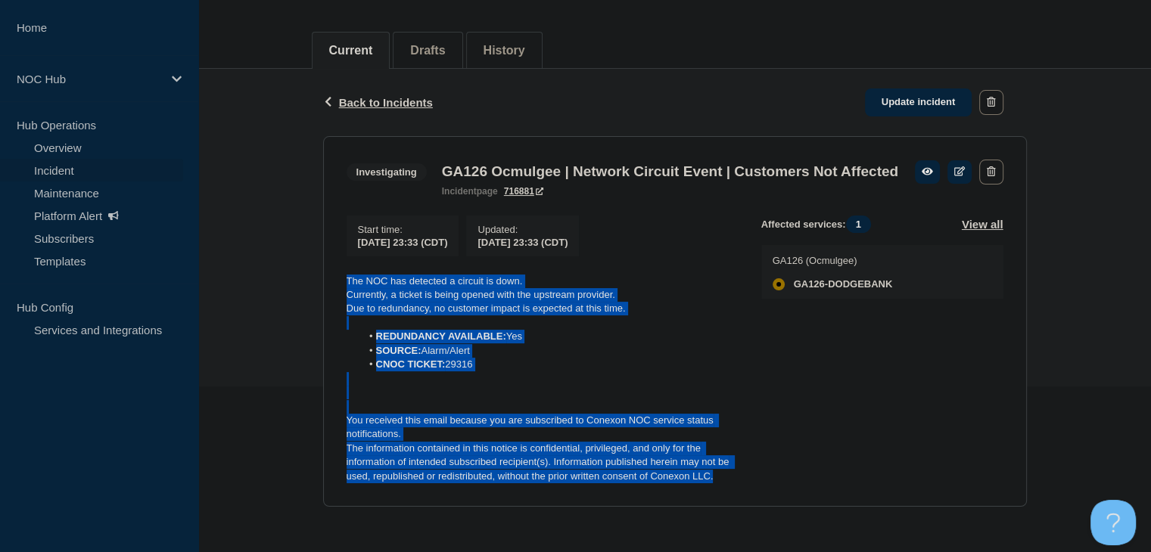
drag, startPoint x: 715, startPoint y: 476, endPoint x: 330, endPoint y: 281, distance: 431.8
click at [330, 281] on section "Investigating GA126 Ocmulgee | Network Circuit Event | Customers Not Affected i…" at bounding box center [675, 322] width 704 height 372
copy div "The NOC has detected a circuit is down. Currently, a ticket is being opened wit…"
click at [882, 89] on link "Update incident" at bounding box center [918, 103] width 107 height 28
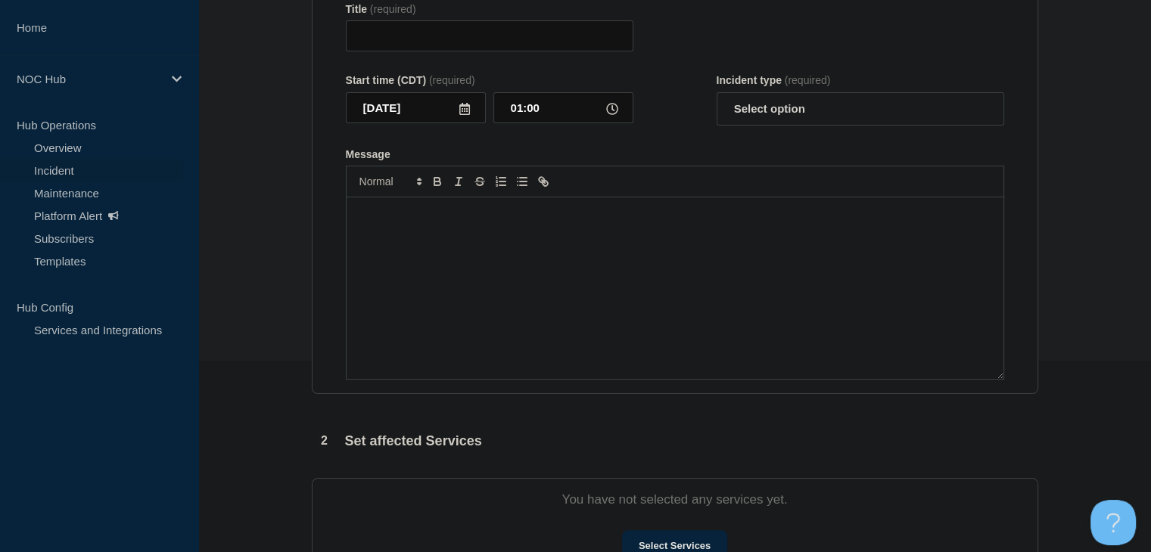
type input "GA126 Ocmulgee | Network Circuit Event | Customers Not Affected"
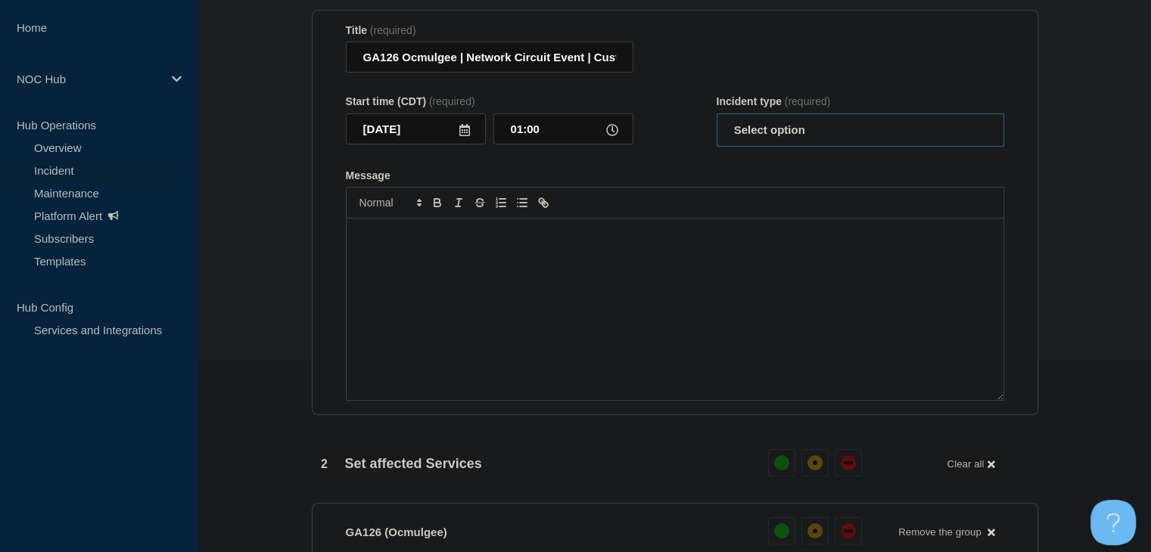
click at [787, 130] on select "Select option Investigating Identified Monitoring Resolved" at bounding box center [861, 130] width 288 height 33
select select "monitoring"
click at [717, 122] on select "Select option Investigating Identified Monitoring Resolved" at bounding box center [861, 130] width 288 height 33
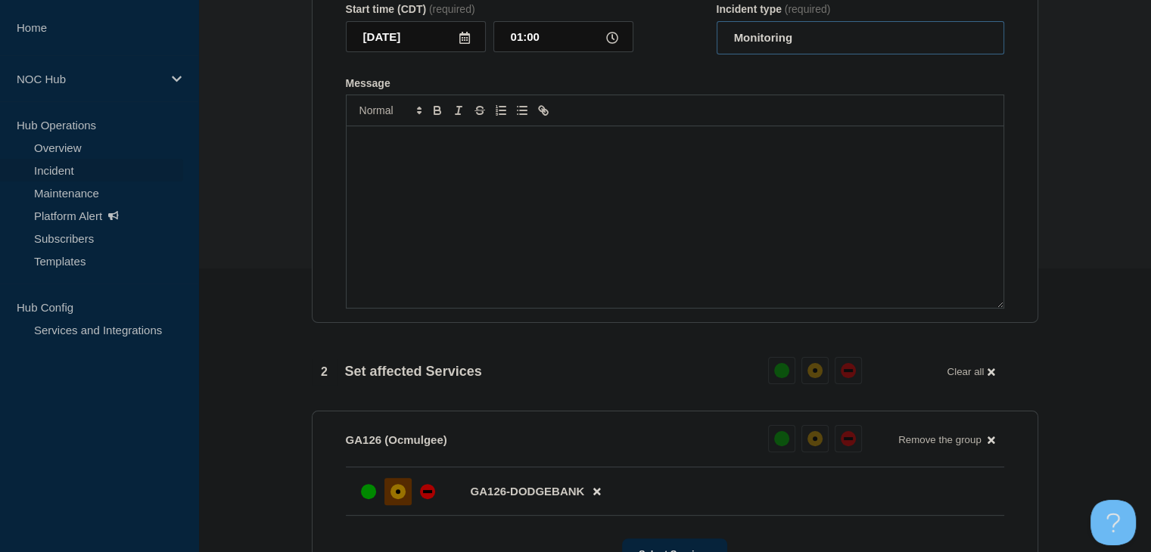
scroll to position [343, 0]
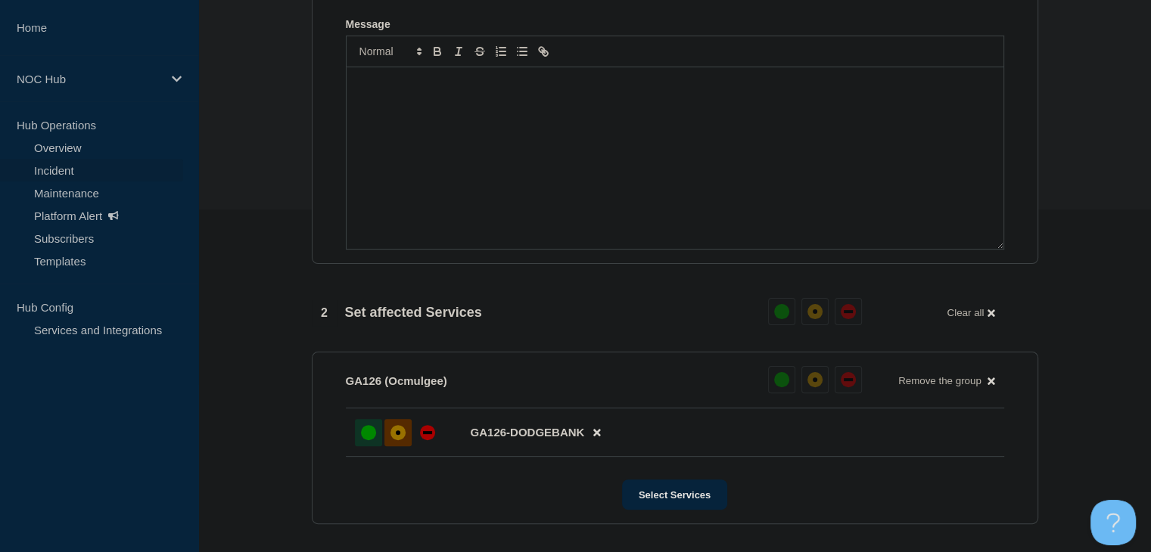
click at [363, 440] on div "up" at bounding box center [368, 432] width 15 height 15
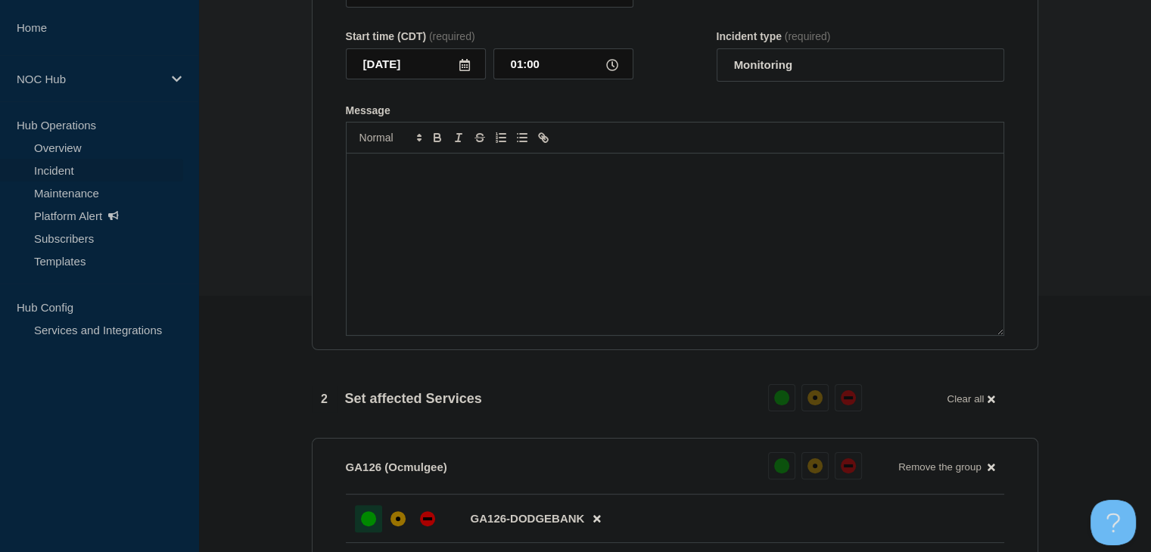
scroll to position [191, 0]
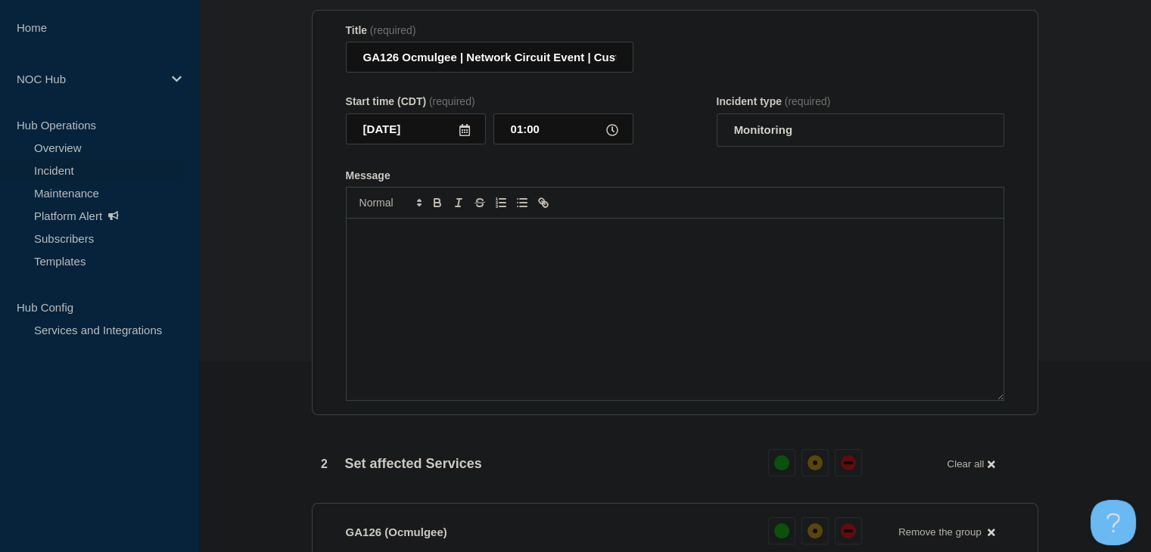
click at [472, 291] on div "Message" at bounding box center [675, 310] width 657 height 182
paste div "Message"
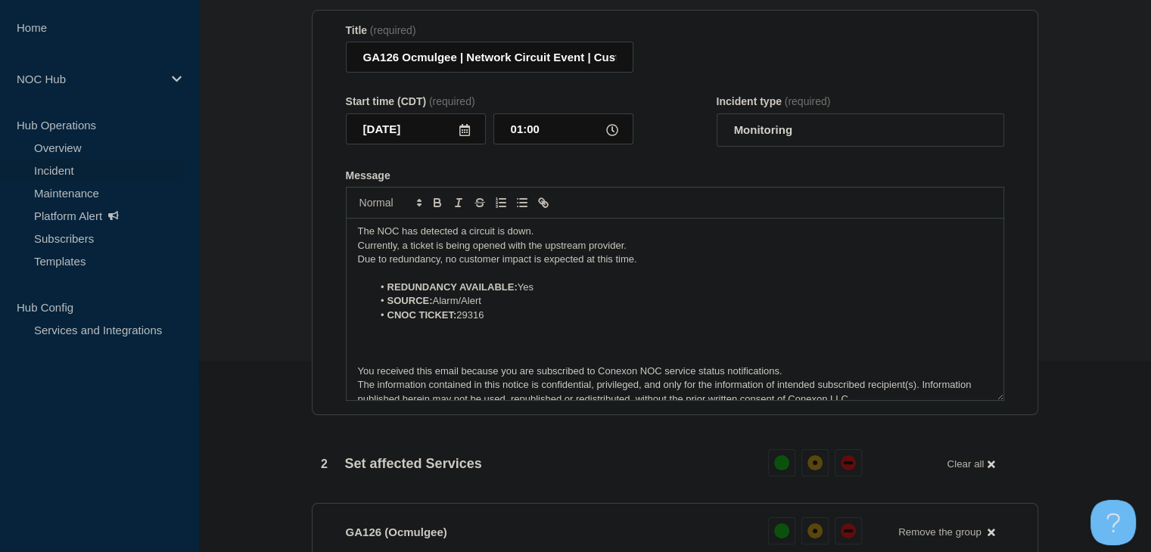
scroll to position [0, 0]
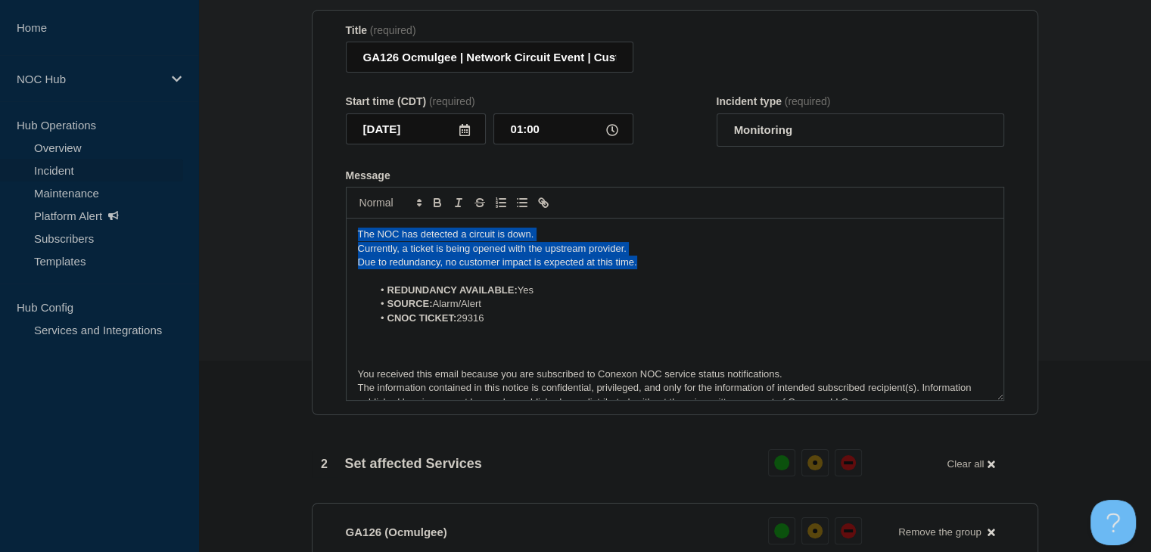
drag, startPoint x: 645, startPoint y: 275, endPoint x: 209, endPoint y: 226, distance: 438.7
click at [209, 226] on section "1 Provide details Title (required) GA126 Ocmulgee | Network Circuit Event | Cus…" at bounding box center [674, 494] width 953 height 1069
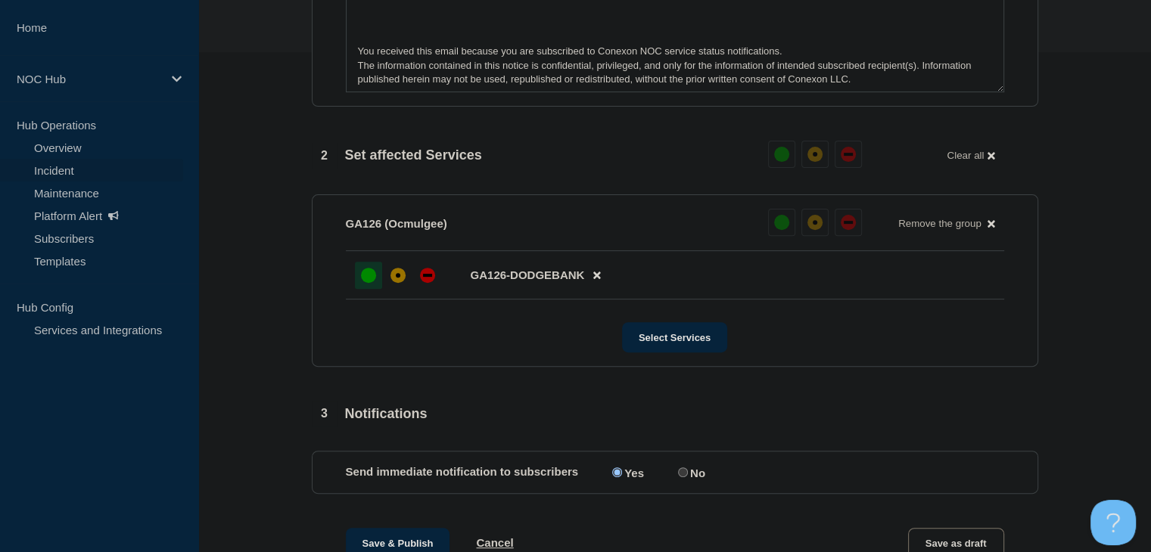
scroll to position [705, 0]
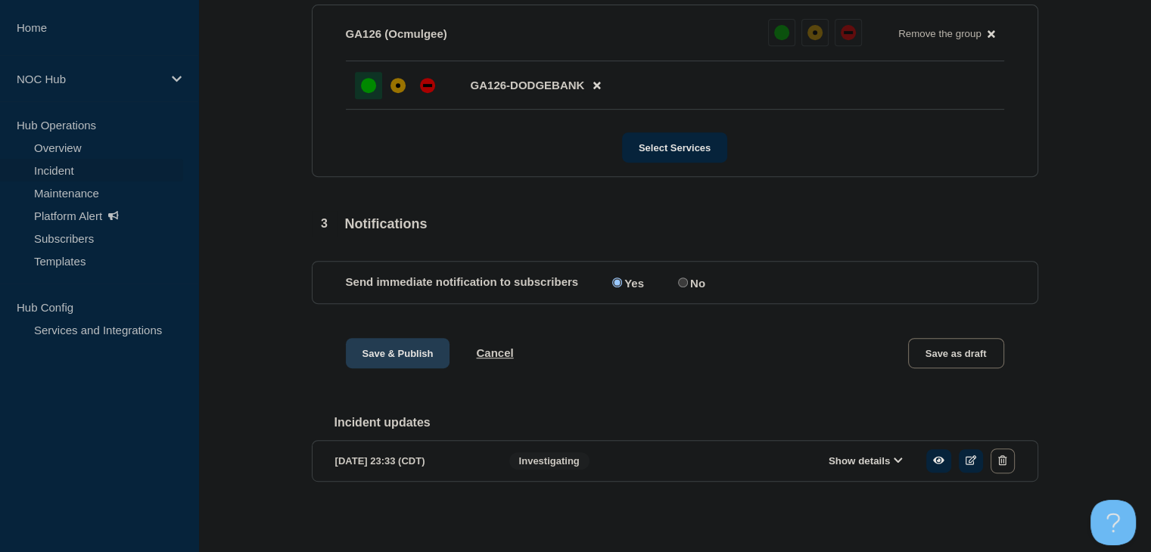
click at [405, 338] on button "Save & Publish" at bounding box center [398, 353] width 104 height 30
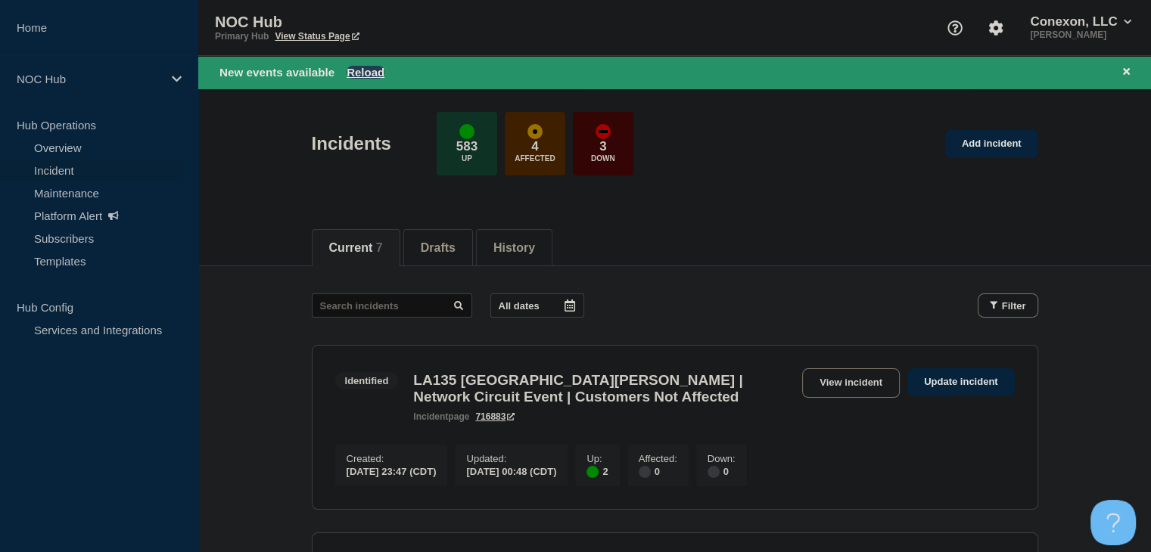
click at [353, 72] on button "Reload" at bounding box center [366, 72] width 38 height 13
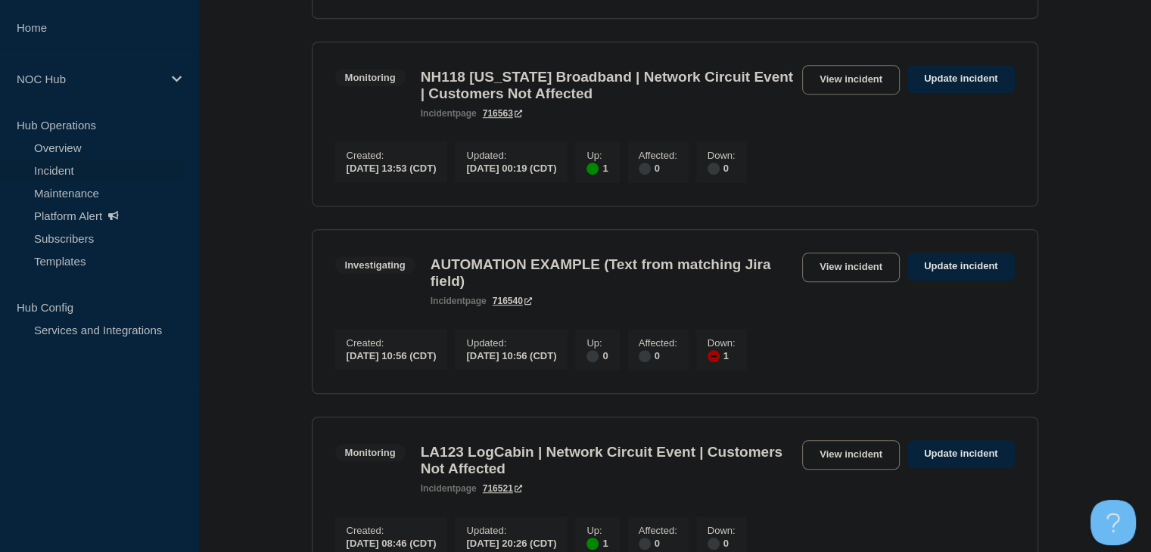
scroll to position [984, 0]
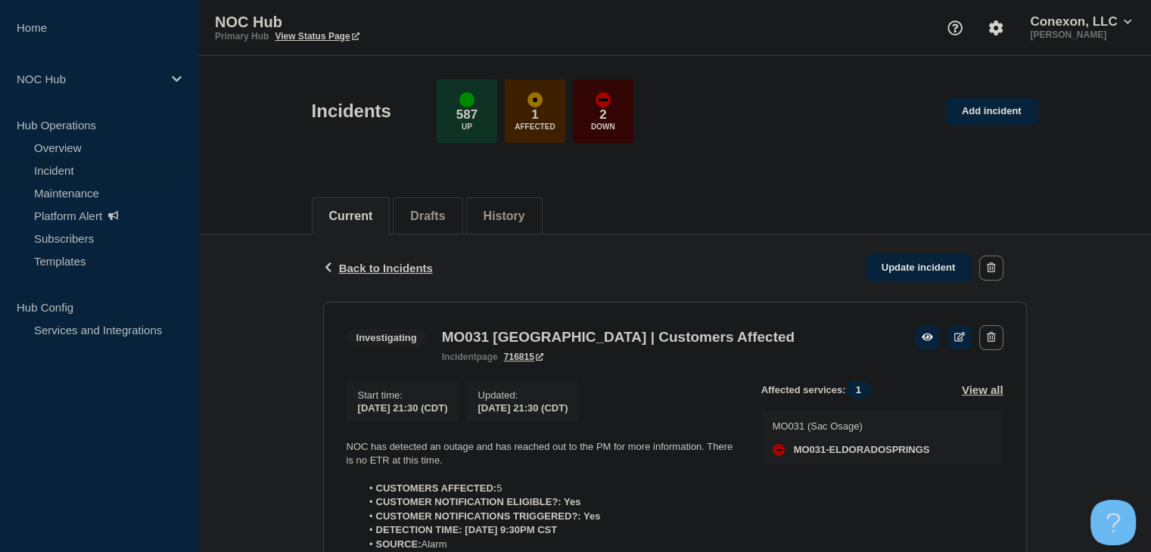
scroll to position [102, 0]
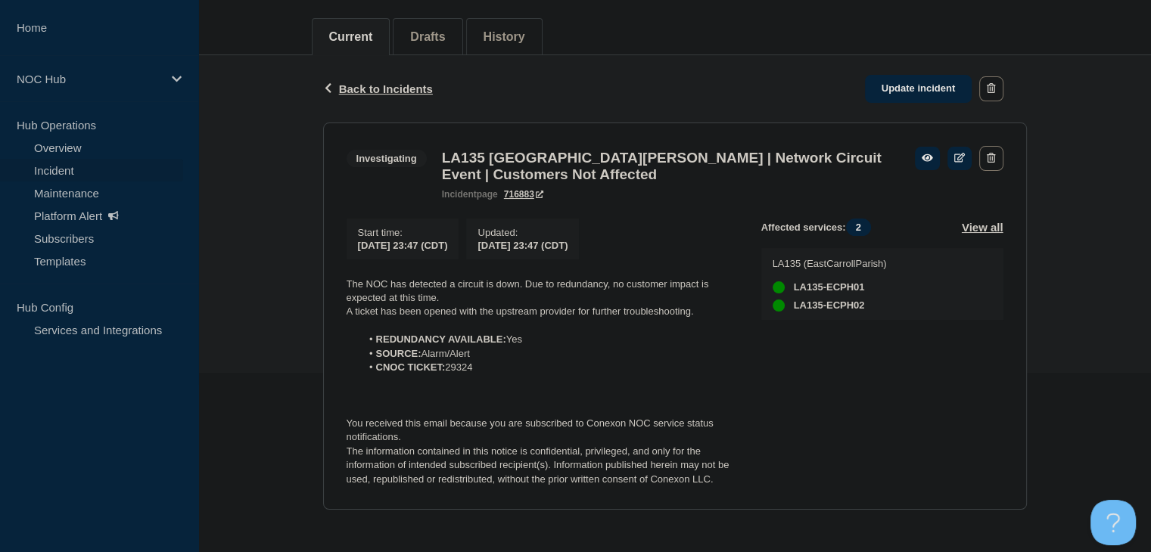
scroll to position [191, 0]
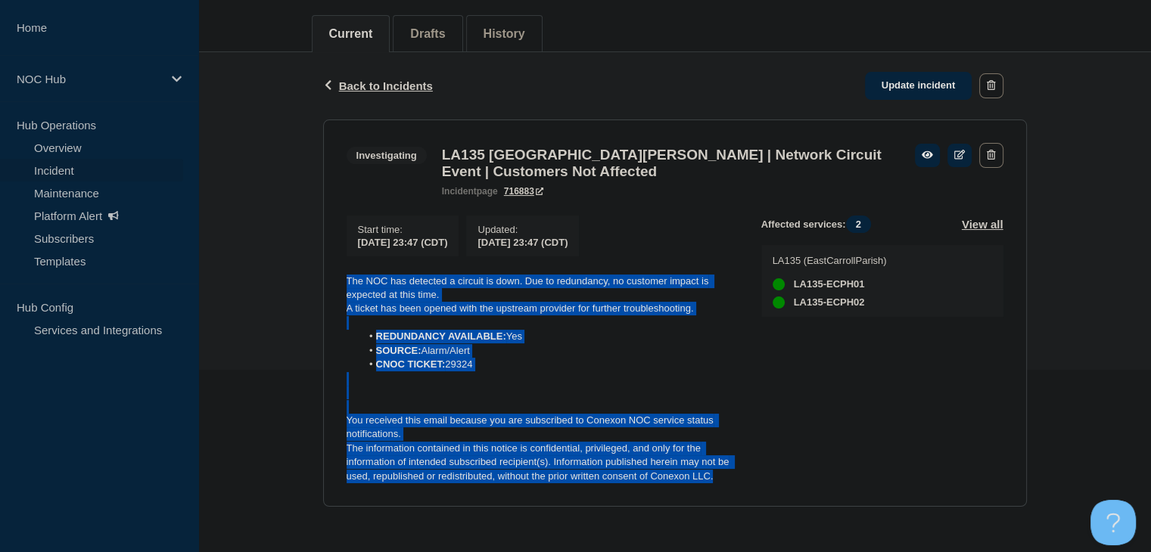
drag, startPoint x: 726, startPoint y: 485, endPoint x: 339, endPoint y: 282, distance: 437.3
click at [339, 282] on section "Investigating LA135 [GEOGRAPHIC_DATA][PERSON_NAME] | Network Circuit Event | Cu…" at bounding box center [675, 314] width 704 height 388
copy div "The NOC has detected a circuit is down. Due to redundancy, no customer impact i…"
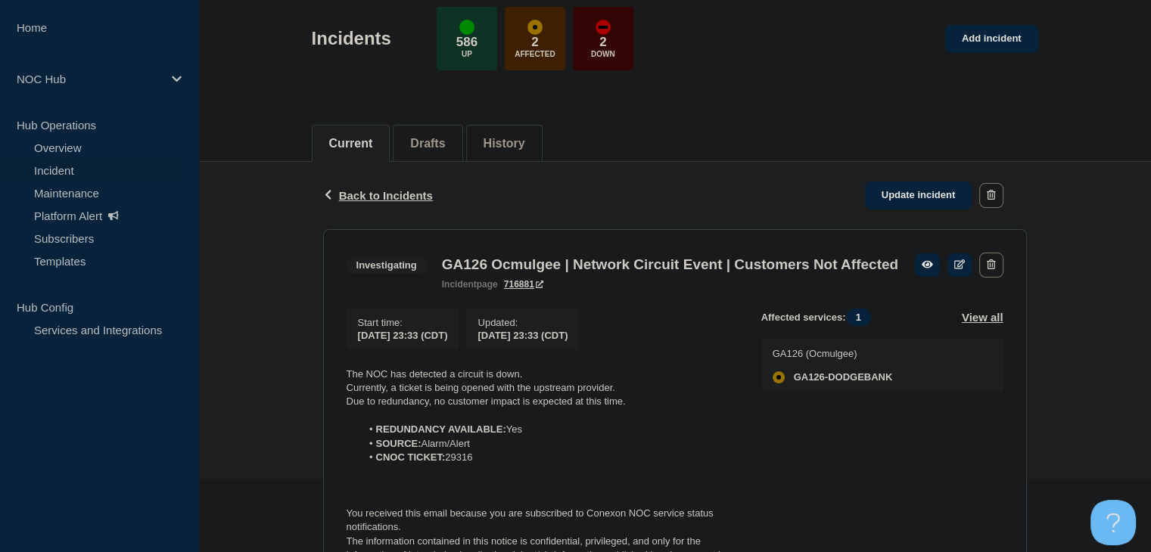
scroll to position [191, 0]
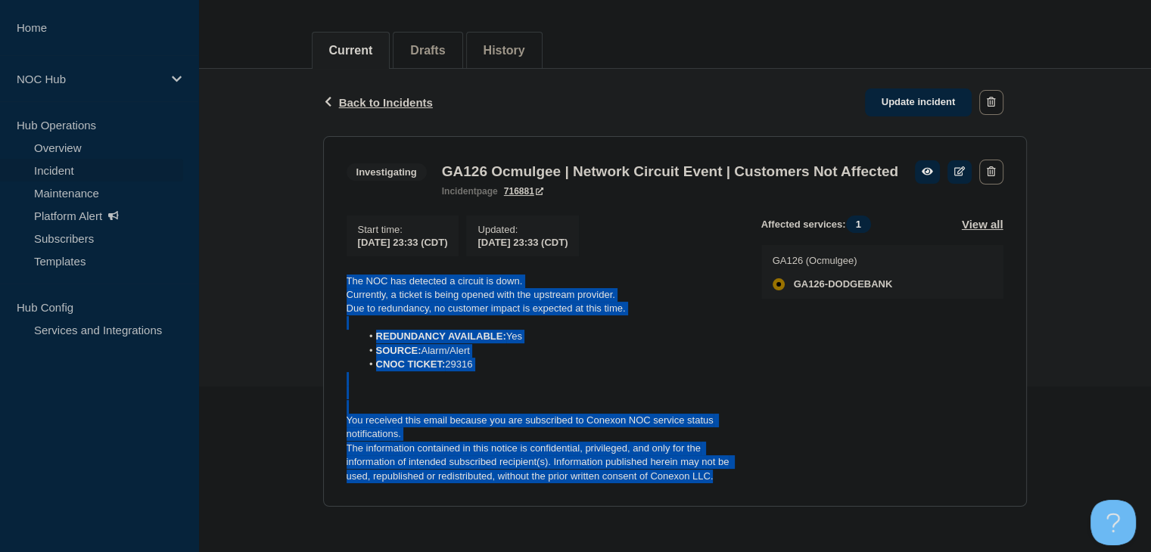
drag, startPoint x: 717, startPoint y: 484, endPoint x: 327, endPoint y: 285, distance: 438.6
click at [327, 285] on section "Investigating GA126 Ocmulgee | Network Circuit Event | Customers Not Affected i…" at bounding box center [675, 322] width 704 height 372
copy div "The NOC has detected a circuit is down. Currently, a ticket is being opened wit…"
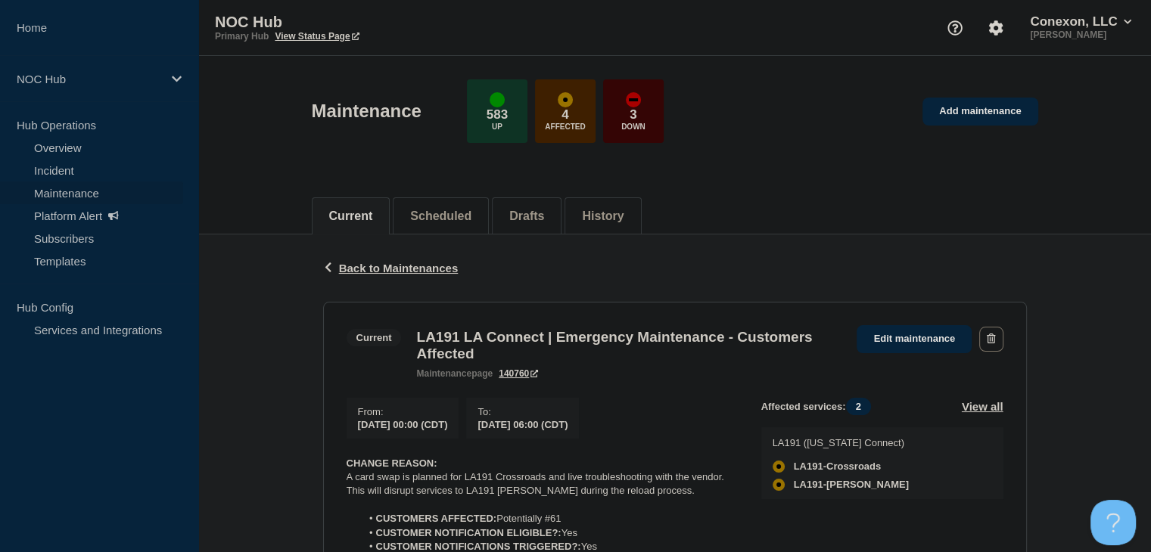
scroll to position [227, 0]
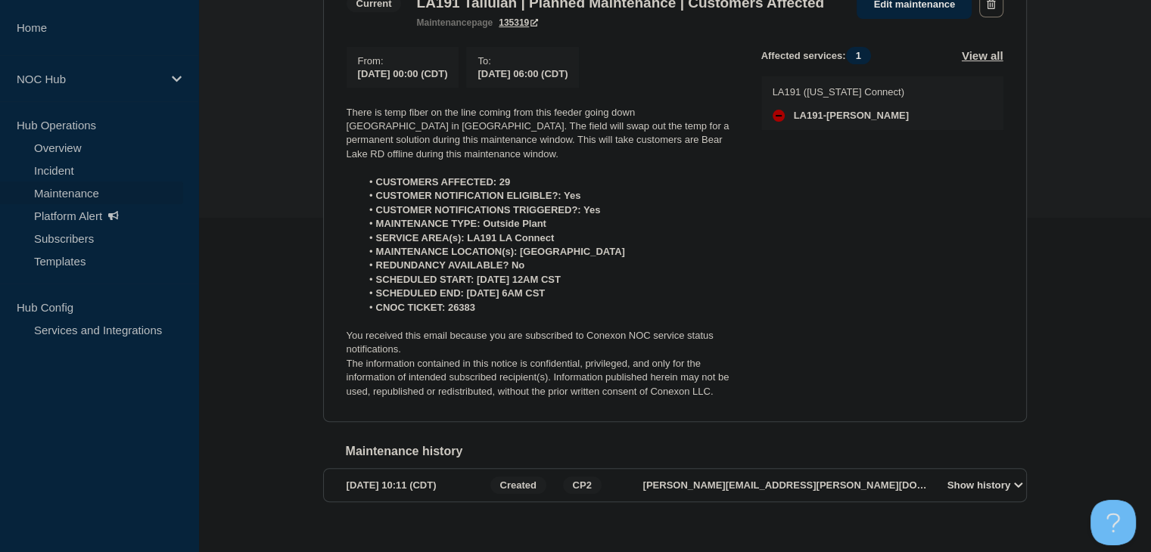
scroll to position [309, 0]
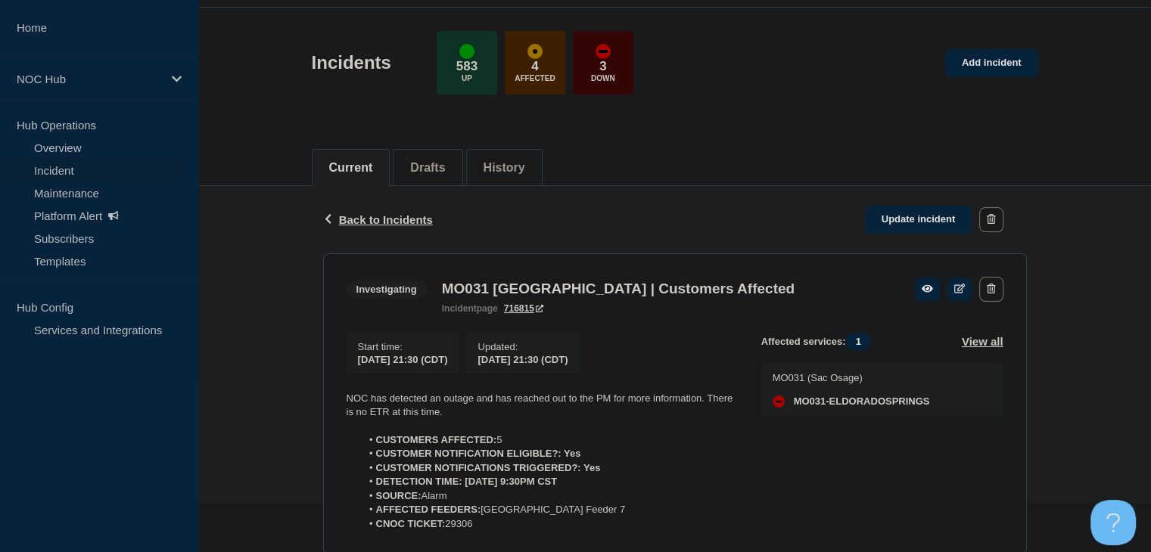
scroll to position [102, 0]
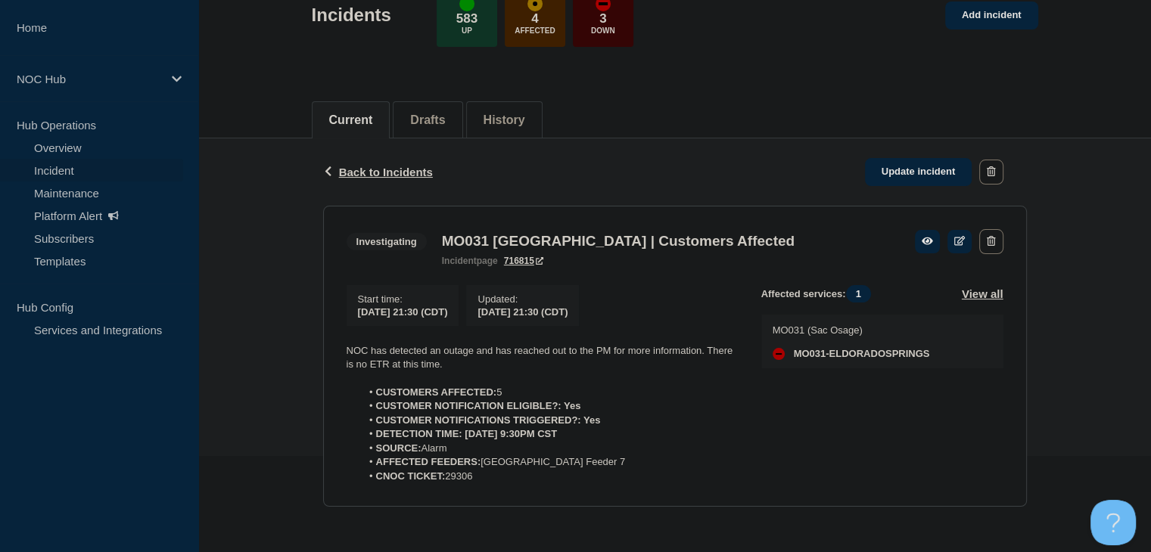
click at [634, 272] on section "Investigating MO031 El Dorado Springs | Customers Affected incident page 716815…" at bounding box center [675, 357] width 704 height 302
drag, startPoint x: 496, startPoint y: 476, endPoint x: 339, endPoint y: 348, distance: 202.8
click at [339, 348] on section "Investigating MO031 El Dorado Springs | Customers Affected incident page 716815…" at bounding box center [675, 357] width 704 height 302
copy div "NOC has detected an outage and has reached out to the PM for more information. …"
